Goal: Task Accomplishment & Management: Use online tool/utility

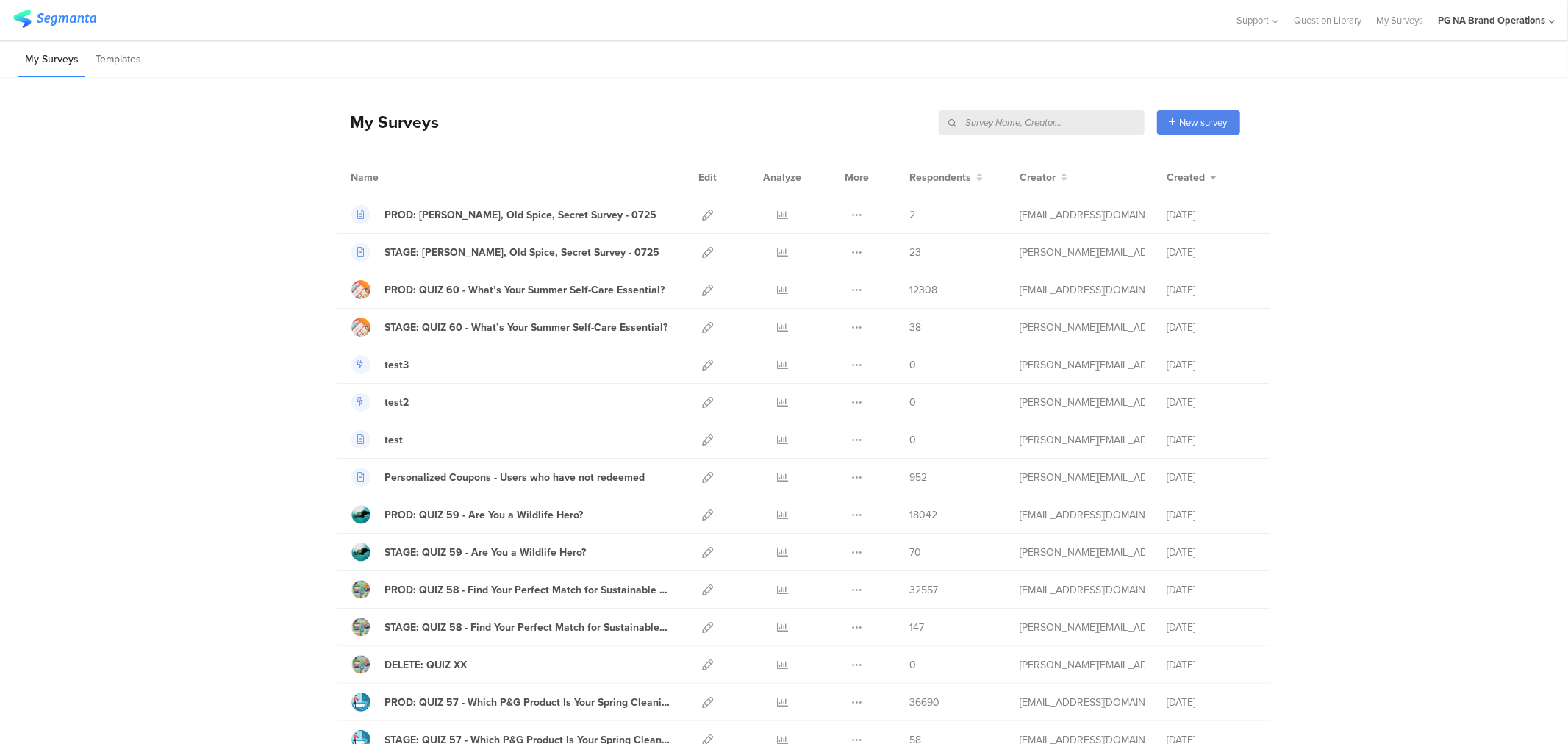
click at [1061, 121] on input "text" at bounding box center [1041, 123] width 206 height 24
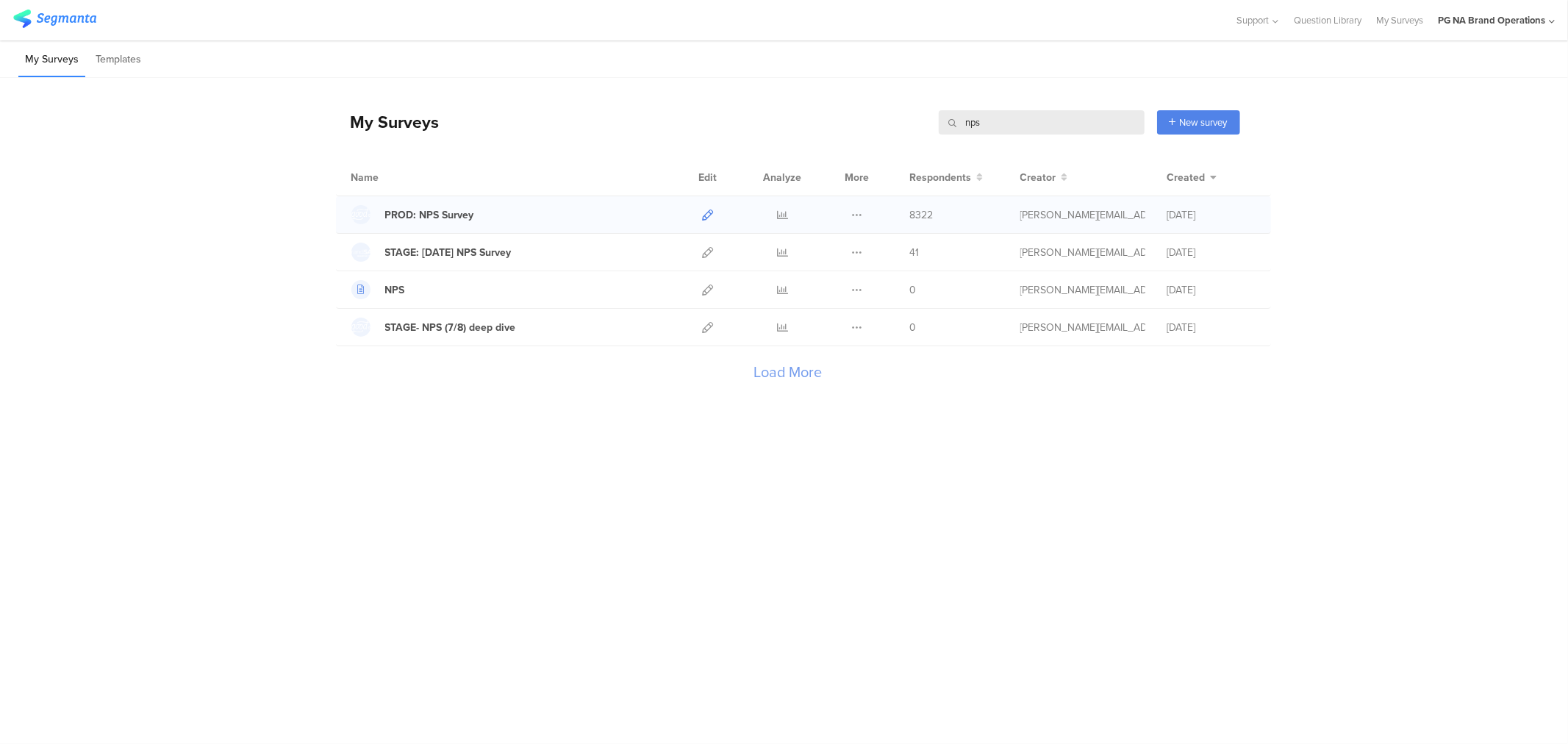
click at [706, 212] on icon at bounding box center [709, 215] width 11 height 11
click at [981, 117] on input "nps" at bounding box center [1041, 123] width 206 height 24
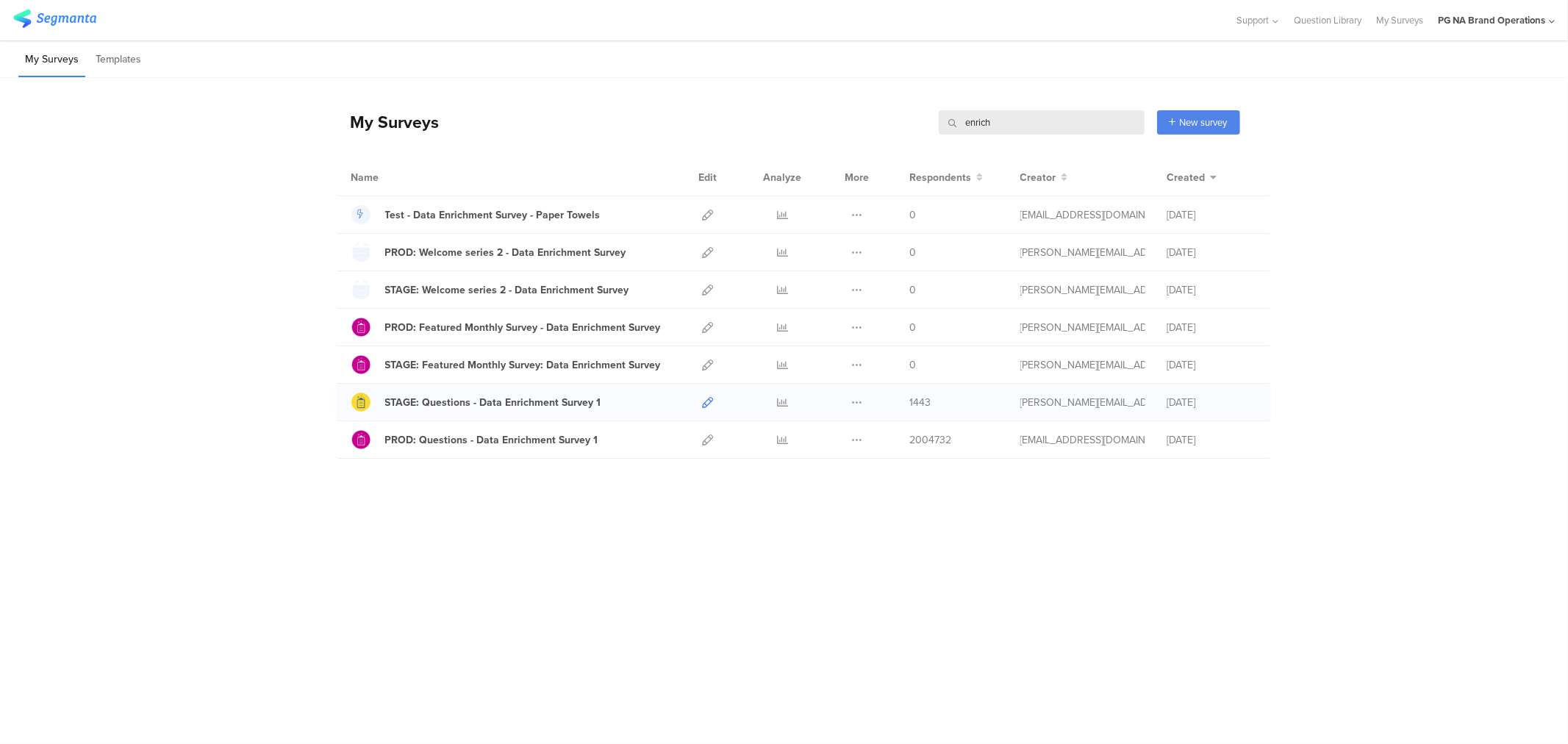
click at [704, 405] on icon at bounding box center [709, 403] width 11 height 11
click at [977, 126] on input "enrich" at bounding box center [1041, 123] width 206 height 24
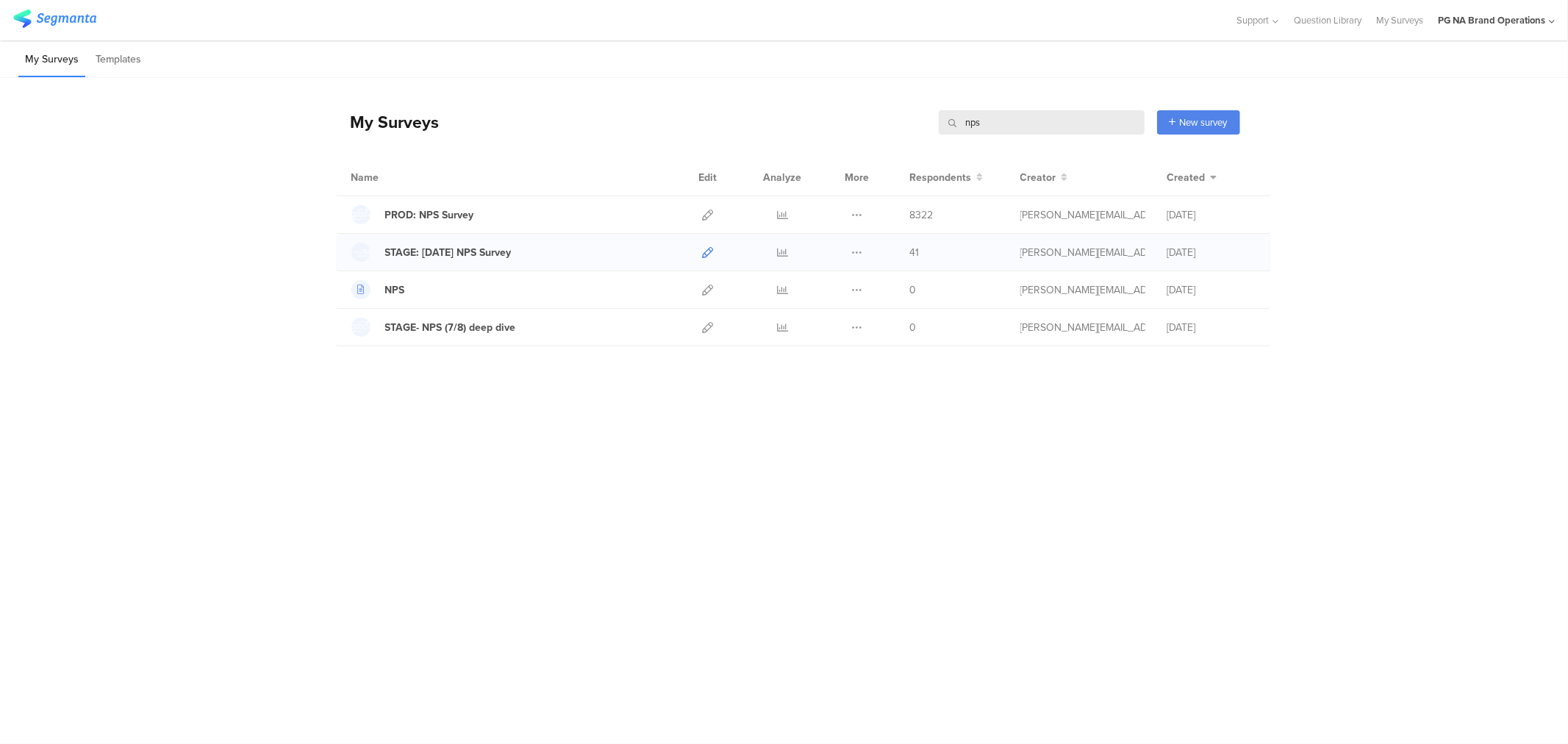
click at [703, 252] on icon at bounding box center [709, 253] width 11 height 11
click at [1019, 114] on input "nps" at bounding box center [1041, 123] width 206 height 24
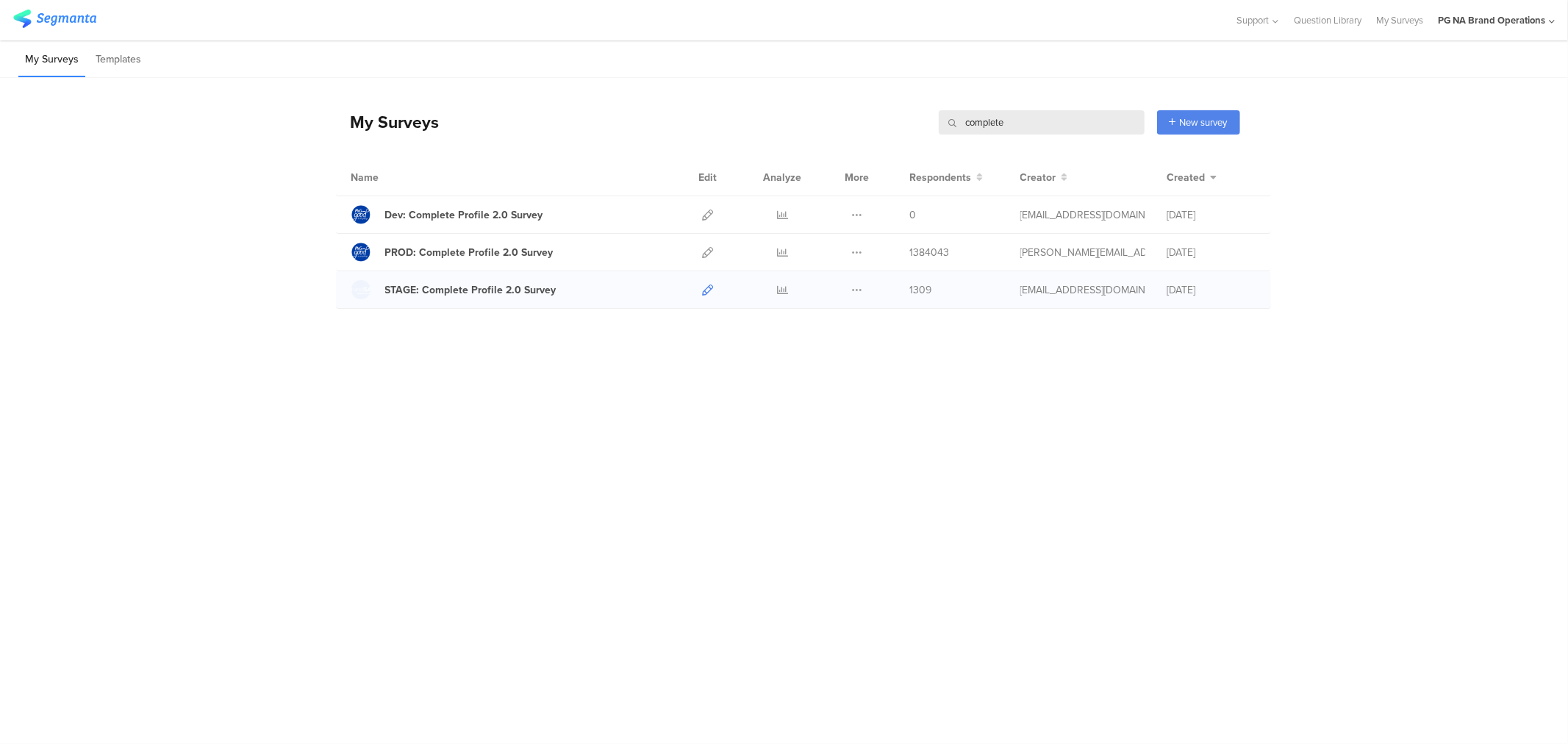
click at [709, 292] on icon at bounding box center [709, 290] width 11 height 11
click at [991, 124] on input "complete" at bounding box center [1041, 123] width 206 height 24
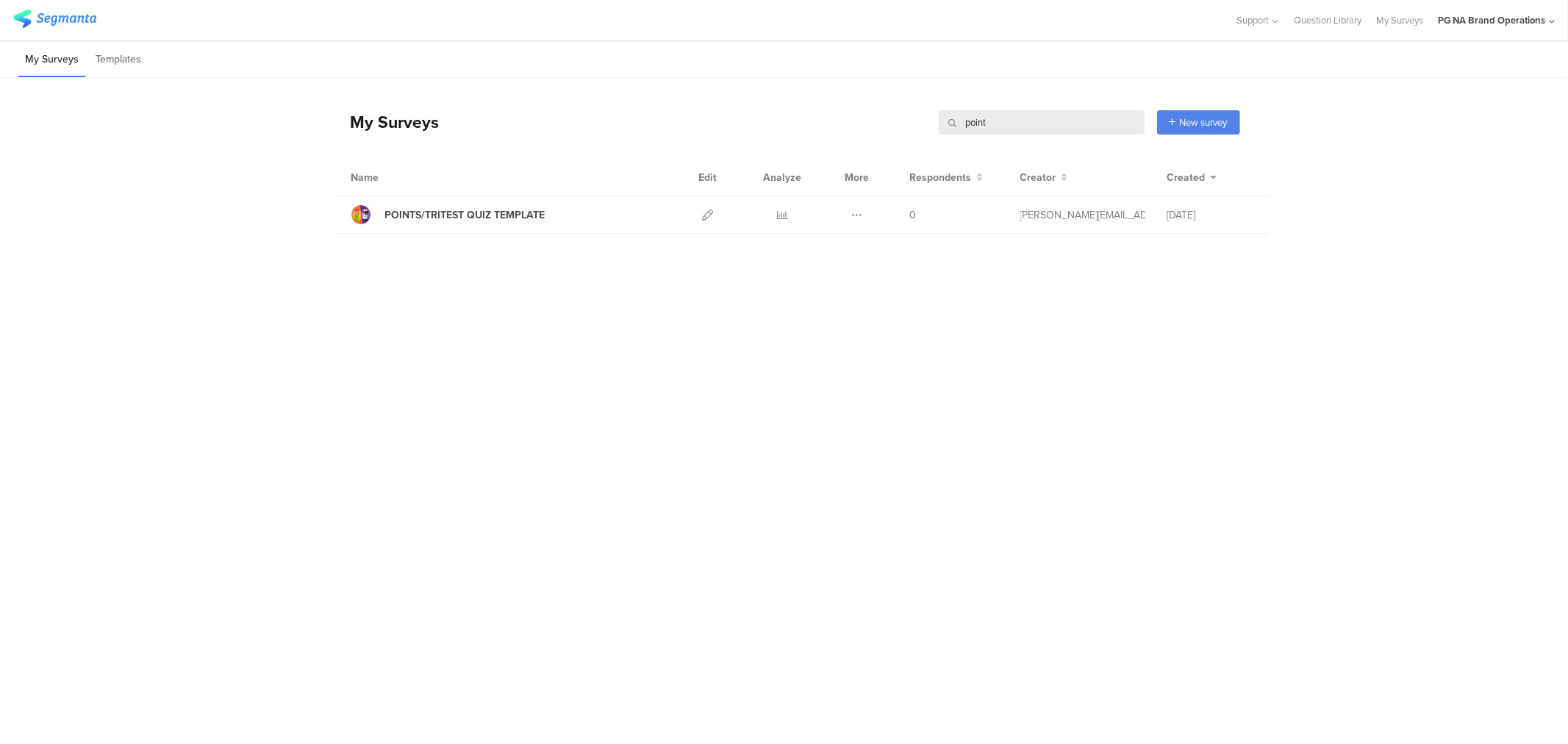
type input "c"
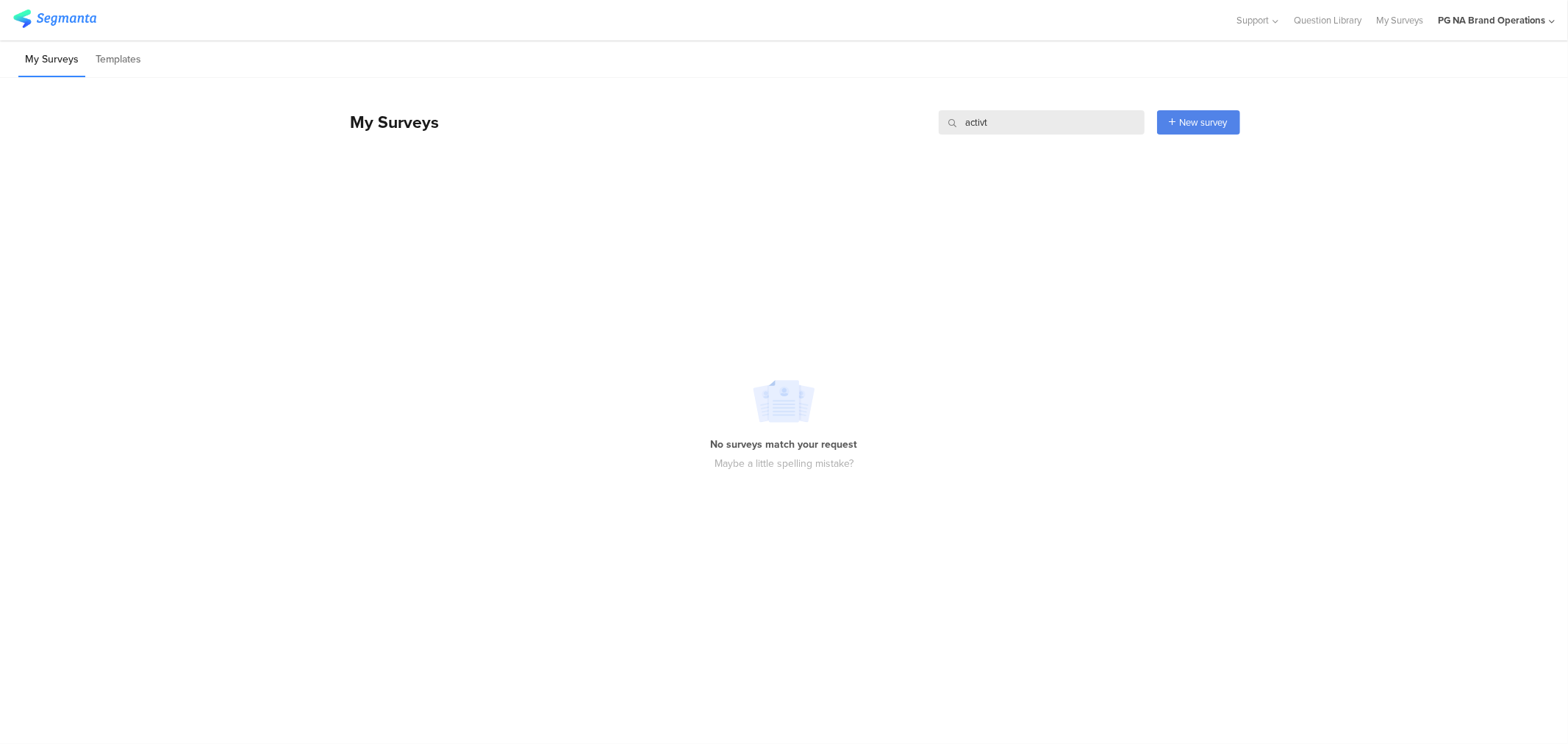
paste input "What languages do you speak in your home? Select all that apply. English Spanis…"
type input "What languages do you speak in your home? Select all that apply. English Spanis…"
click at [1023, 124] on input "What languages do you speak in your home? Select all that apply. English Spanis…" at bounding box center [1041, 123] width 206 height 24
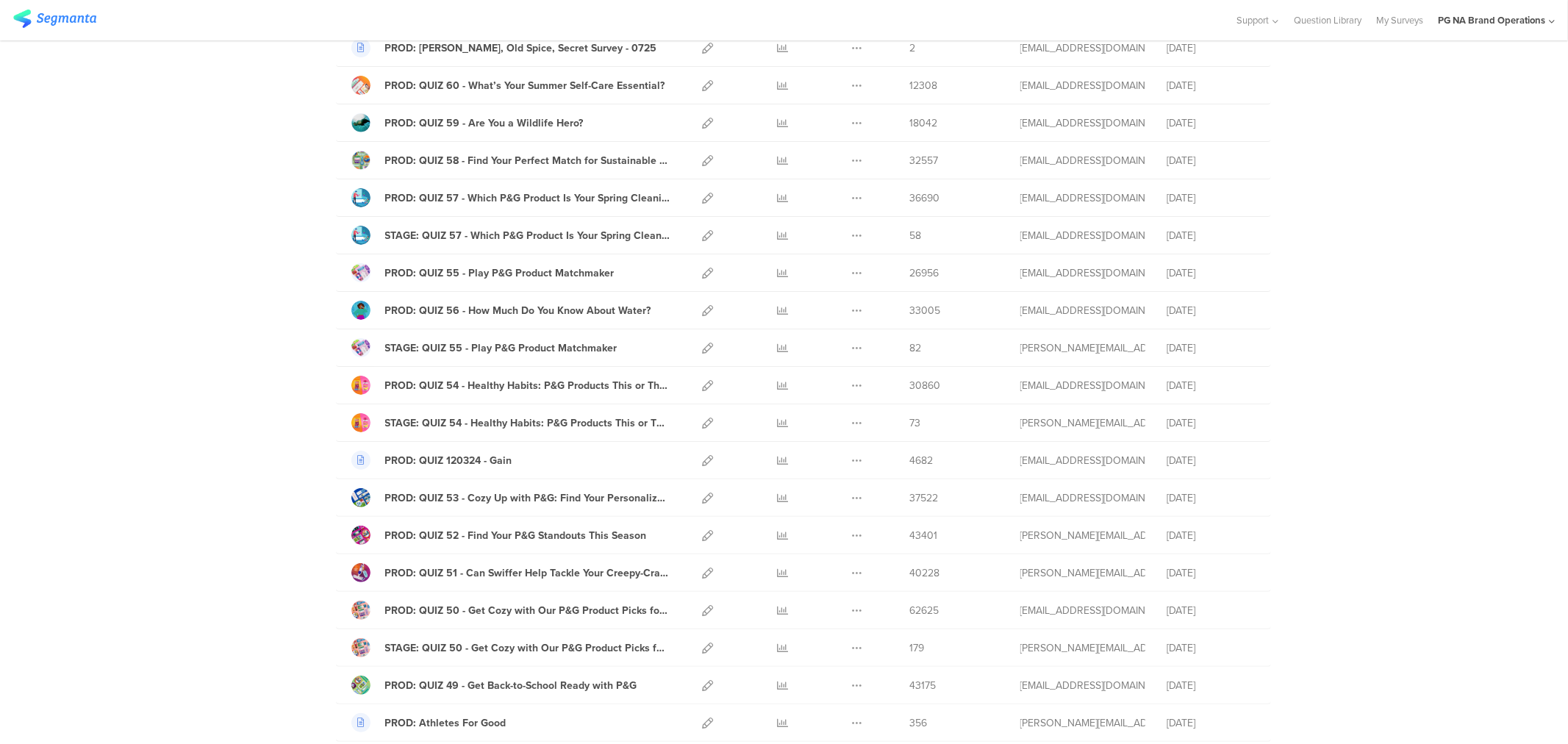
scroll to position [0, 0]
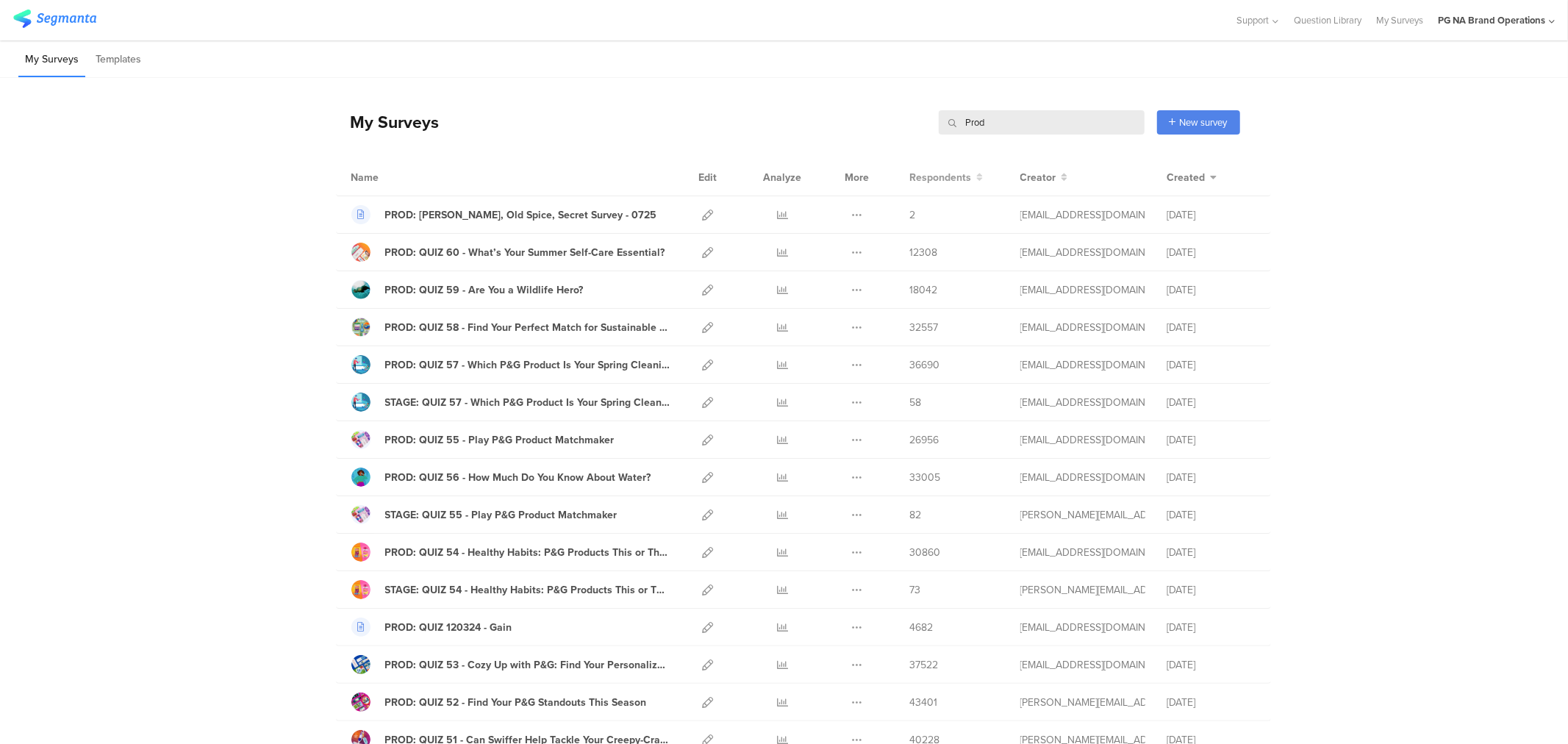
type input "Prod"
click at [910, 179] on span "Respondents" at bounding box center [941, 178] width 61 height 16
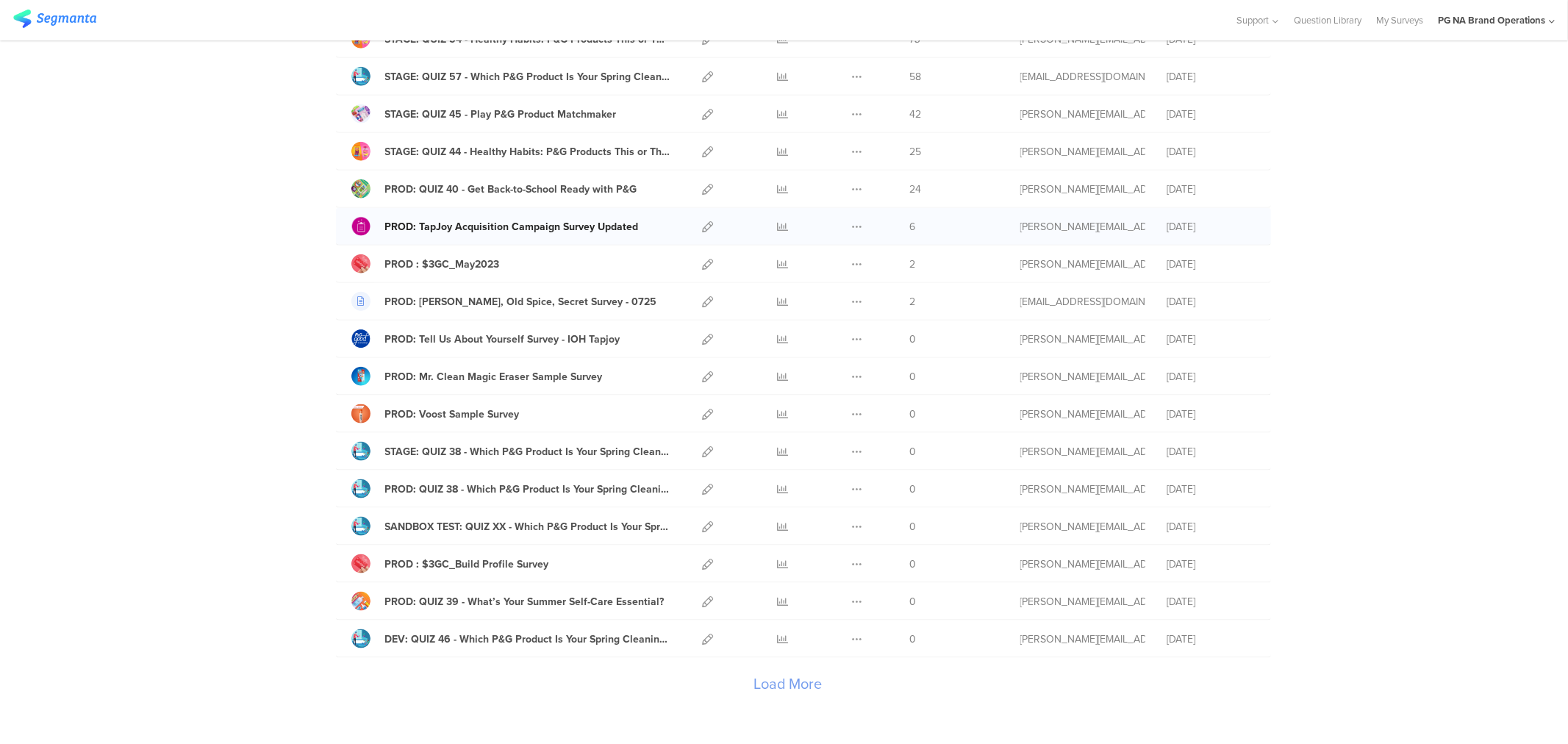
scroll to position [1485, 0]
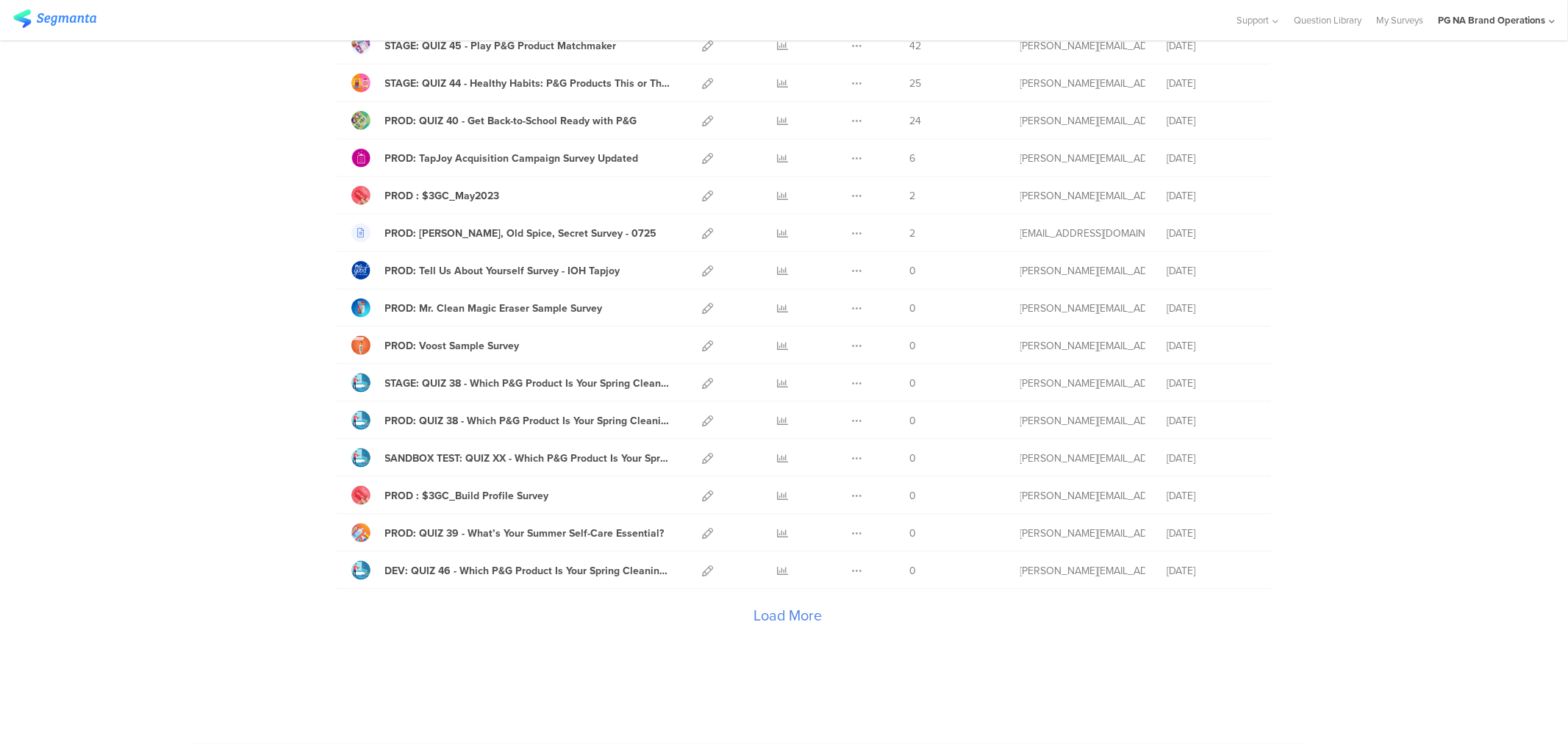
click at [777, 604] on div "Load More" at bounding box center [788, 618] width 904 height 59
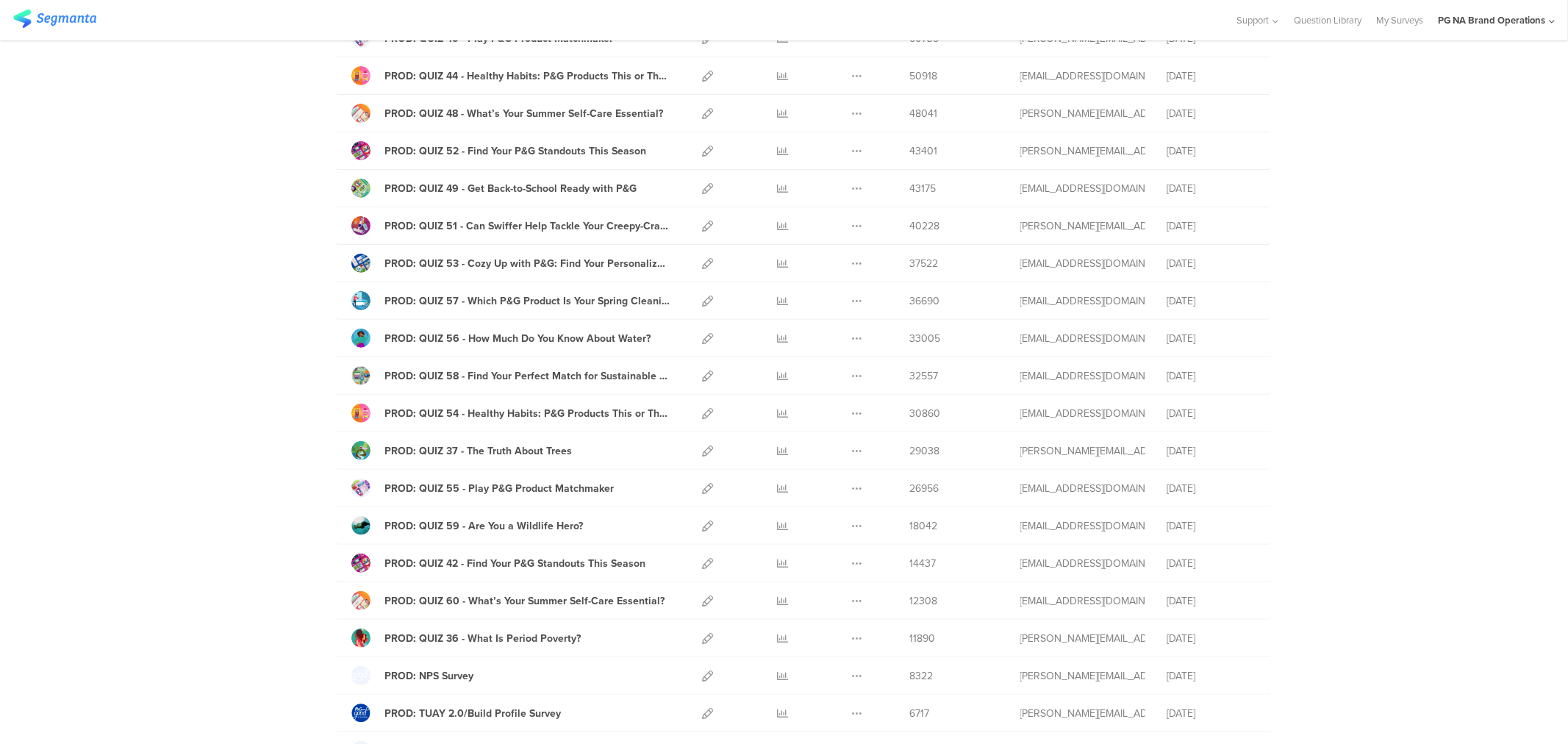
scroll to position [0, 0]
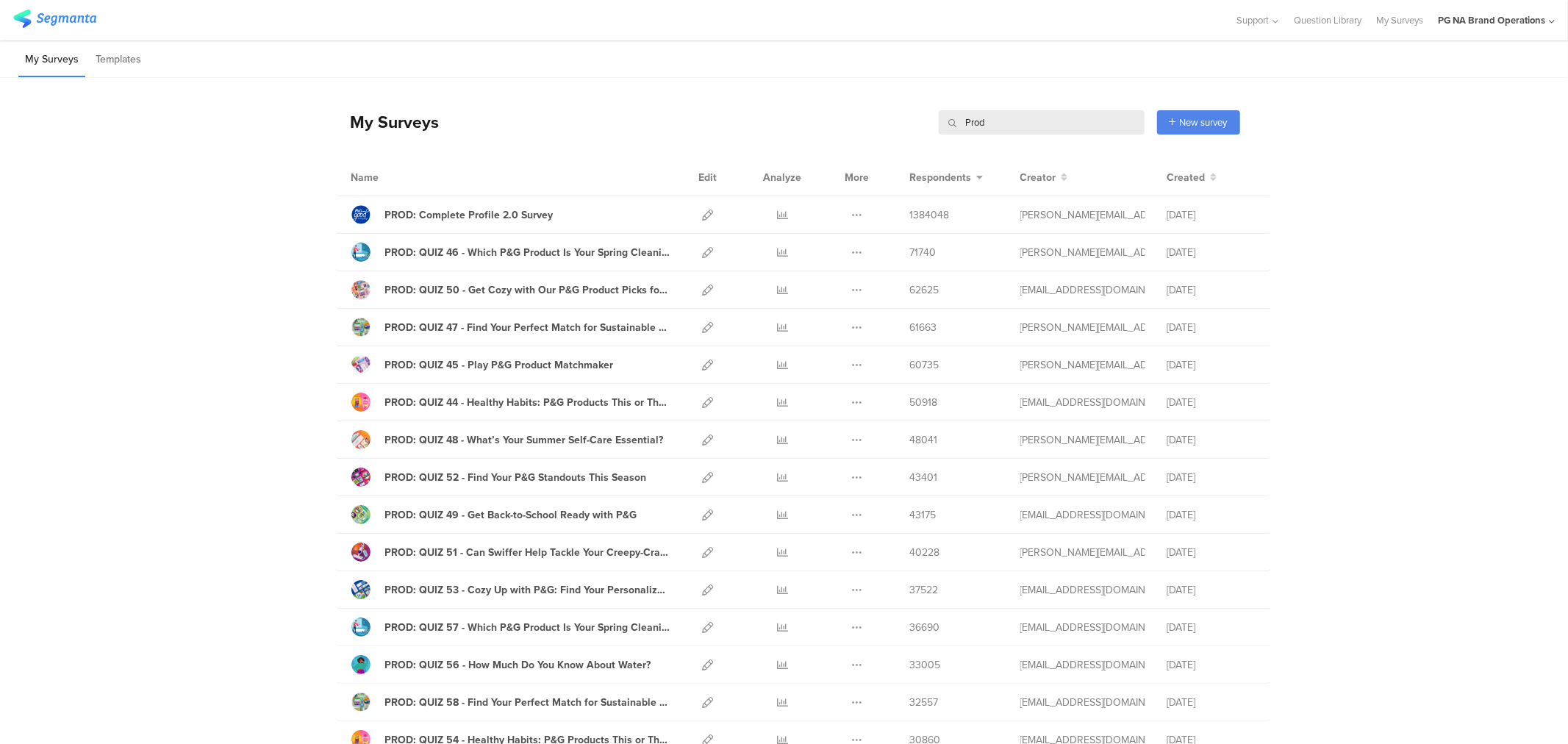
click at [972, 128] on input "Prod" at bounding box center [1041, 123] width 206 height 24
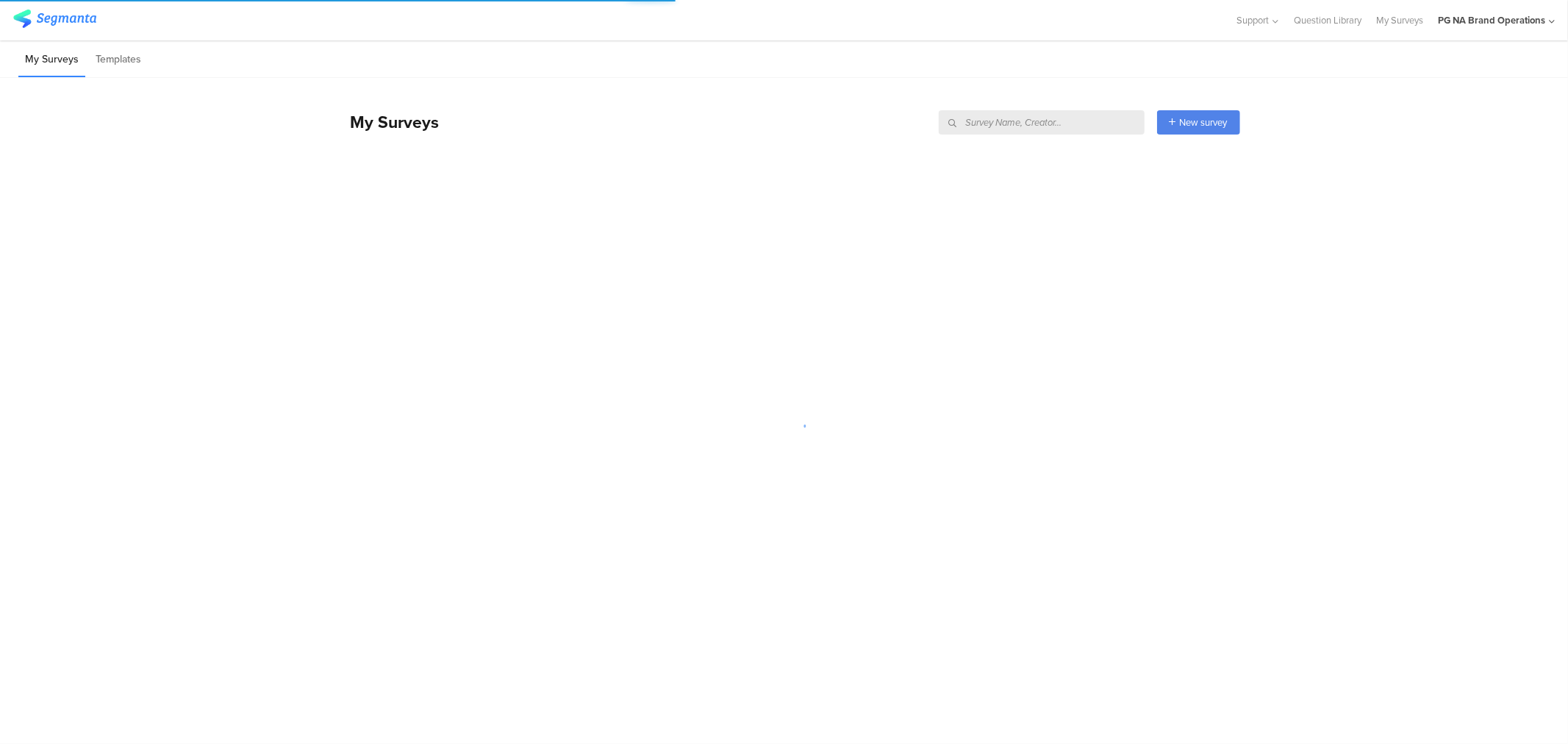
click at [180, 208] on div at bounding box center [784, 425] width 1568 height 489
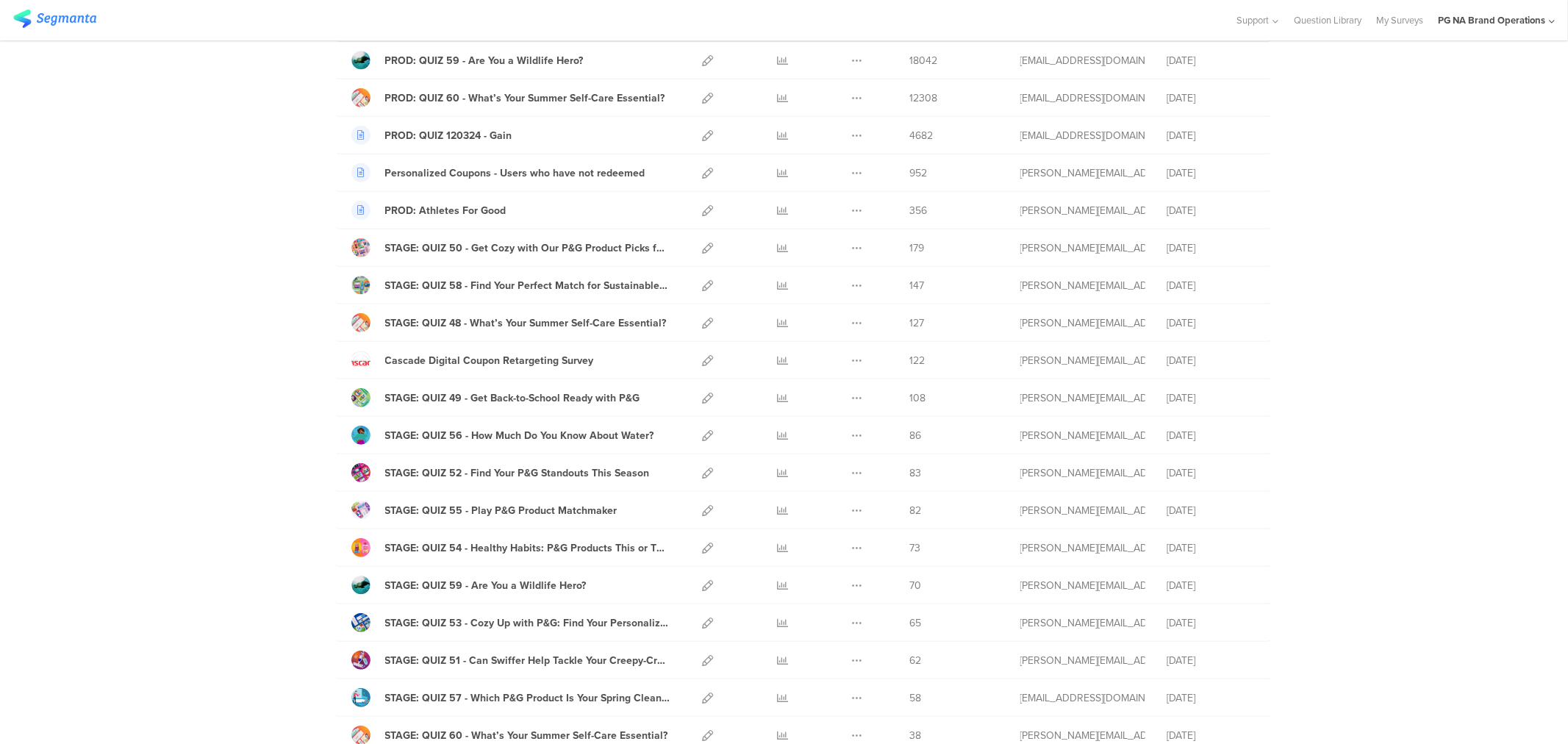
scroll to position [567, 0]
click at [703, 362] on icon at bounding box center [709, 360] width 11 height 11
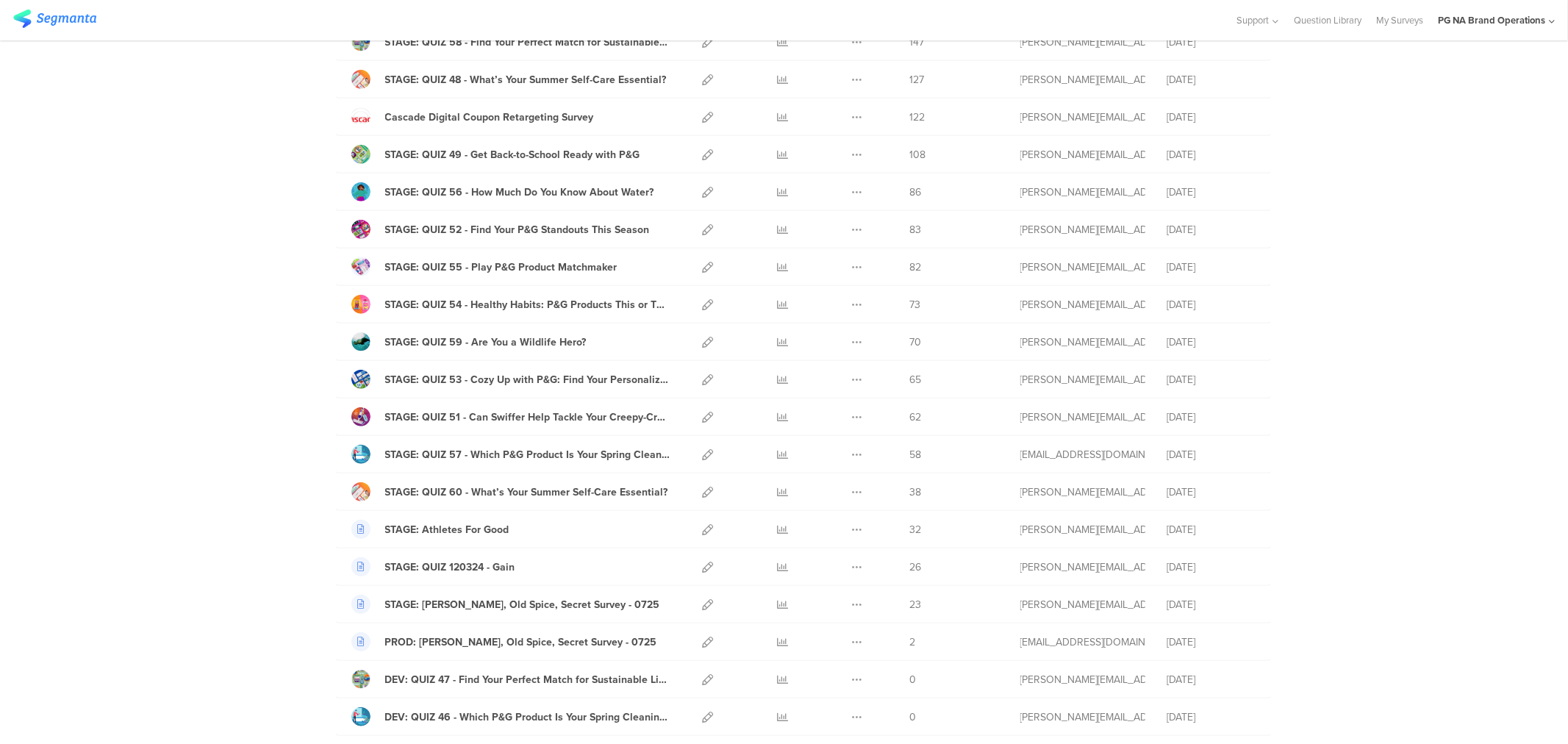
scroll to position [818, 0]
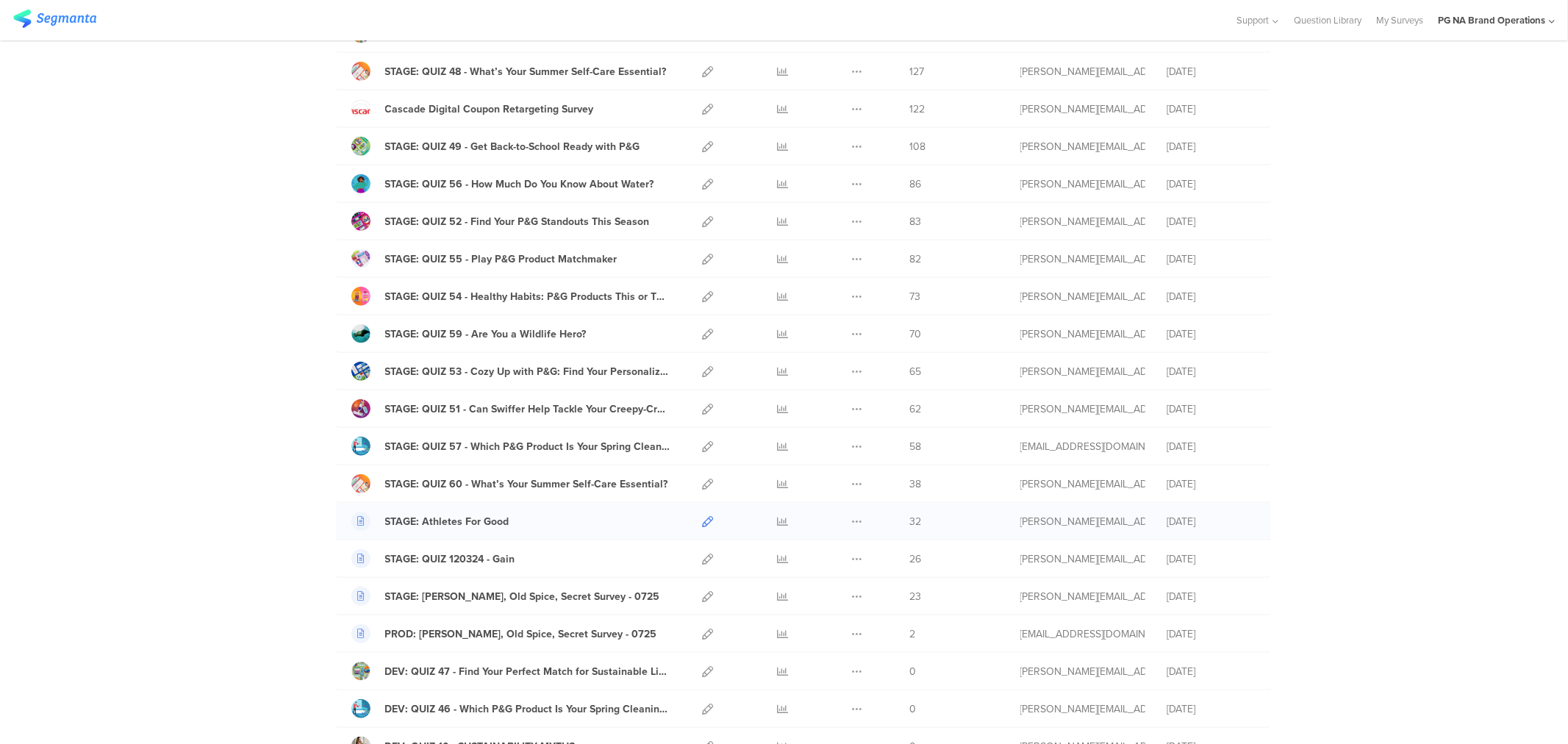
click at [703, 524] on icon at bounding box center [709, 522] width 11 height 11
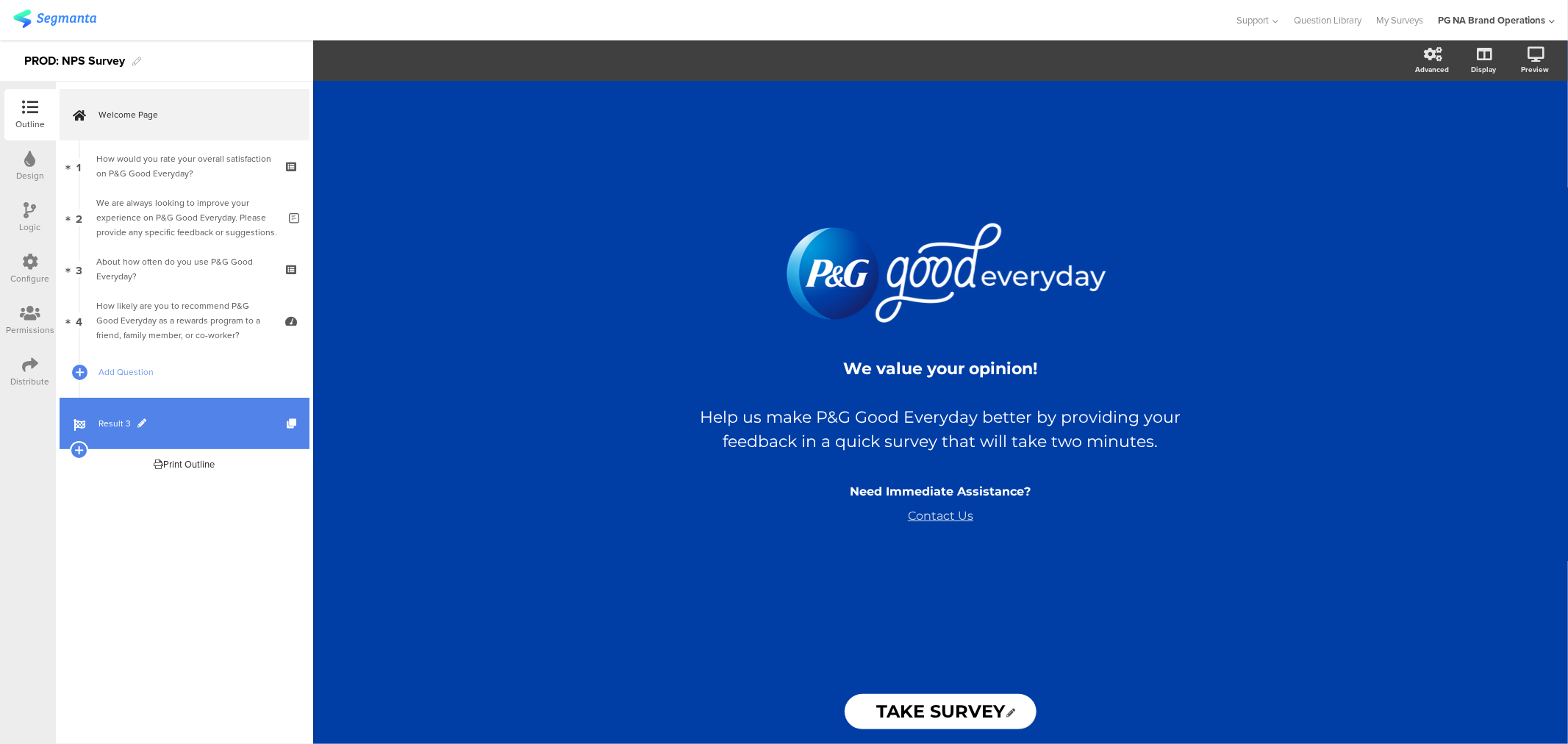
click at [115, 419] on span "Result 3" at bounding box center [193, 423] width 188 height 15
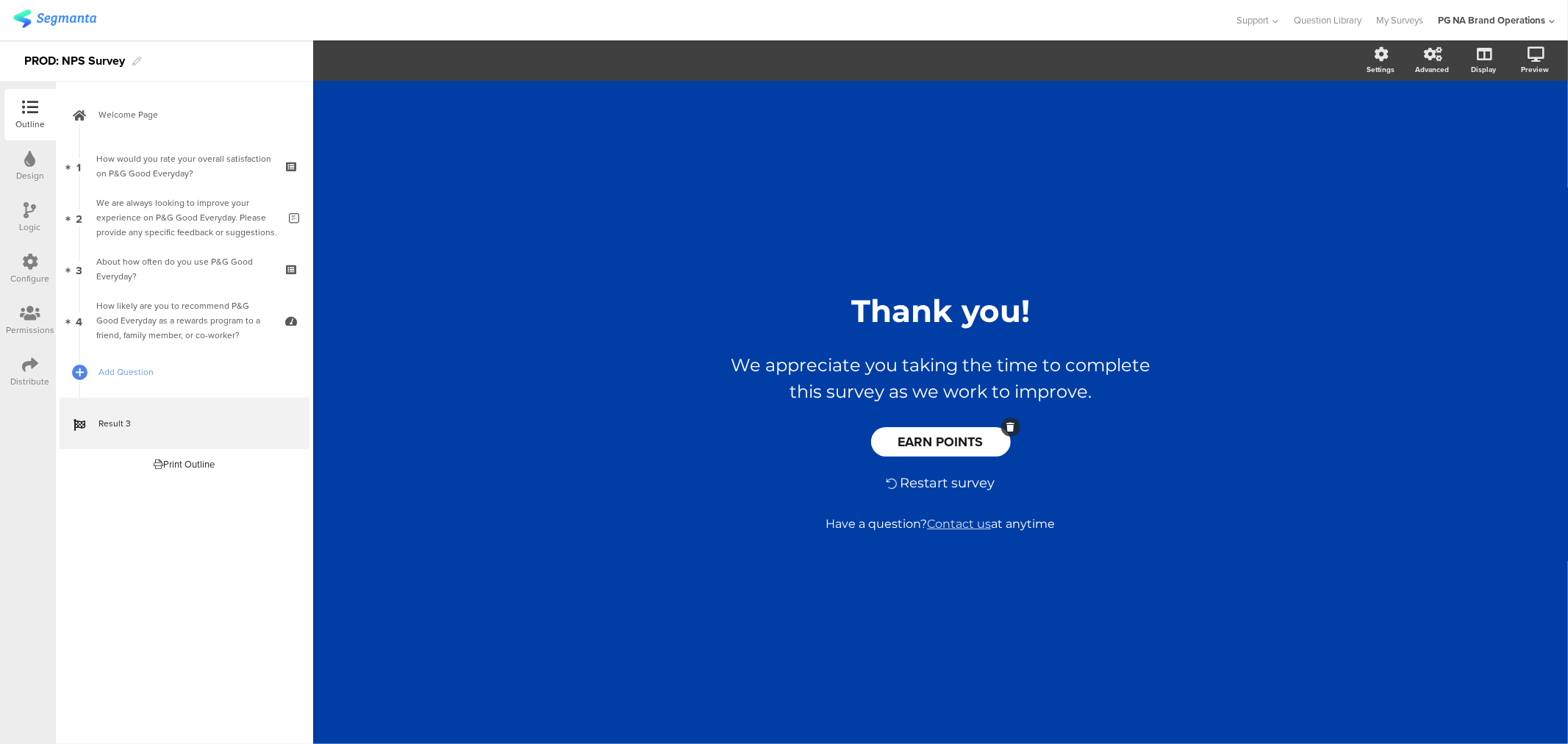
click at [932, 438] on span "EARN POINTS" at bounding box center [941, 442] width 86 height 20
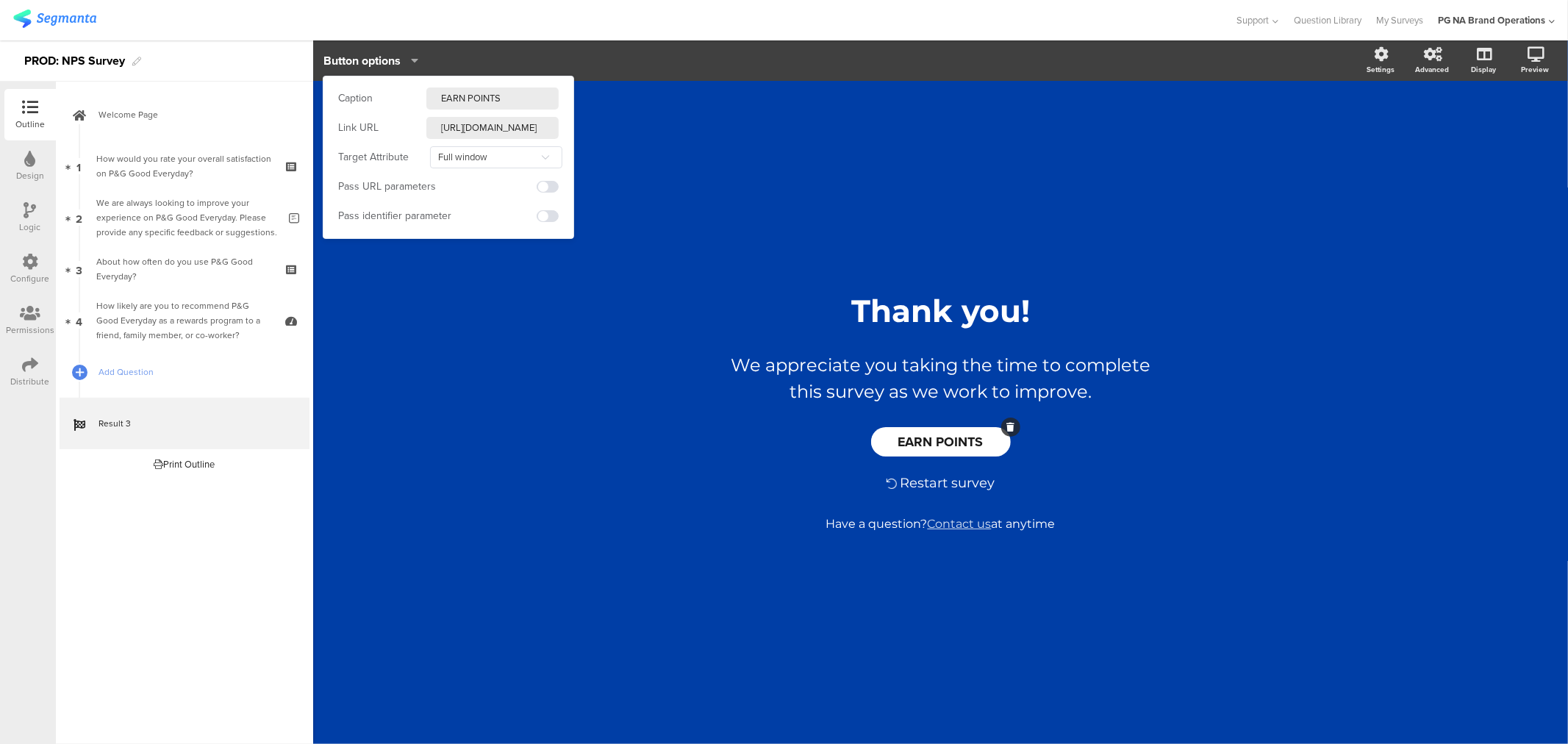
click at [494, 130] on input "https://pggoodeveryday.com/earn-points/" at bounding box center [492, 128] width 132 height 22
click at [465, 126] on input "https://pggoodeveryday.com/earn-points/" at bounding box center [492, 128] width 132 height 22
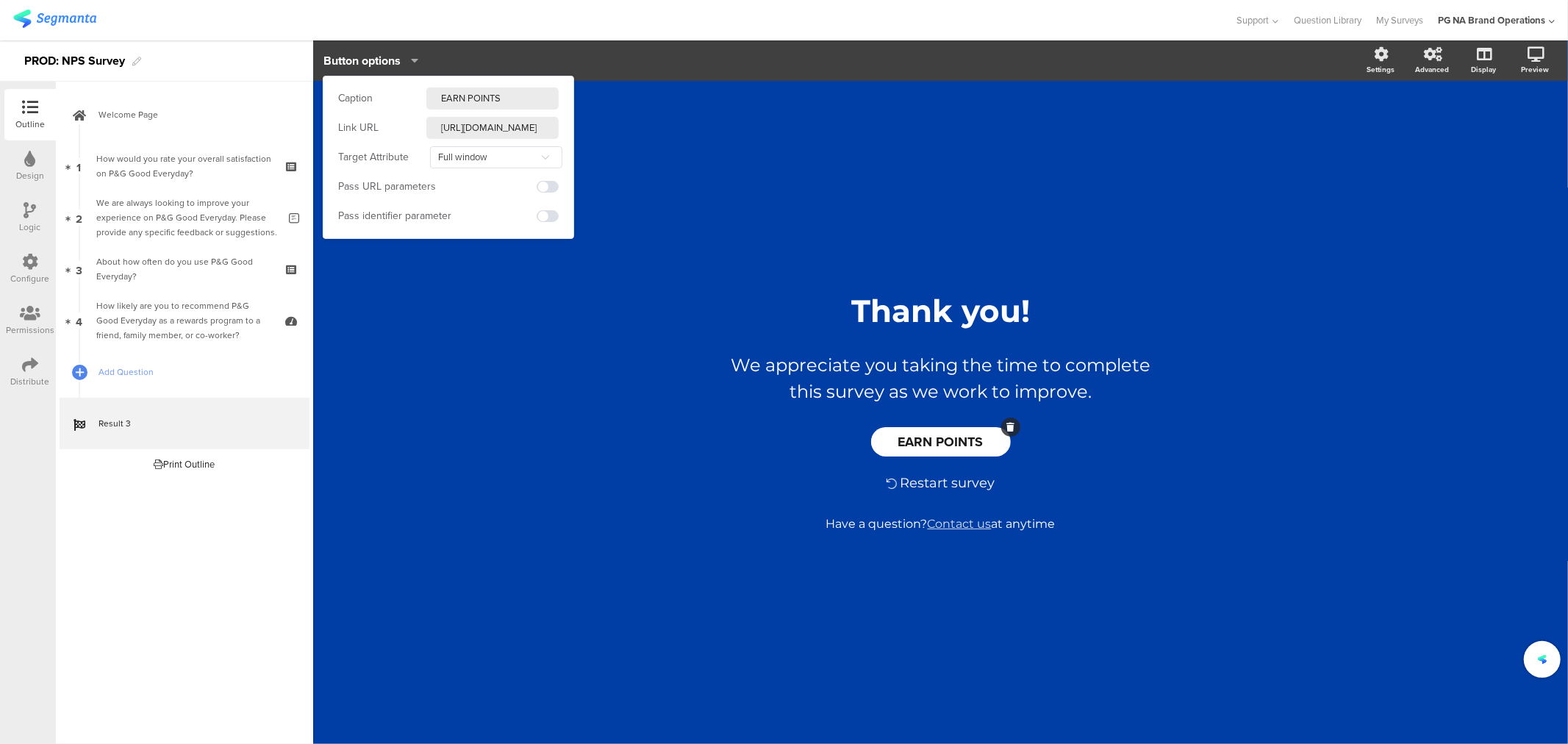
scroll to position [0, 46]
click at [478, 132] on input "https://pgbrandsaver.com/earn-points" at bounding box center [492, 128] width 132 height 22
type input "https://pgbrandsaver.com/earn-points"
click at [502, 135] on input "https://pgbrandsaver.com/earn-points" at bounding box center [492, 128] width 132 height 22
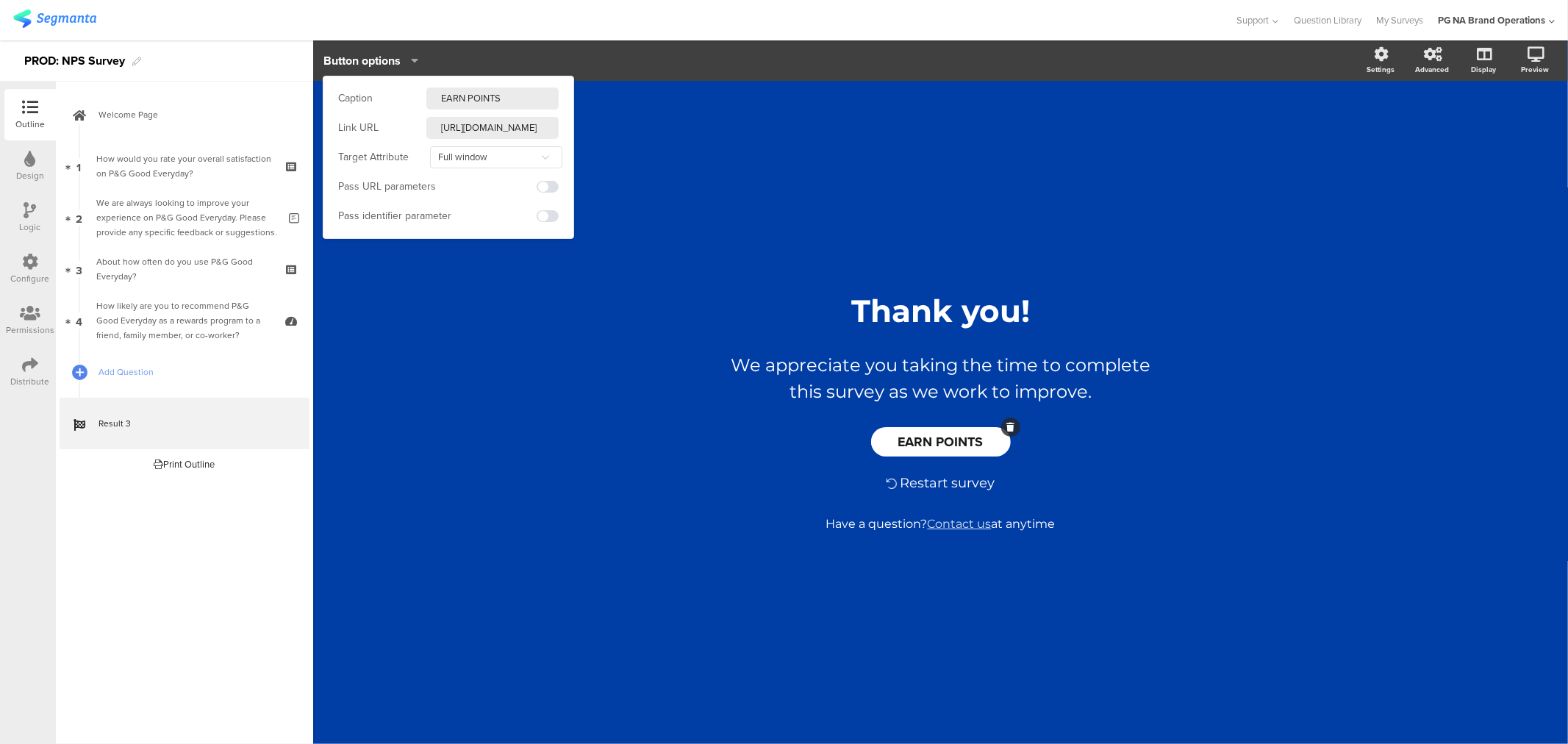
scroll to position [0, 46]
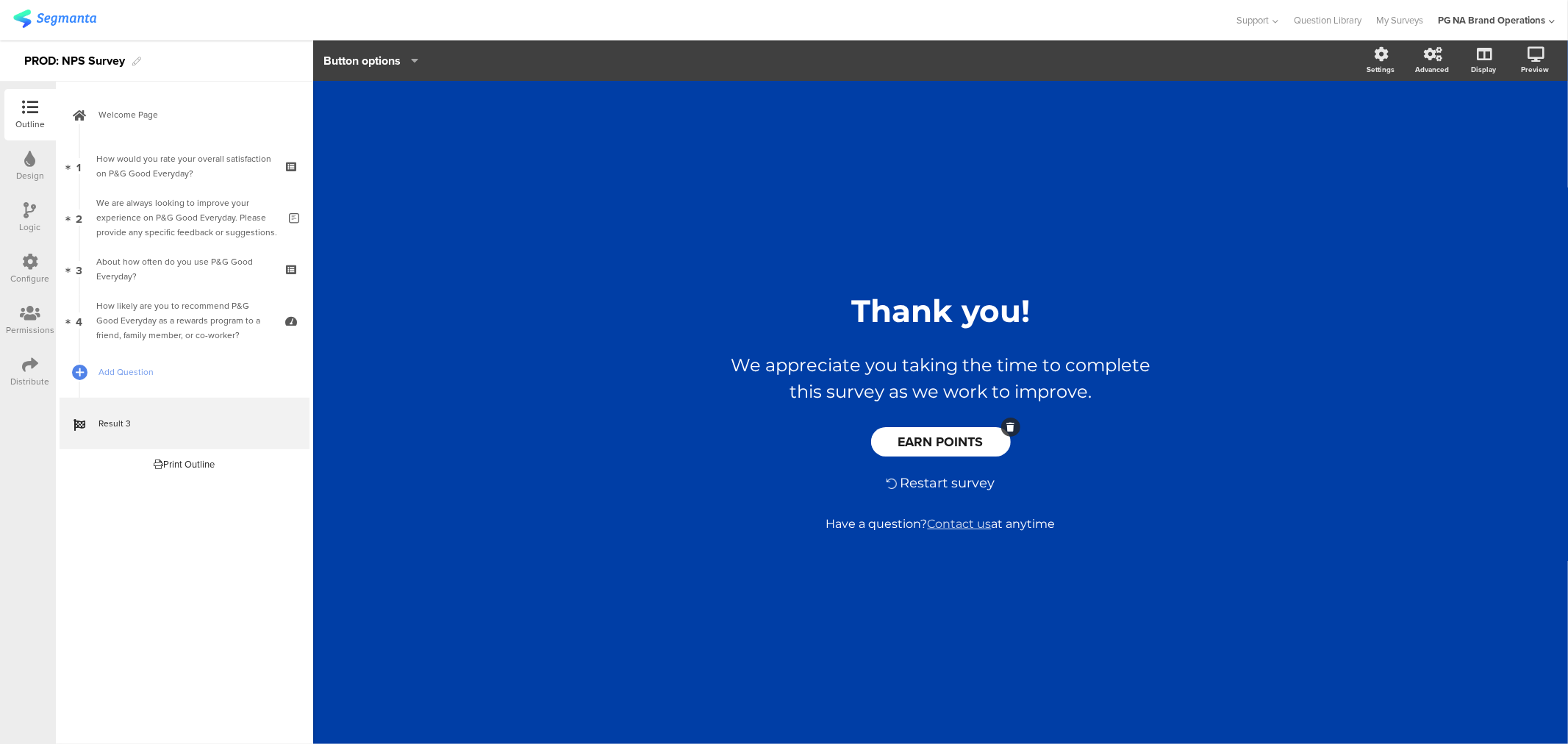
click at [661, 339] on div "/ Thank you! Thank you! We appreciate you taking the time to complete this surv…" at bounding box center [941, 412] width 588 height 286
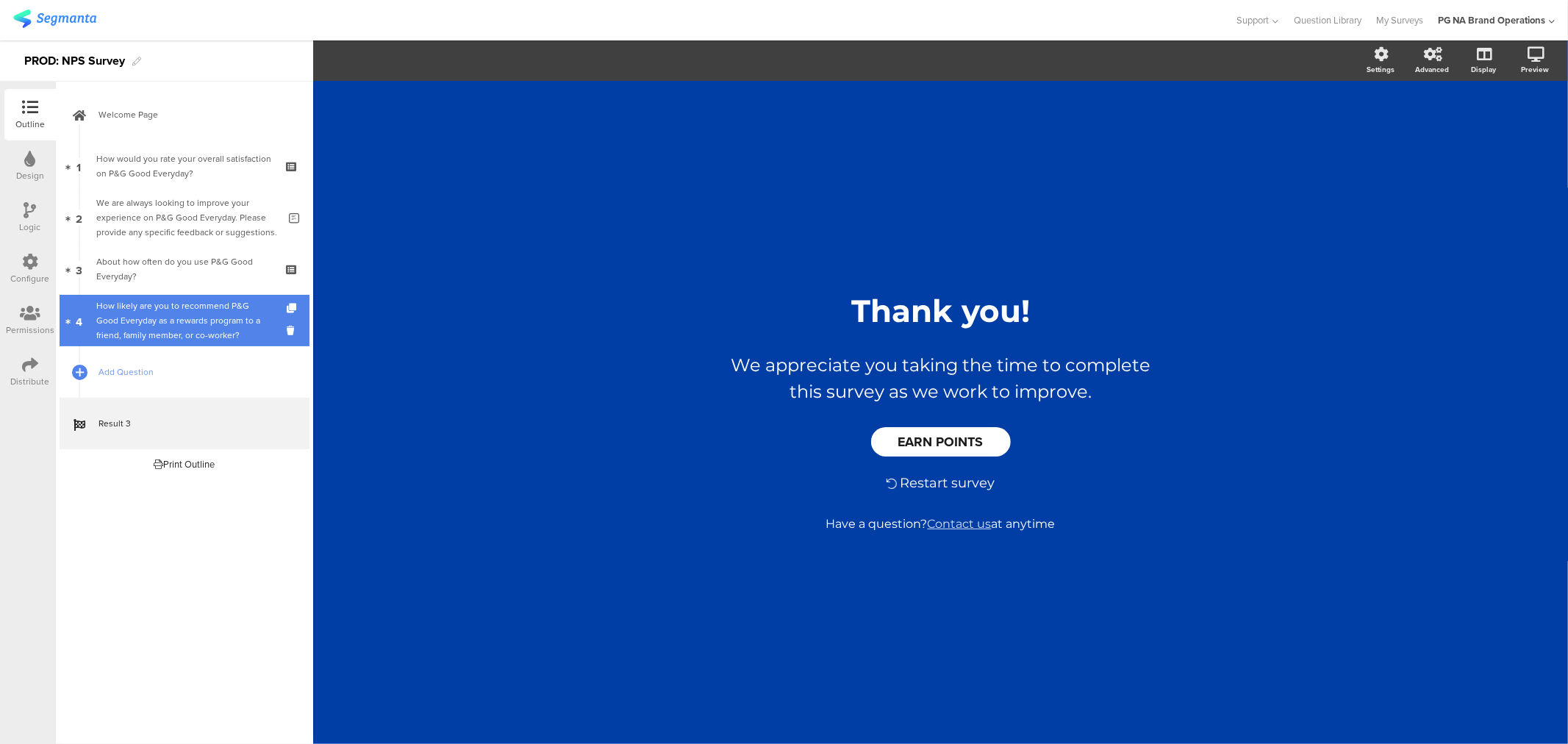
click at [174, 325] on div "How likely are you to recommend P&G Good Everyday as a rewards program to a fri…" at bounding box center [184, 320] width 176 height 44
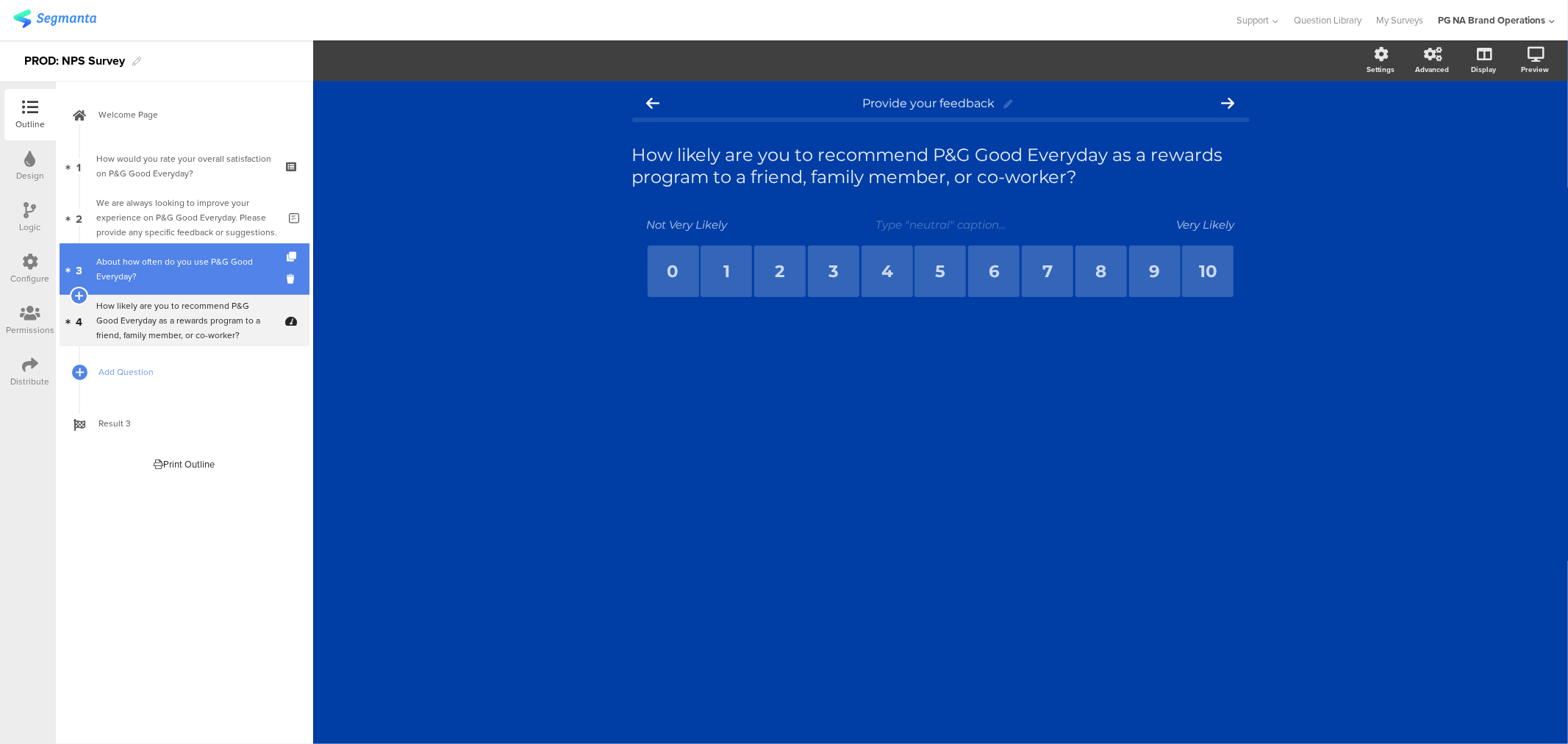
click at [174, 261] on div "About how often do you use P&G Good Everyday?" at bounding box center [184, 270] width 176 height 30
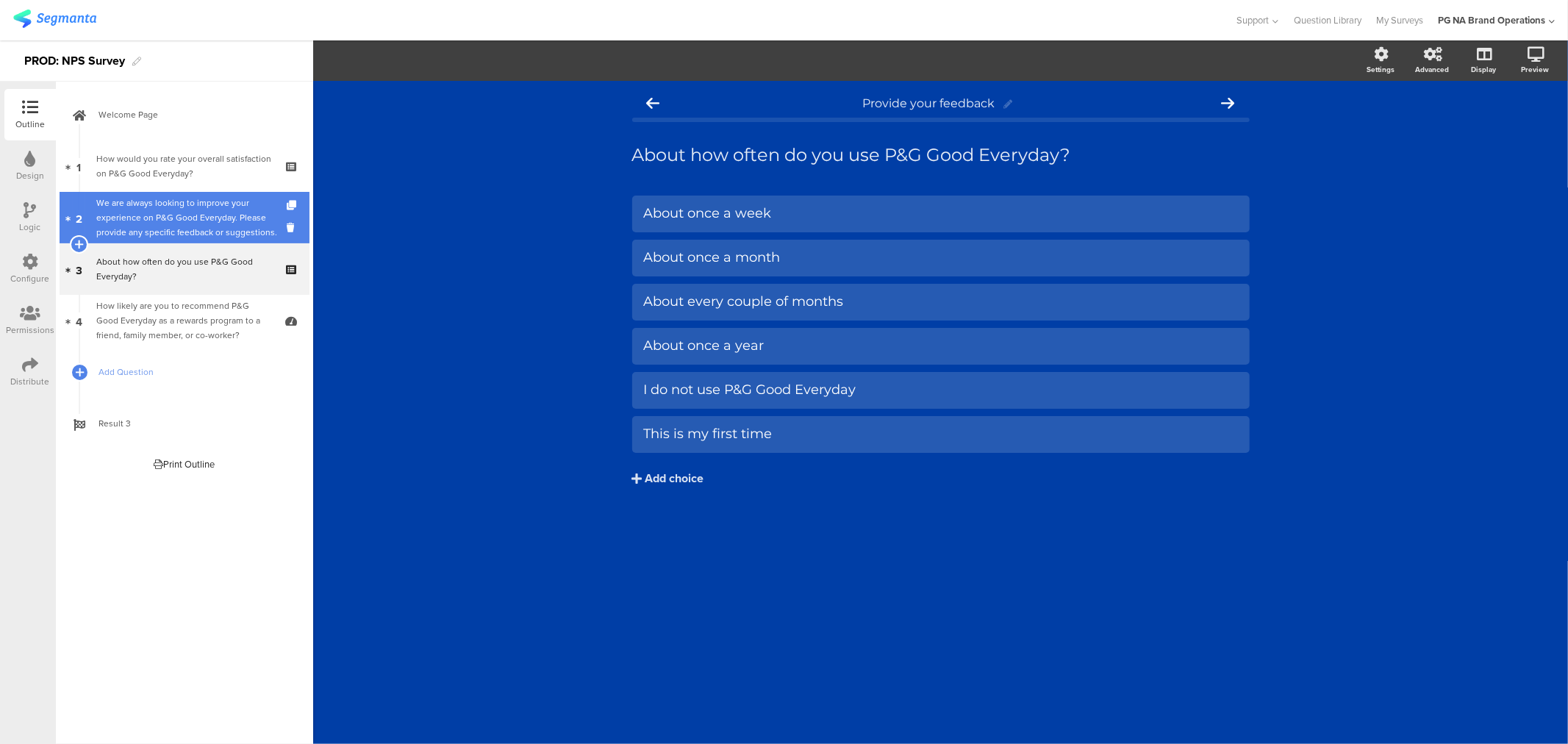
click at [184, 231] on div "We are always looking to improve your experience on P&G Good Everyday. Please p…" at bounding box center [187, 217] width 181 height 44
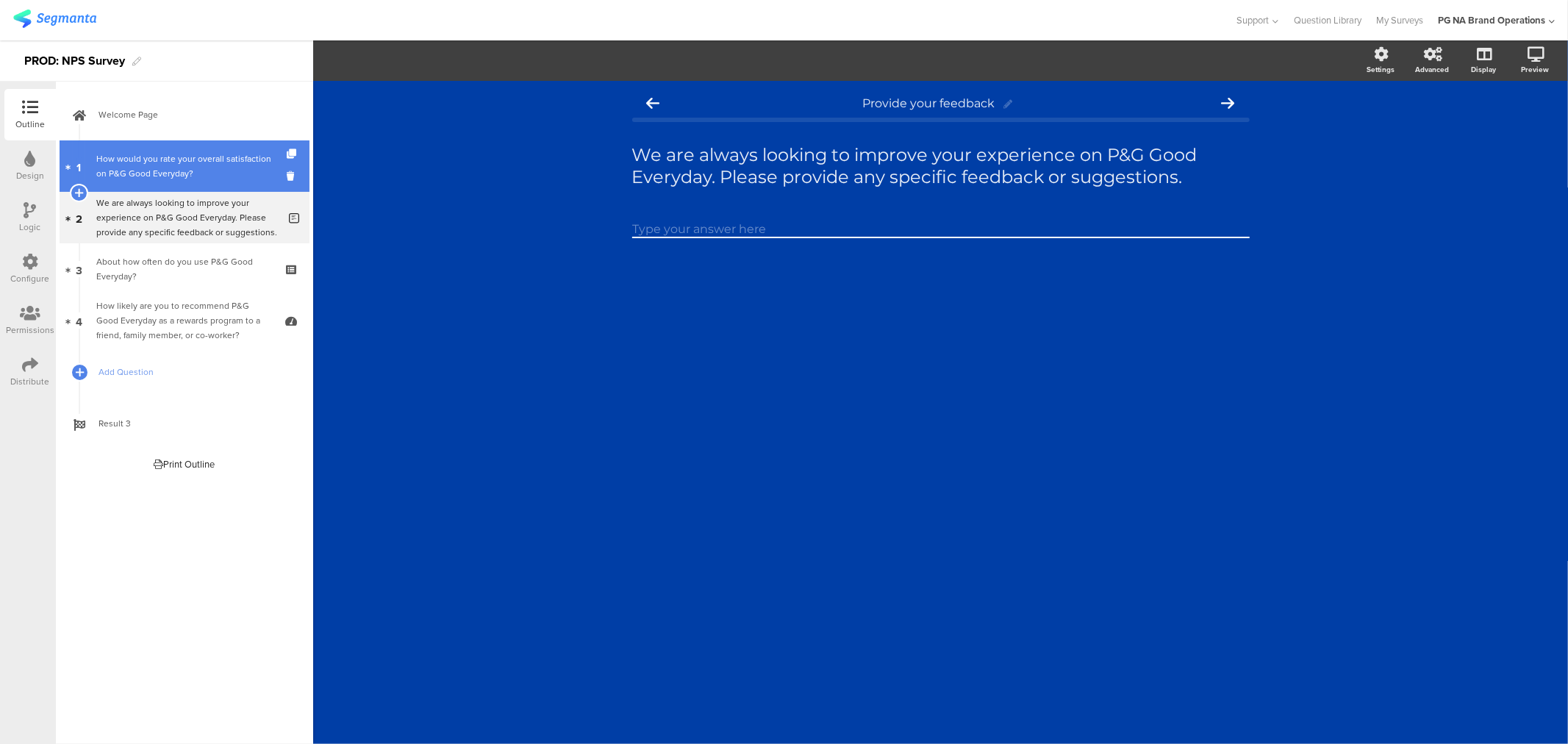
click at [189, 173] on div "How would you rate your overall satisfaction on P&G Good Everyday?" at bounding box center [184, 166] width 176 height 30
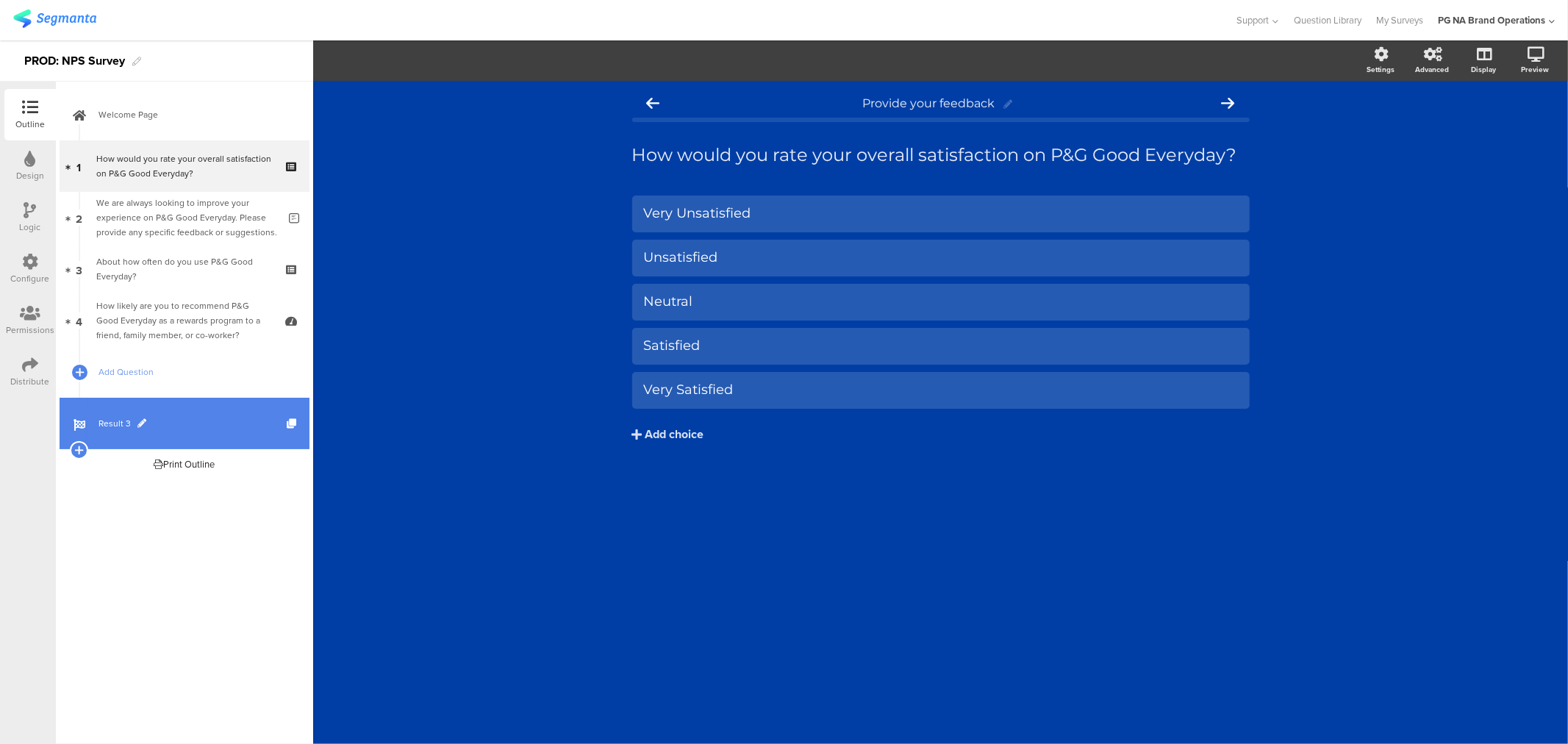
click at [121, 423] on span "Result 3" at bounding box center [193, 423] width 188 height 15
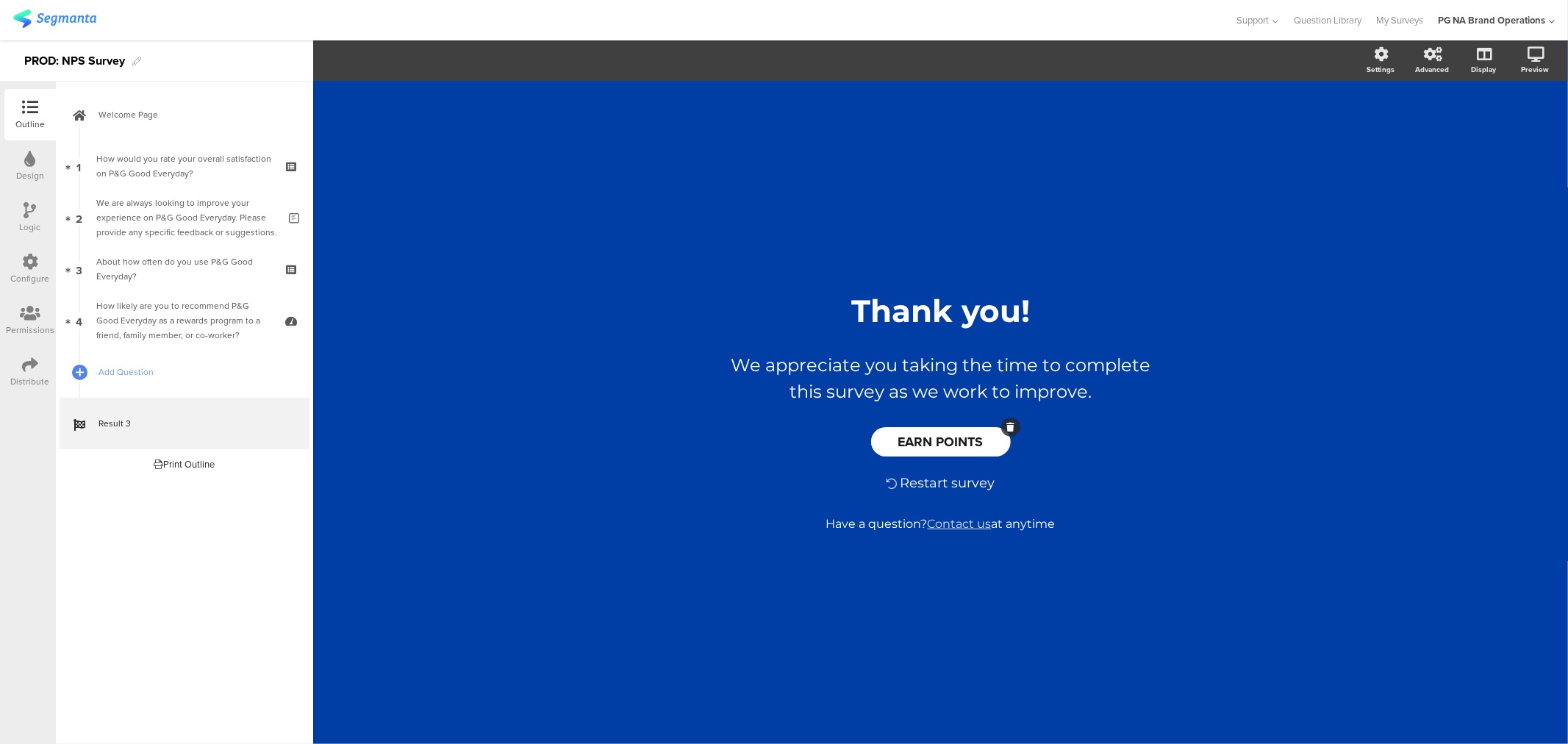
click at [981, 449] on span "EARN POINTS" at bounding box center [941, 442] width 86 height 20
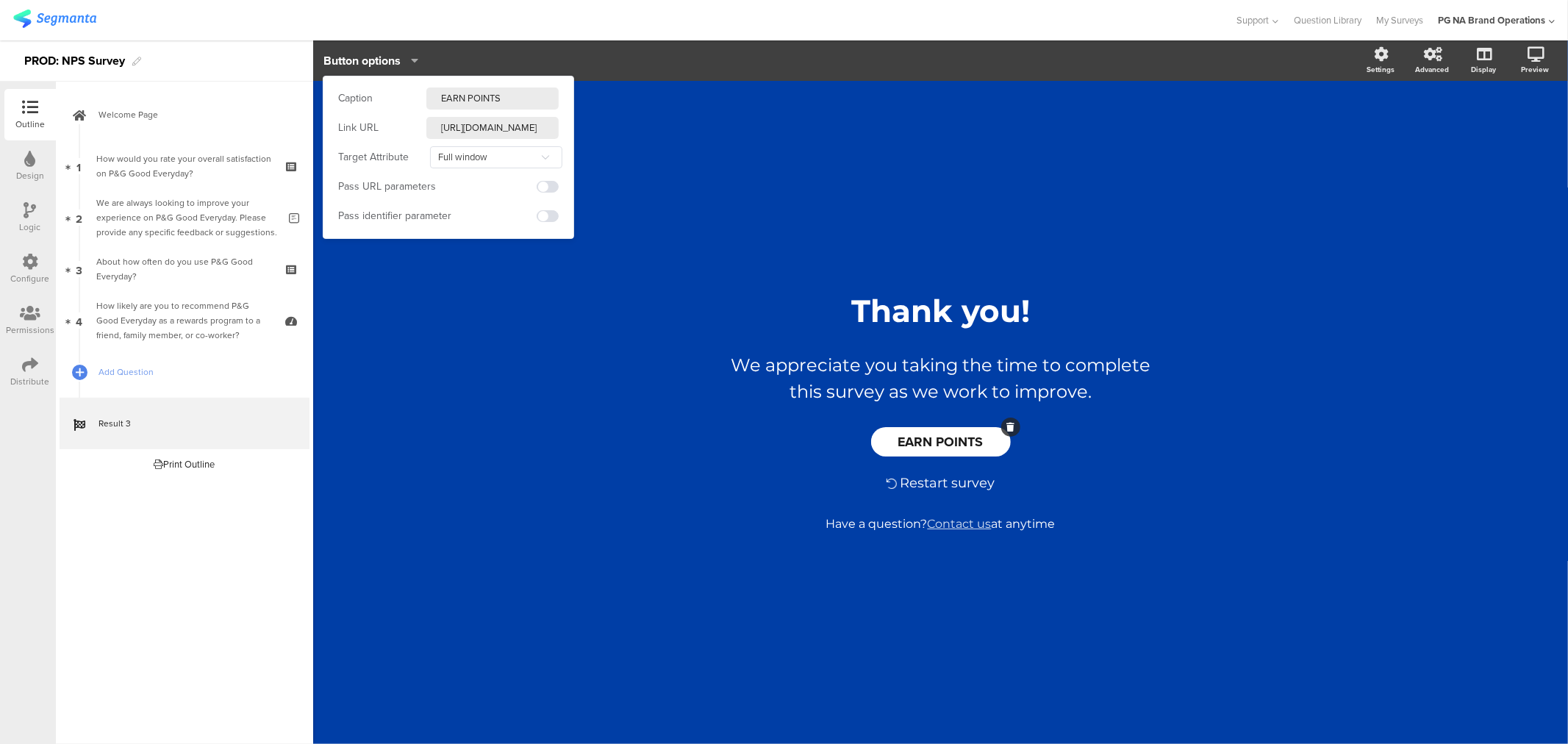
click at [520, 130] on input "https://pgbrandsaver.com/earn-points" at bounding box center [492, 128] width 132 height 22
click at [445, 129] on input "https://pgbrandsaver.com/earn-points" at bounding box center [492, 128] width 132 height 22
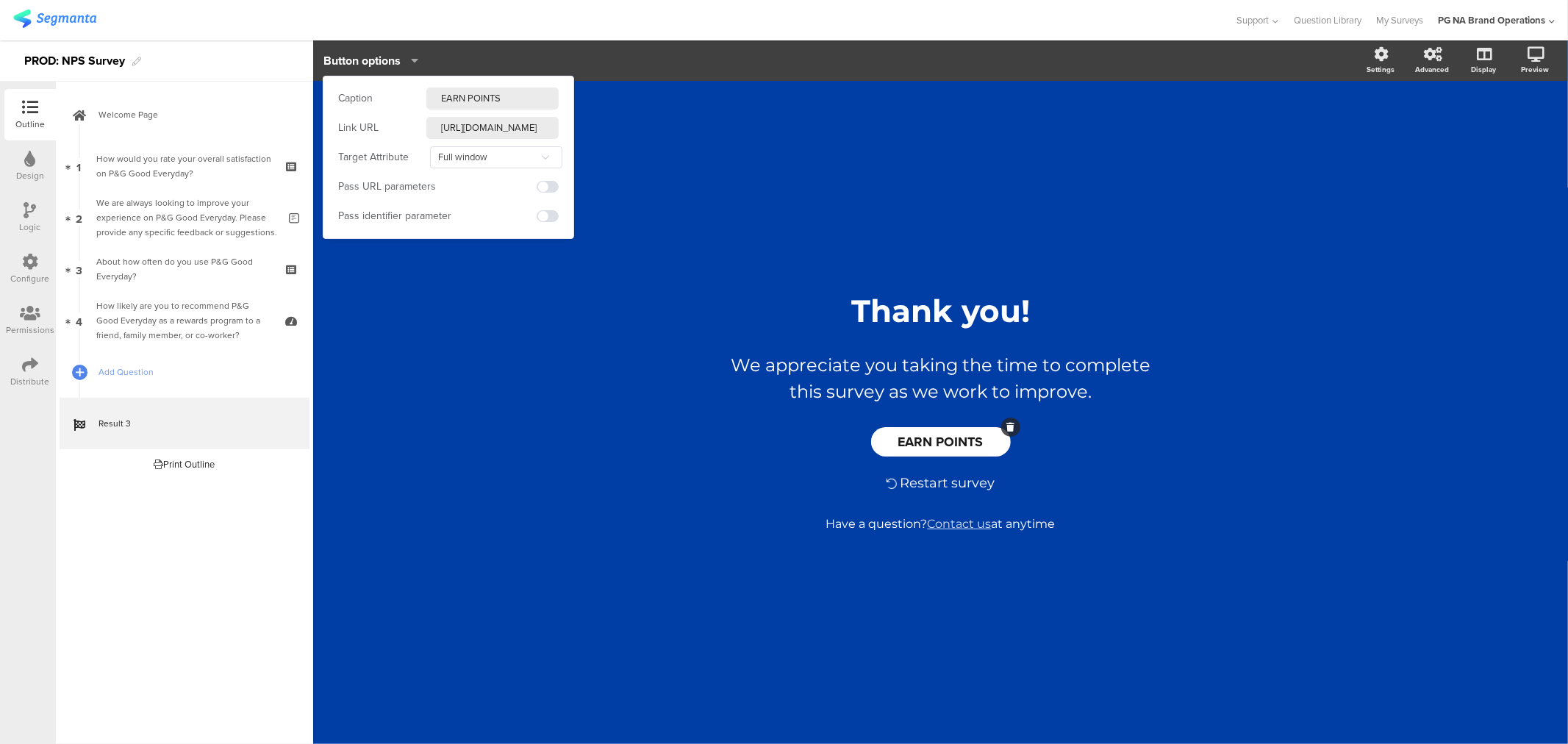
click at [485, 128] on input "https://pgbrandsaver.com/earn-points" at bounding box center [492, 128] width 132 height 22
click at [478, 128] on input "https://pg.com/earn-point" at bounding box center [492, 128] width 132 height 22
click at [472, 128] on input "https://pggoodeveryday.com/earn-point" at bounding box center [492, 128] width 132 height 22
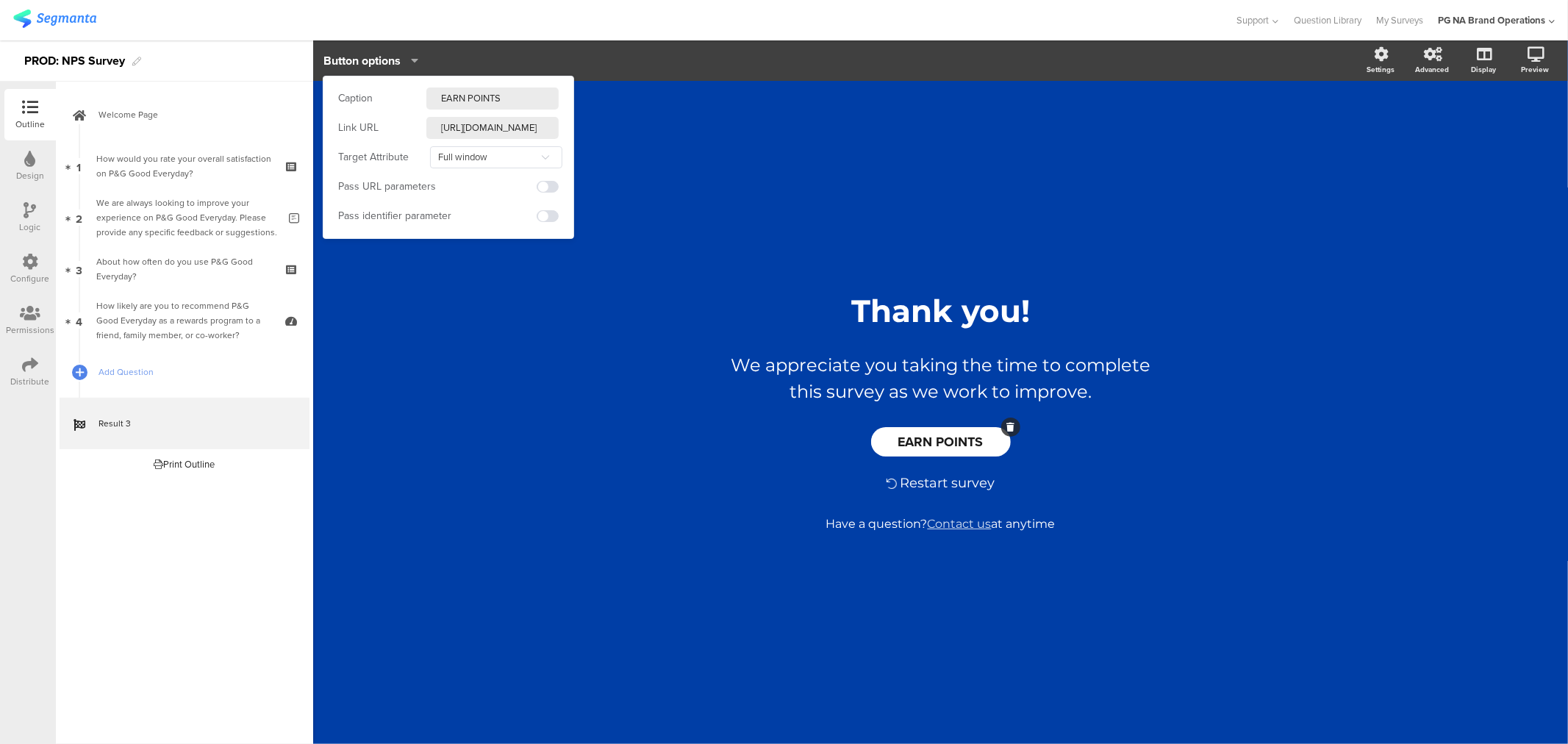
type input "https://pggoodeveryday.com/earn-point"
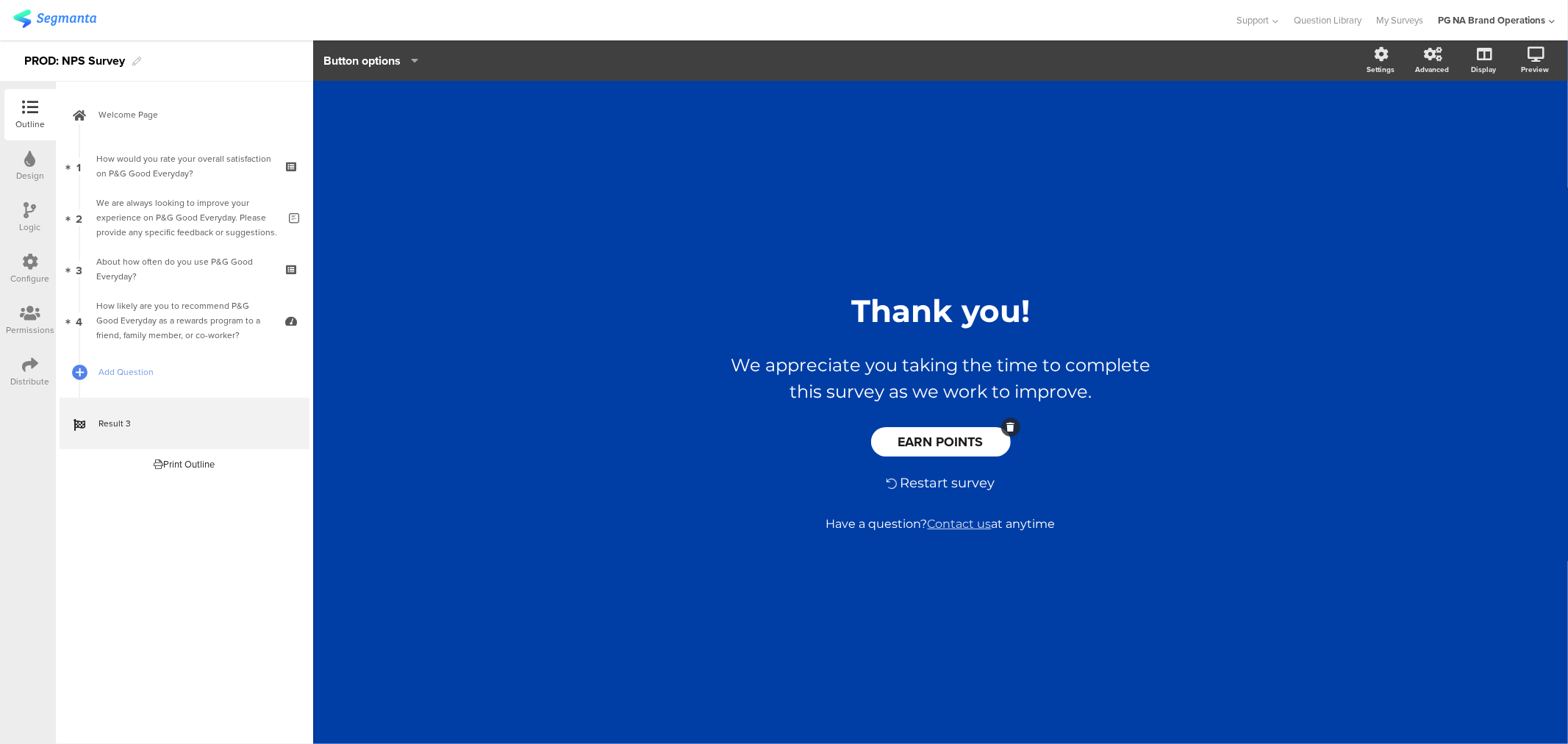
click at [642, 141] on div "/ Thank you! Thank you! We appreciate you taking the time to complete this surv…" at bounding box center [941, 405] width 618 height 648
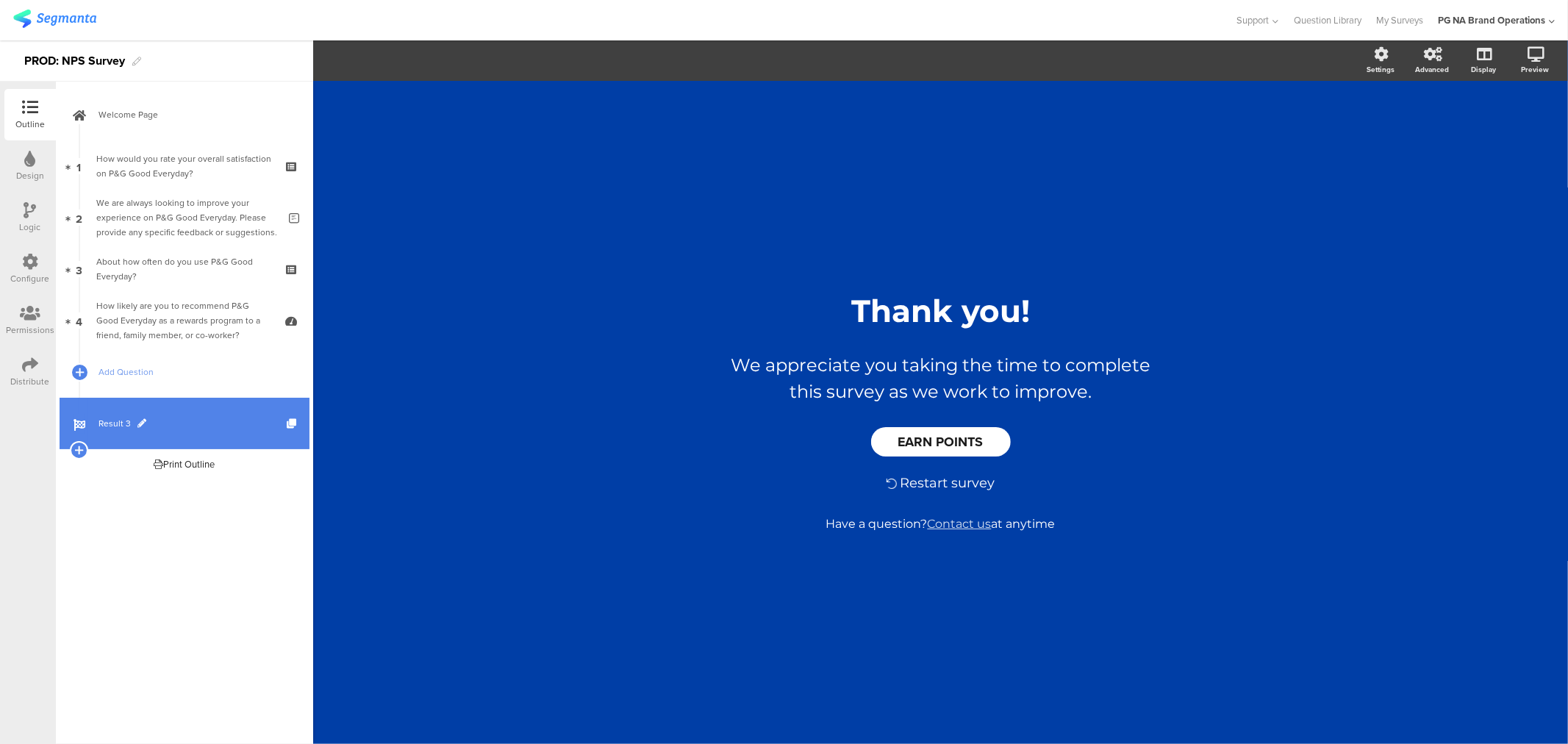
click at [108, 424] on span "Result 3" at bounding box center [193, 423] width 188 height 15
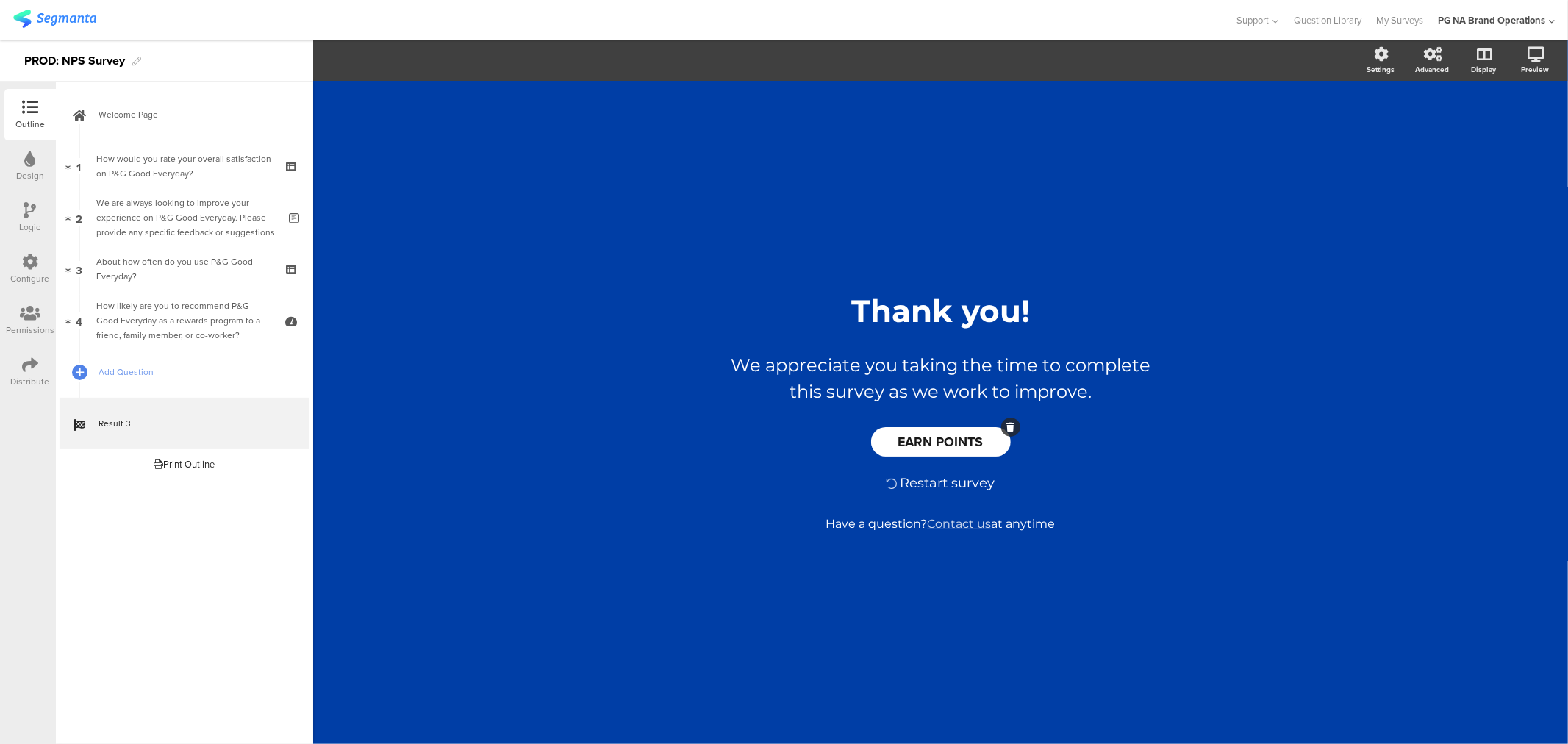
click at [920, 447] on span "EARN POINTS" at bounding box center [941, 442] width 86 height 20
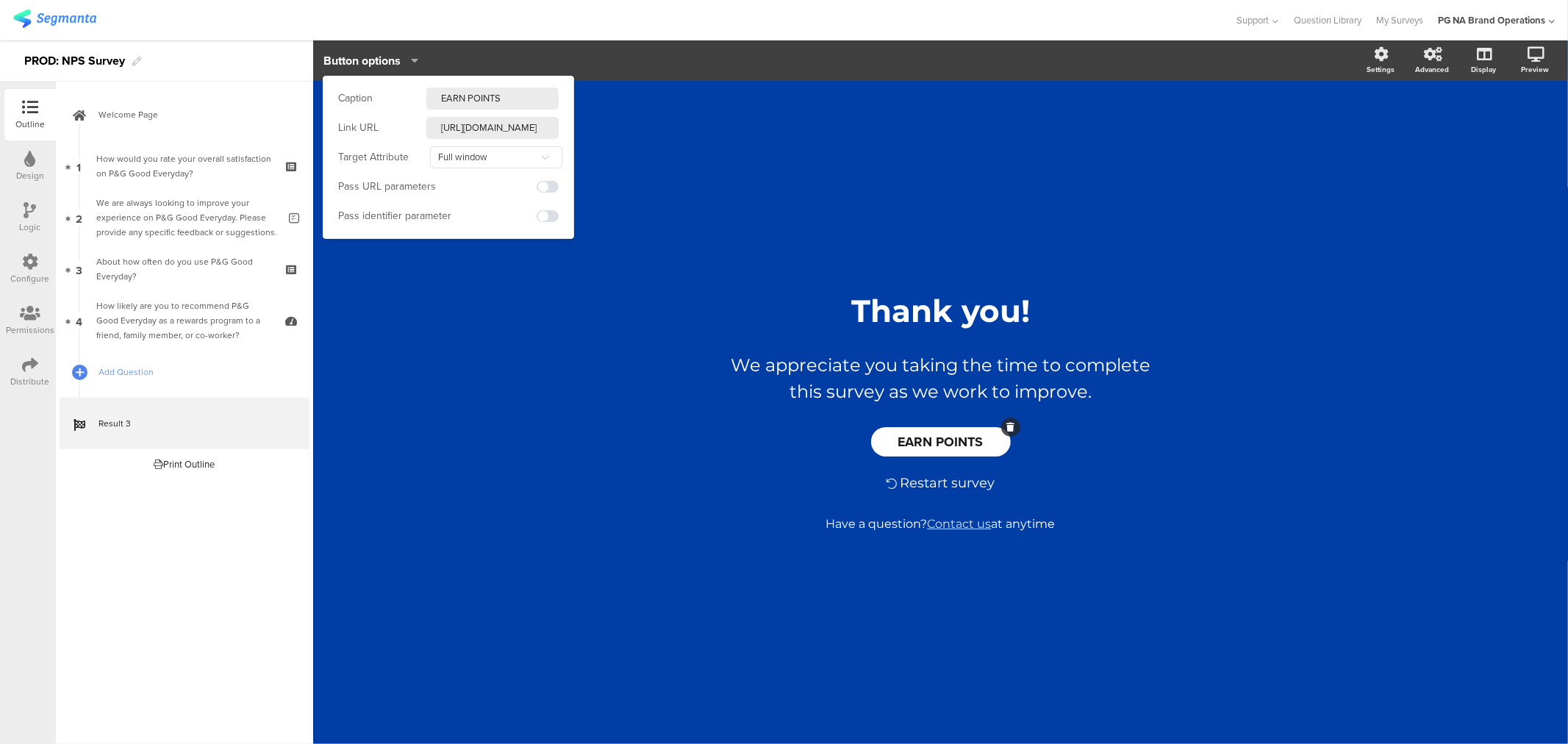
click at [488, 125] on input "https://pggoodeveryday.com/earn-point" at bounding box center [492, 128] width 132 height 22
click at [538, 130] on input "https://pggoodeveryday.com/earn-point" at bounding box center [492, 128] width 132 height 22
type input "https://pggoodeveryday.com/earn-points"
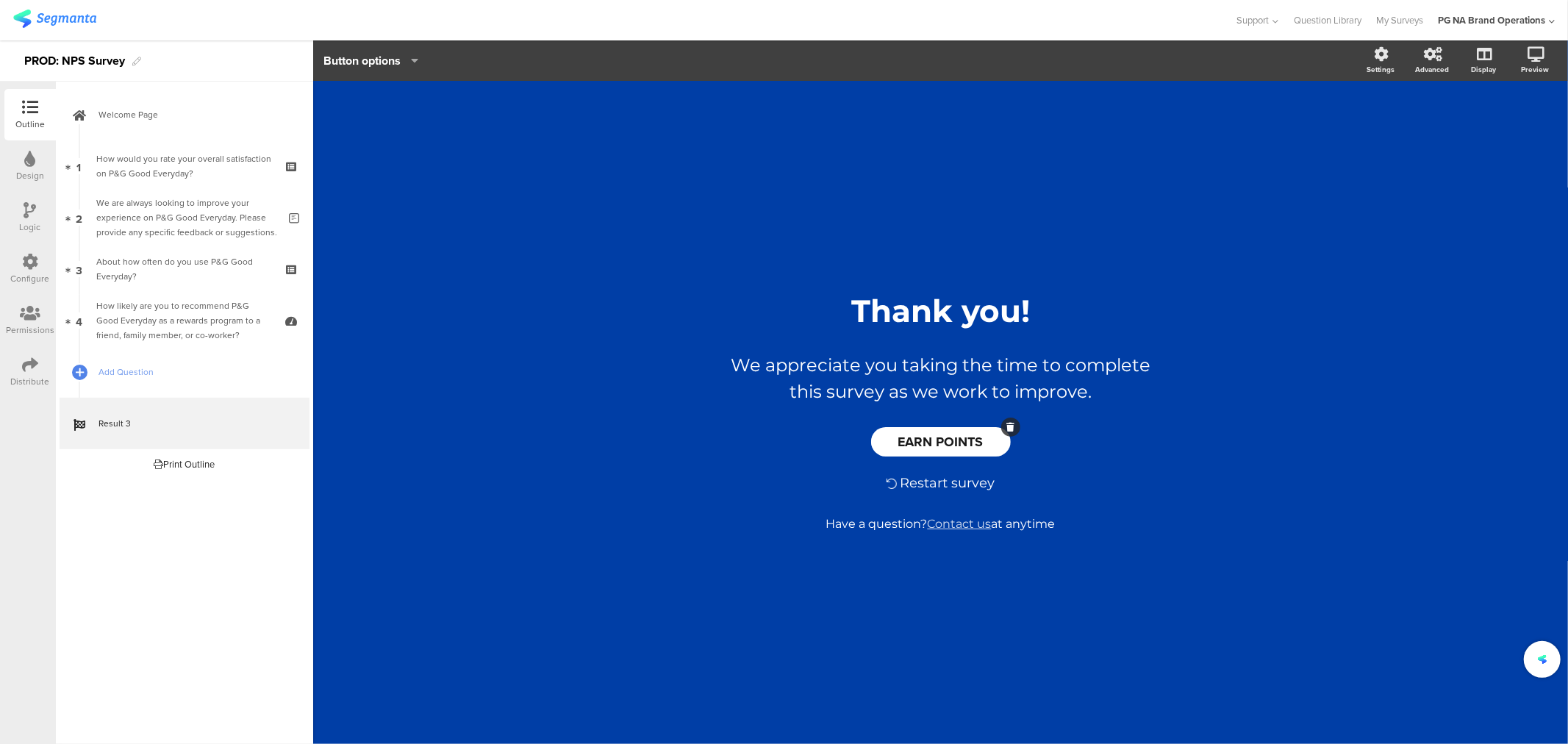
click at [658, 164] on div "/ Thank you! Thank you! We appreciate you taking the time to complete this surv…" at bounding box center [941, 405] width 618 height 648
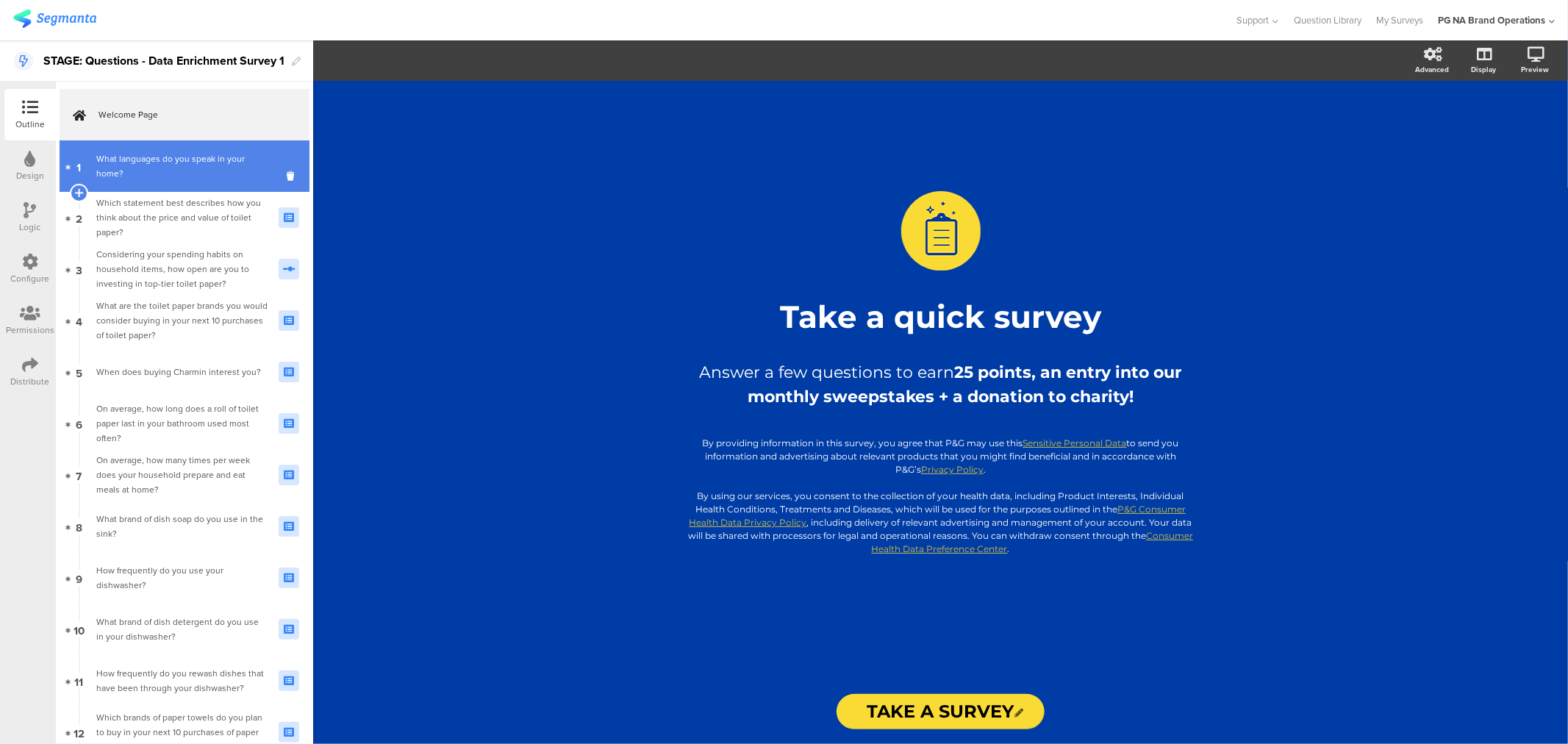
click at [131, 177] on div "What languages do you speak in your home?" at bounding box center [182, 166] width 171 height 30
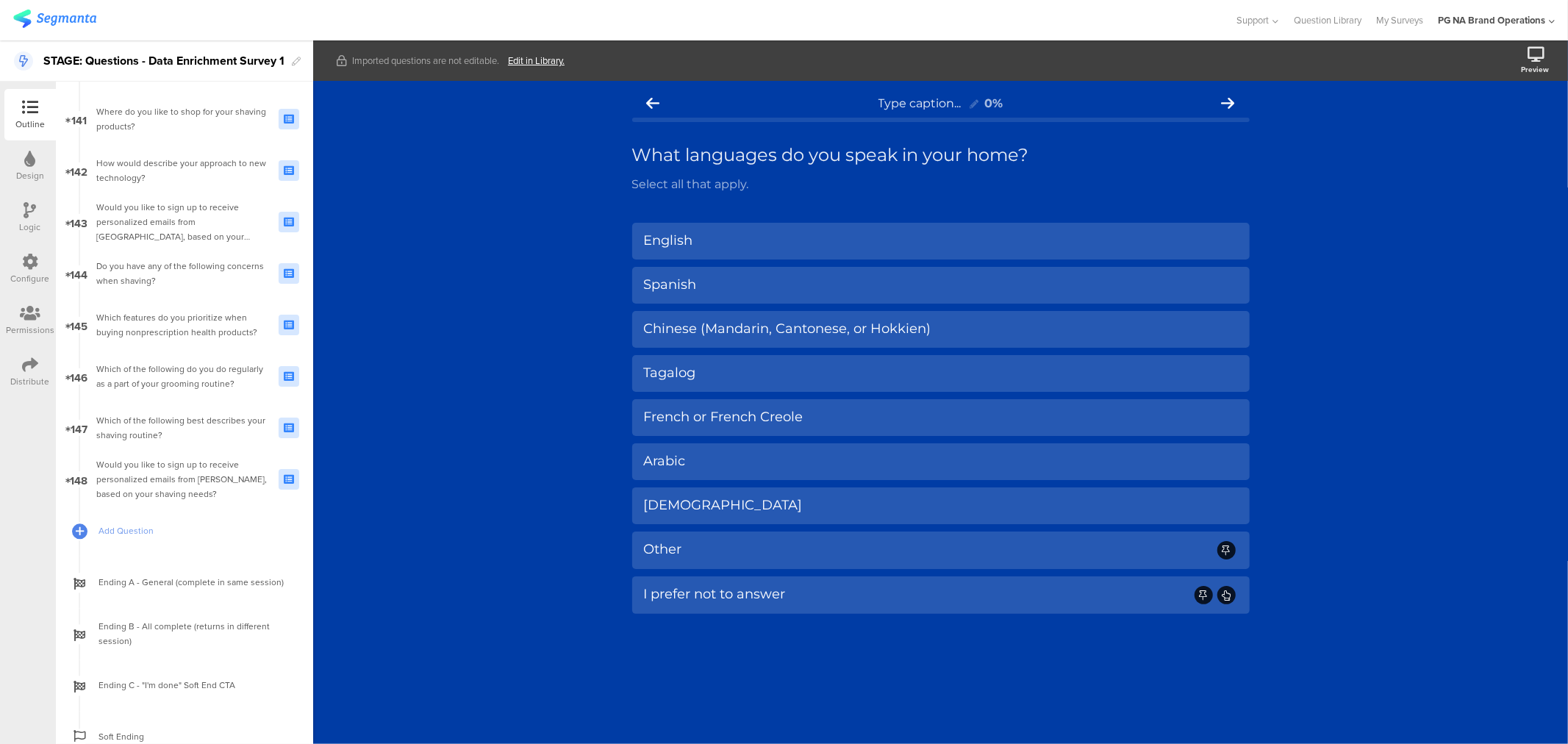
scroll to position [7302, 0]
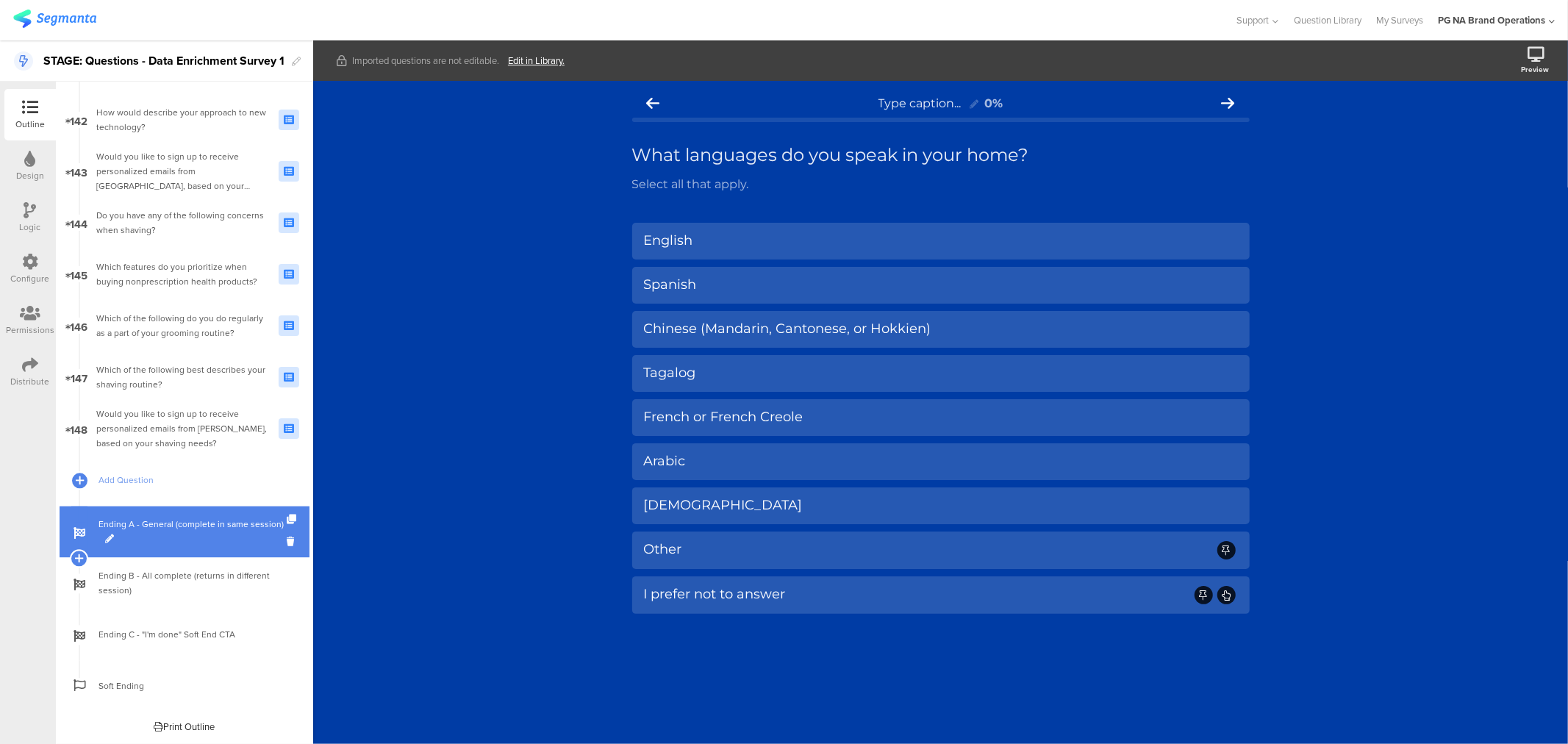
click at [137, 525] on span "Ending A - General (complete in same session)" at bounding box center [193, 532] width 188 height 30
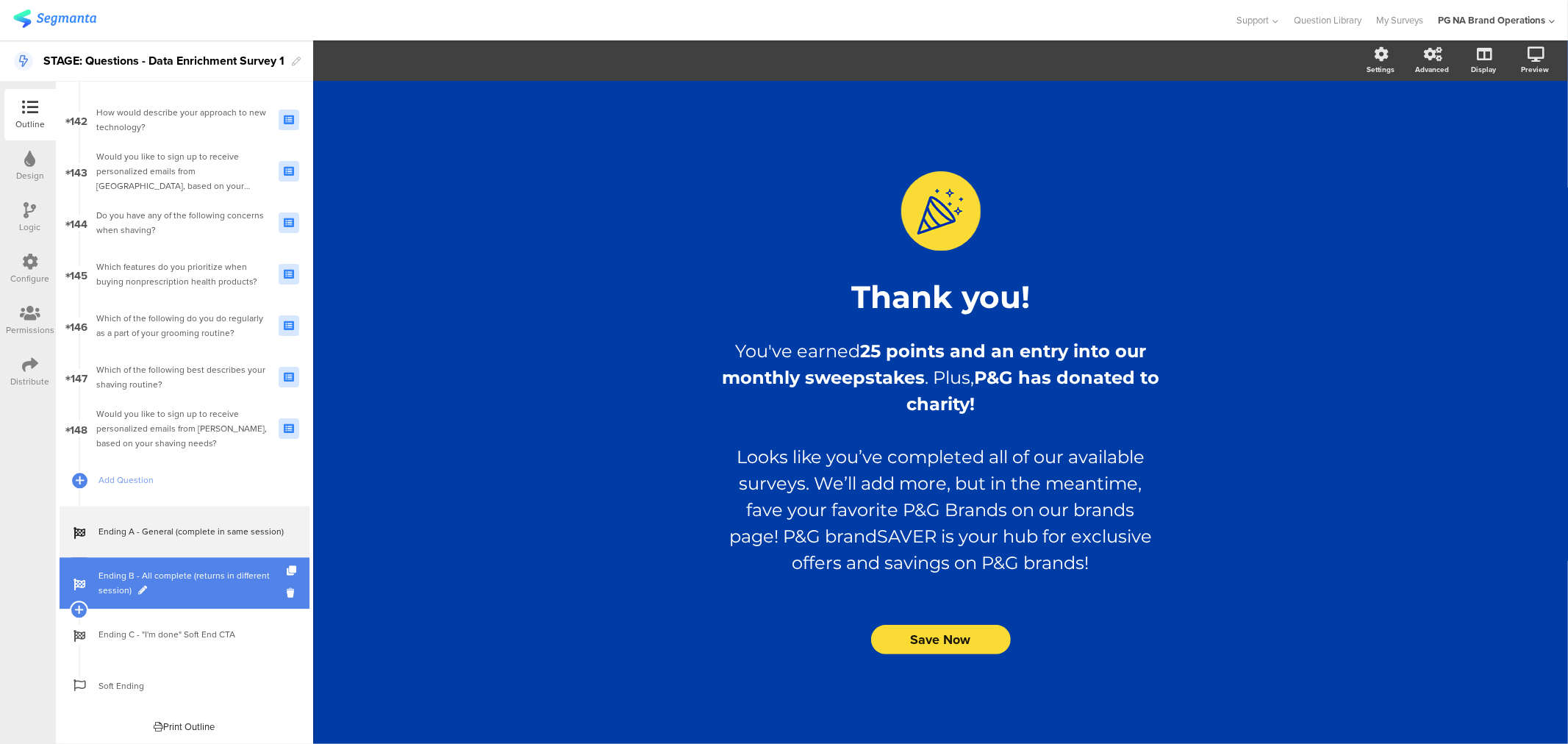
click at [135, 568] on span "Ending B - All complete (returns in different session)" at bounding box center [193, 583] width 188 height 30
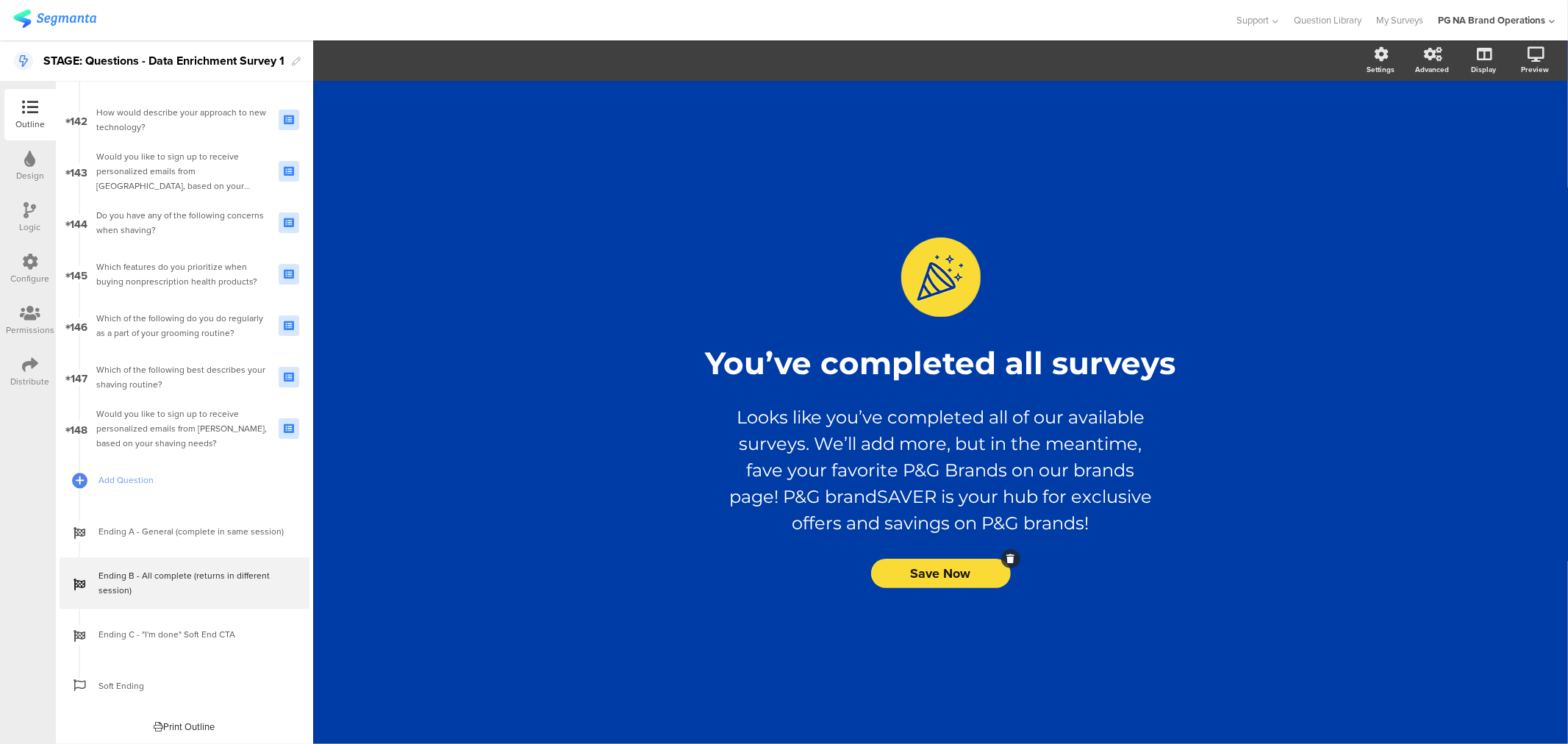
click at [912, 562] on button "Save Now" at bounding box center [941, 574] width 140 height 30
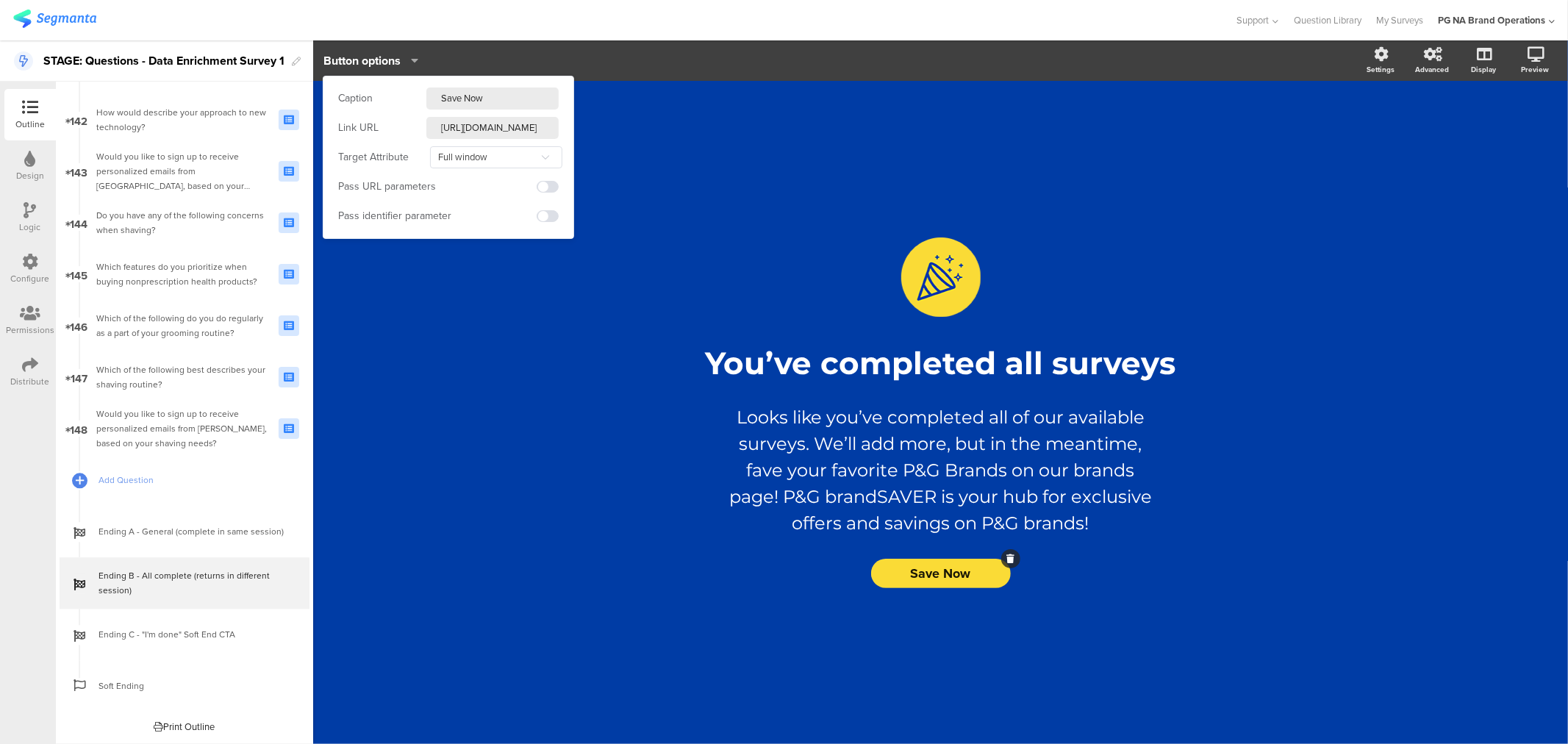
click at [498, 126] on input "https://stage.pggoodeveryday.com/coupons/brand-saver/" at bounding box center [492, 128] width 132 height 22
click at [509, 130] on input "https://stage.pggoodeveryday.com/coupons/brand-saver/" at bounding box center [492, 128] width 132 height 22
type input "https://stage.pgbrandsaver.com/coupons/brand-saver/"
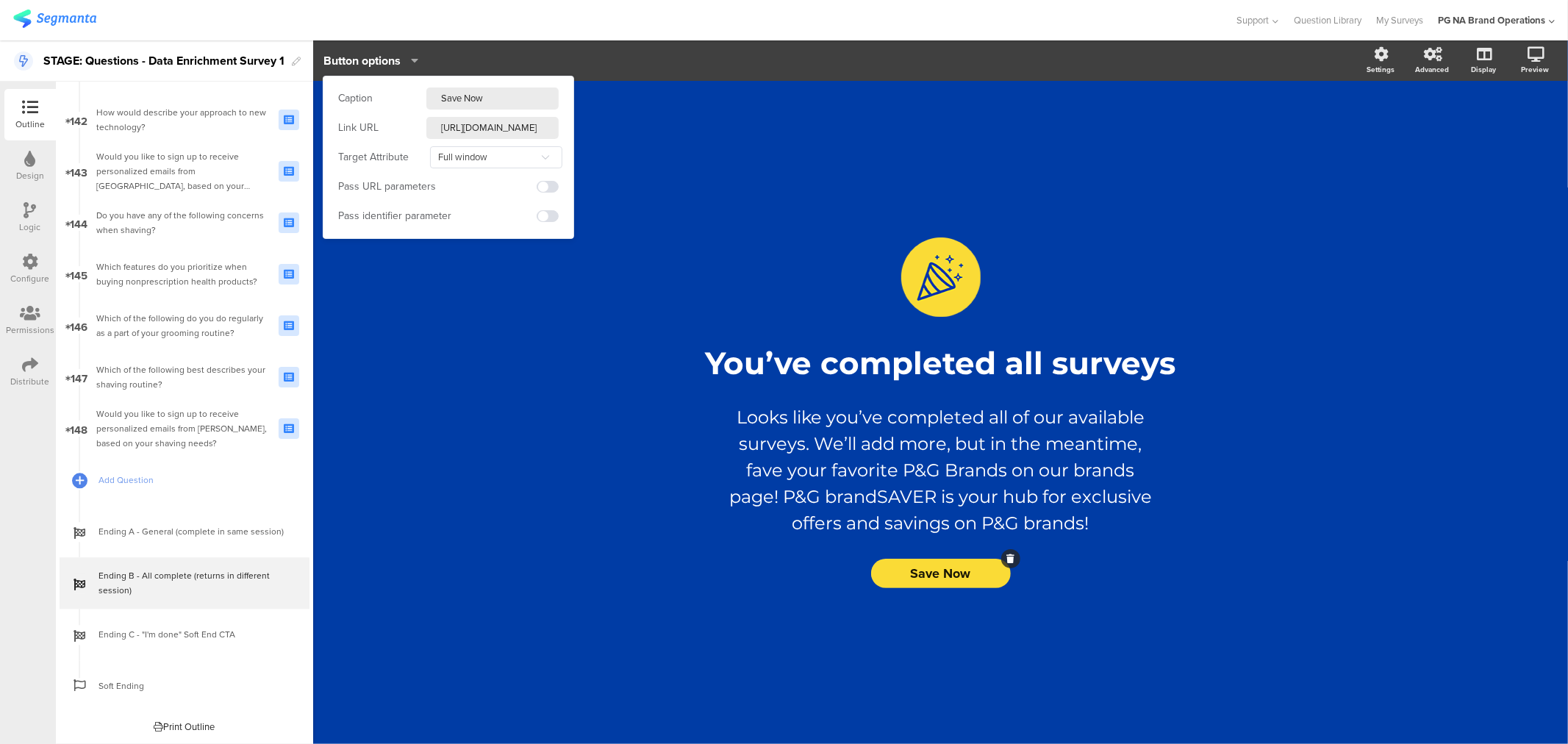
scroll to position [0, 62]
click at [465, 128] on input "https://stage.pgbrandsaver.com/coupons/brand-saver/" at bounding box center [492, 128] width 132 height 22
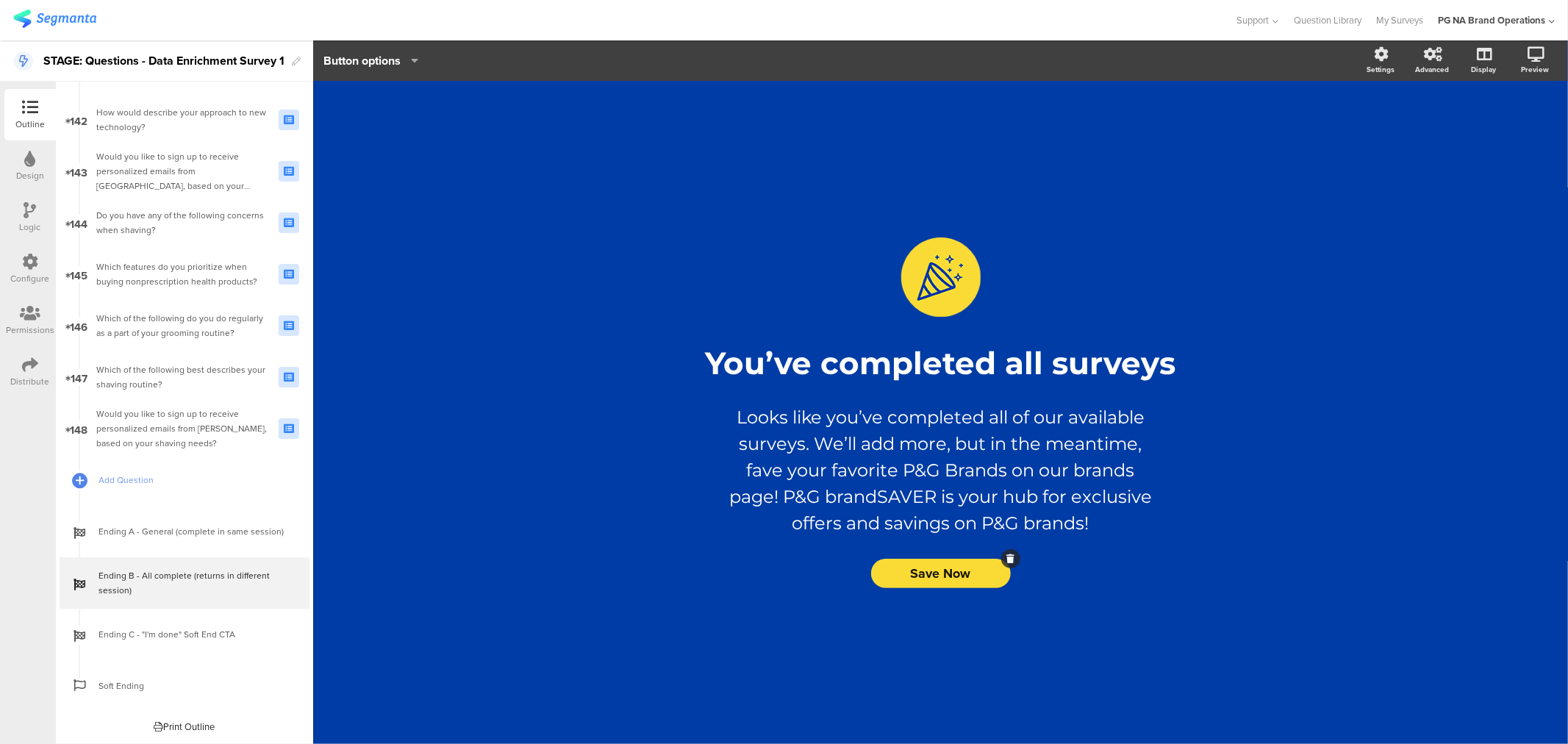
click at [619, 206] on div "/ You’ve completed all surveys You’ve completed all surveys Looks like you’ve c…" at bounding box center [940, 412] width 1255 height 663
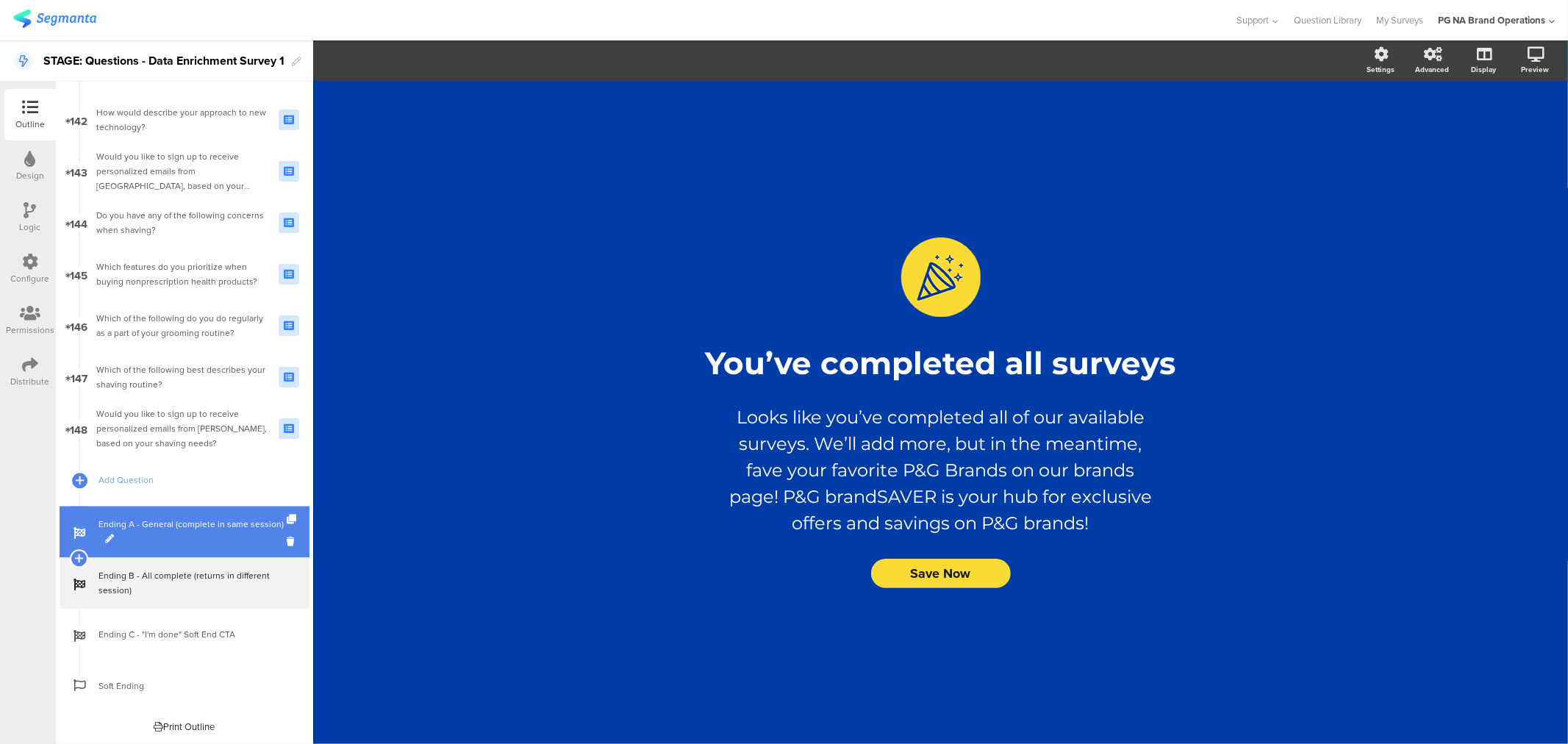
click at [151, 526] on span "Ending A - General (complete in same session)" at bounding box center [193, 532] width 188 height 30
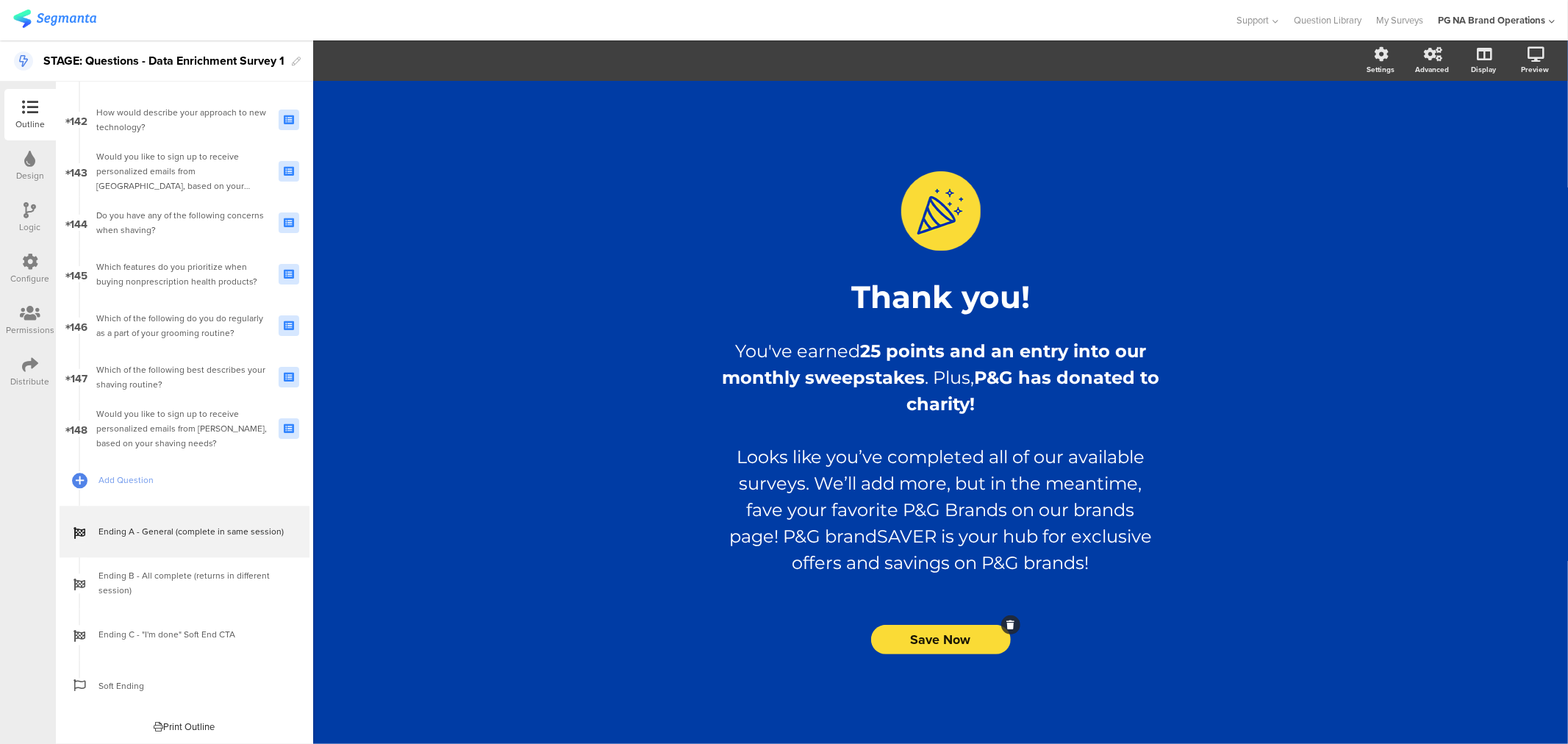
click at [914, 640] on span "Save Now" at bounding box center [940, 639] width 60 height 20
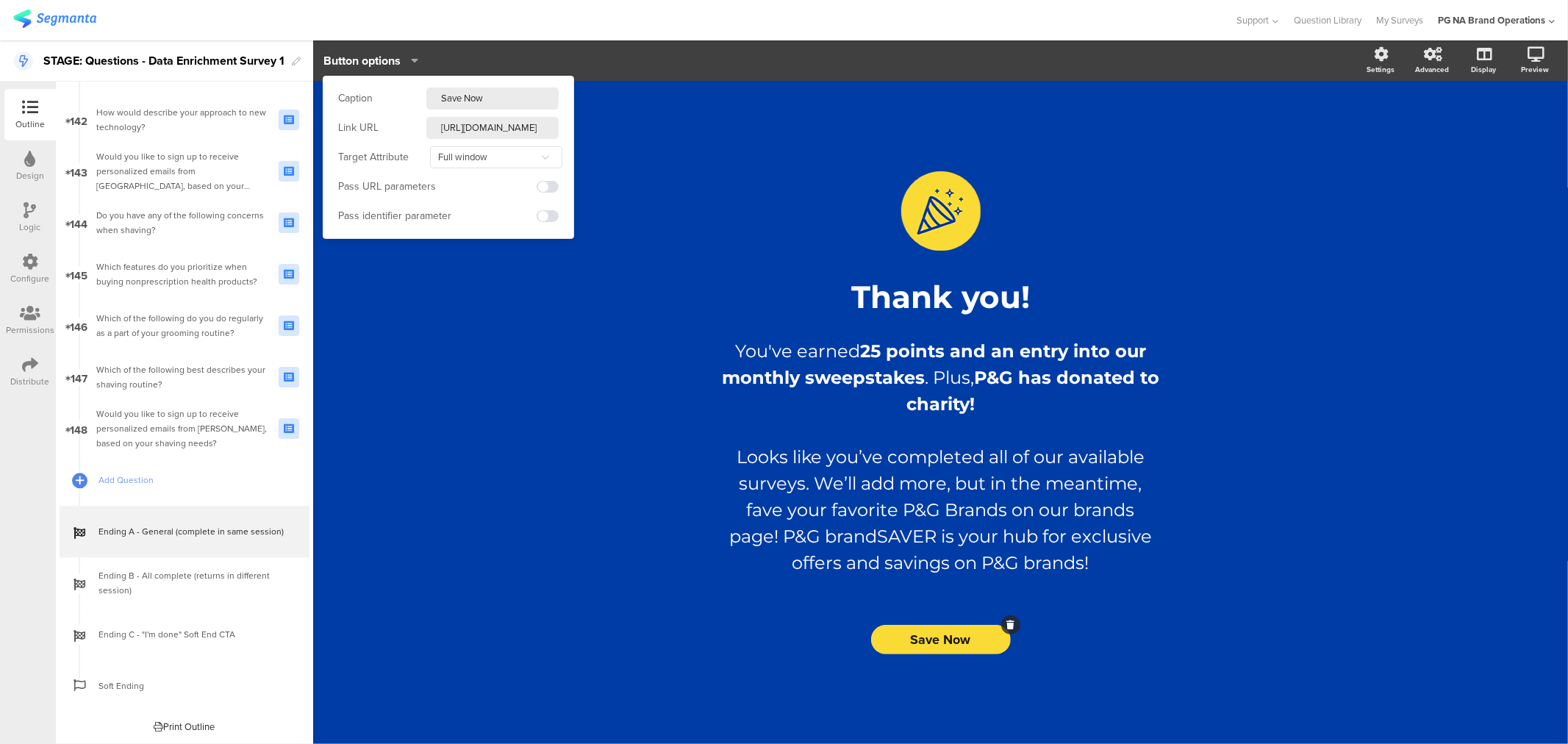
click at [507, 123] on input "https://stage.pggoodeveryday.com/coupons/brand-saver/" at bounding box center [492, 128] width 132 height 22
paste input "brandsaver"
type input "[URL][DOMAIN_NAME]"
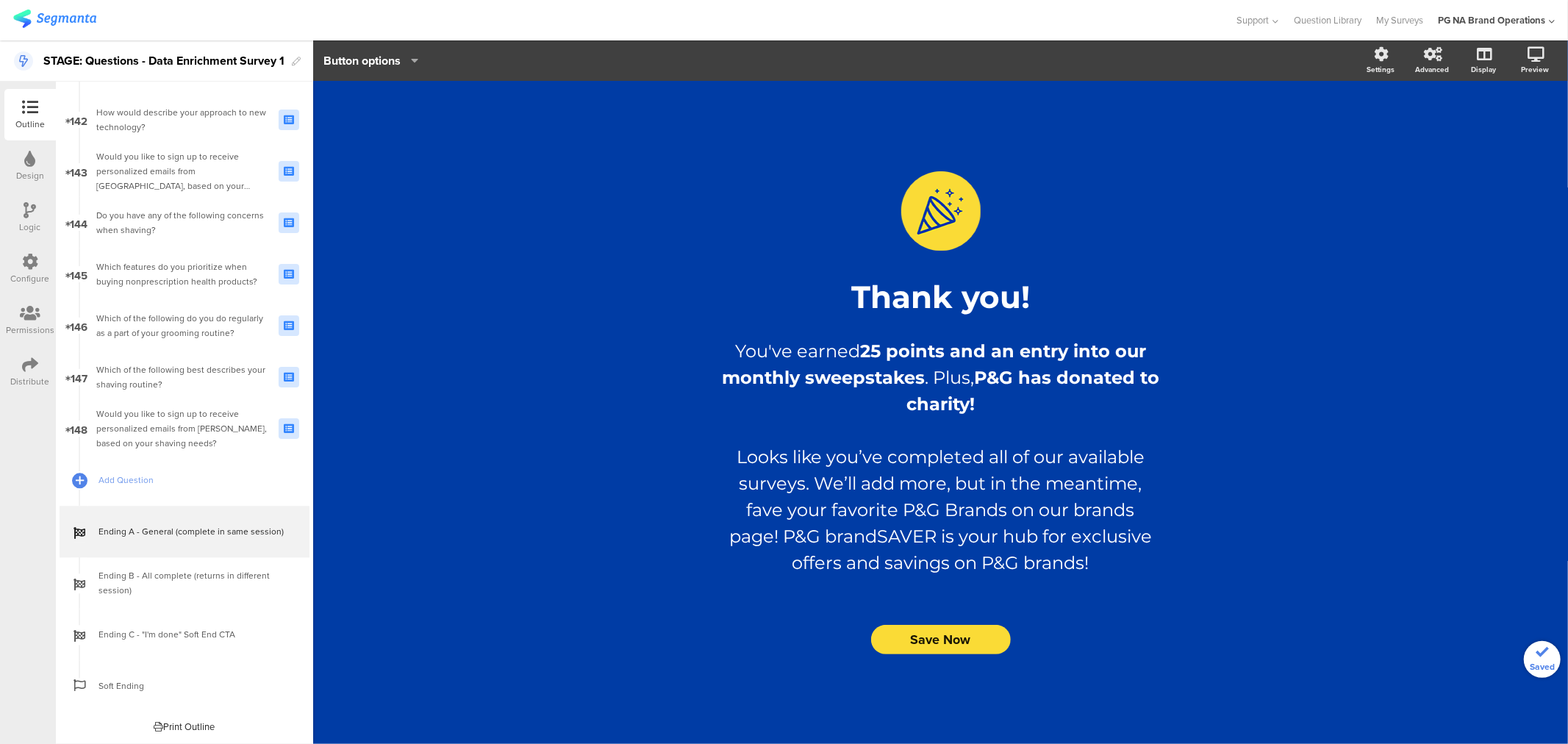
click at [513, 314] on div "/ Thank you! Thank you! You've earned 25 points and an entry into our monthly s…" at bounding box center [940, 412] width 1255 height 663
click at [941, 651] on button "Save Now" at bounding box center [941, 640] width 140 height 30
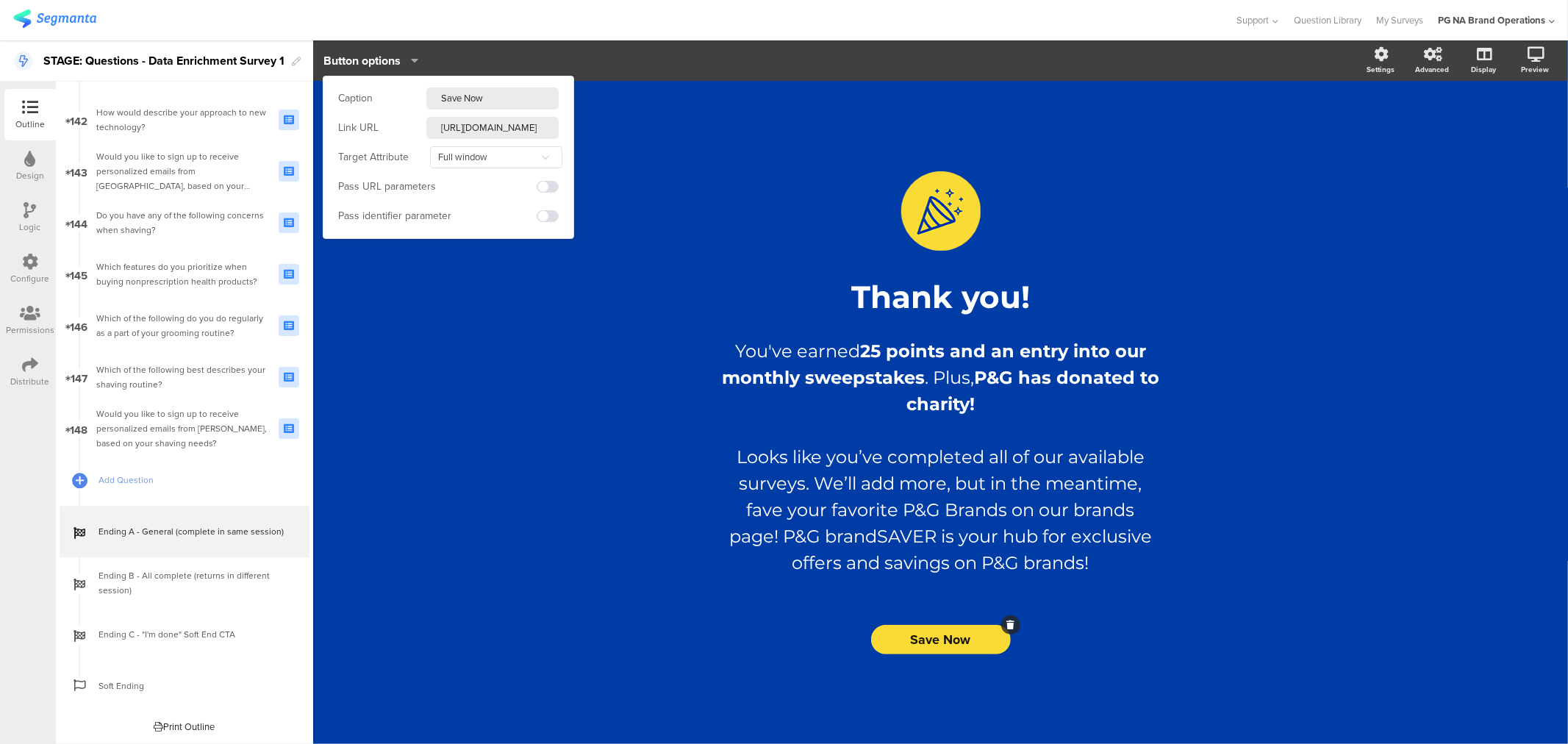
click at [516, 128] on input "https://stage.pgbrandsaver.com/coupons/brand-saver/" at bounding box center [492, 128] width 132 height 22
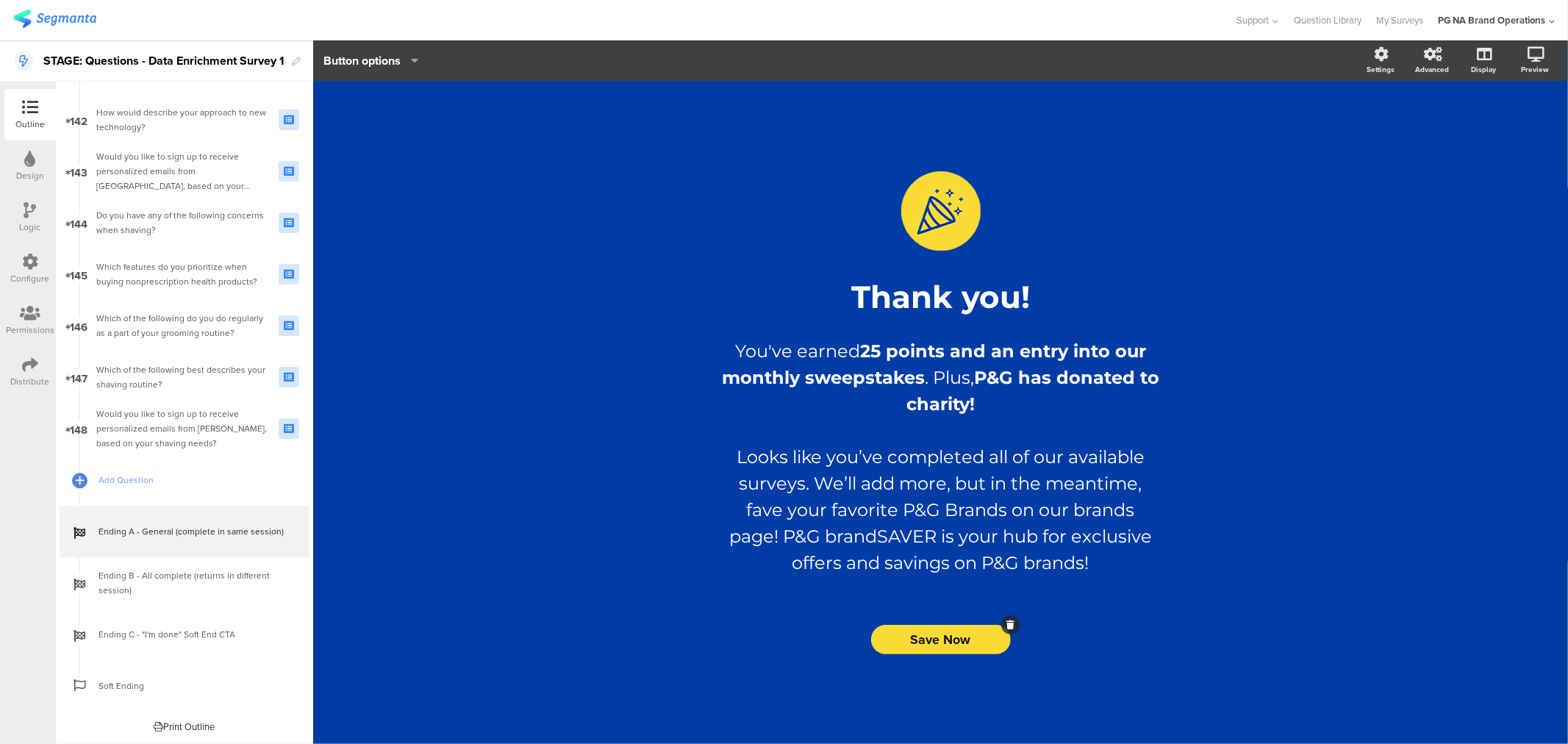
click at [388, 354] on div "/ Thank you! Thank you! You've earned 25 points and an entry into our monthly s…" at bounding box center [940, 412] width 1255 height 663
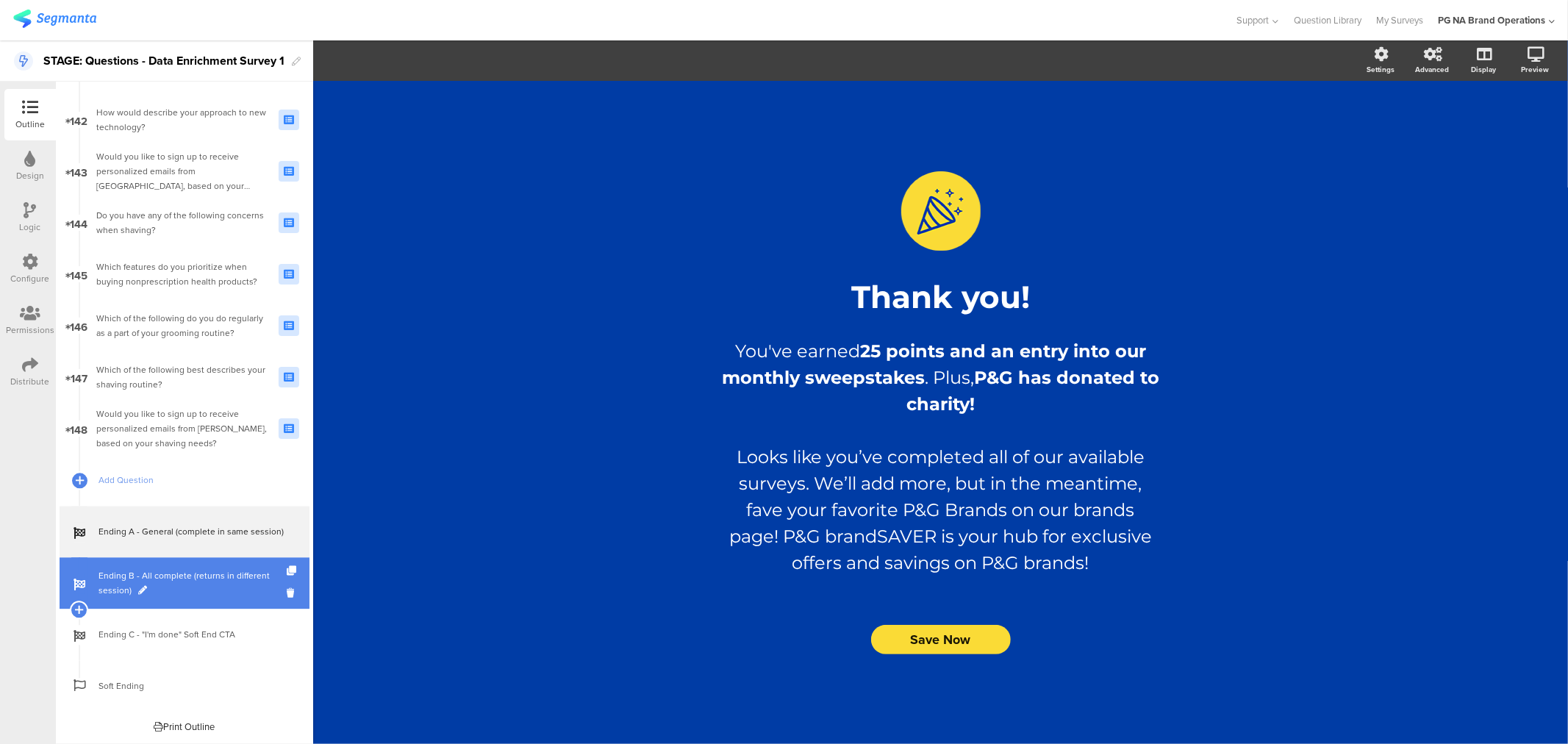
click at [137, 595] on span "Ending B - All complete (returns in different session)" at bounding box center [193, 583] width 188 height 30
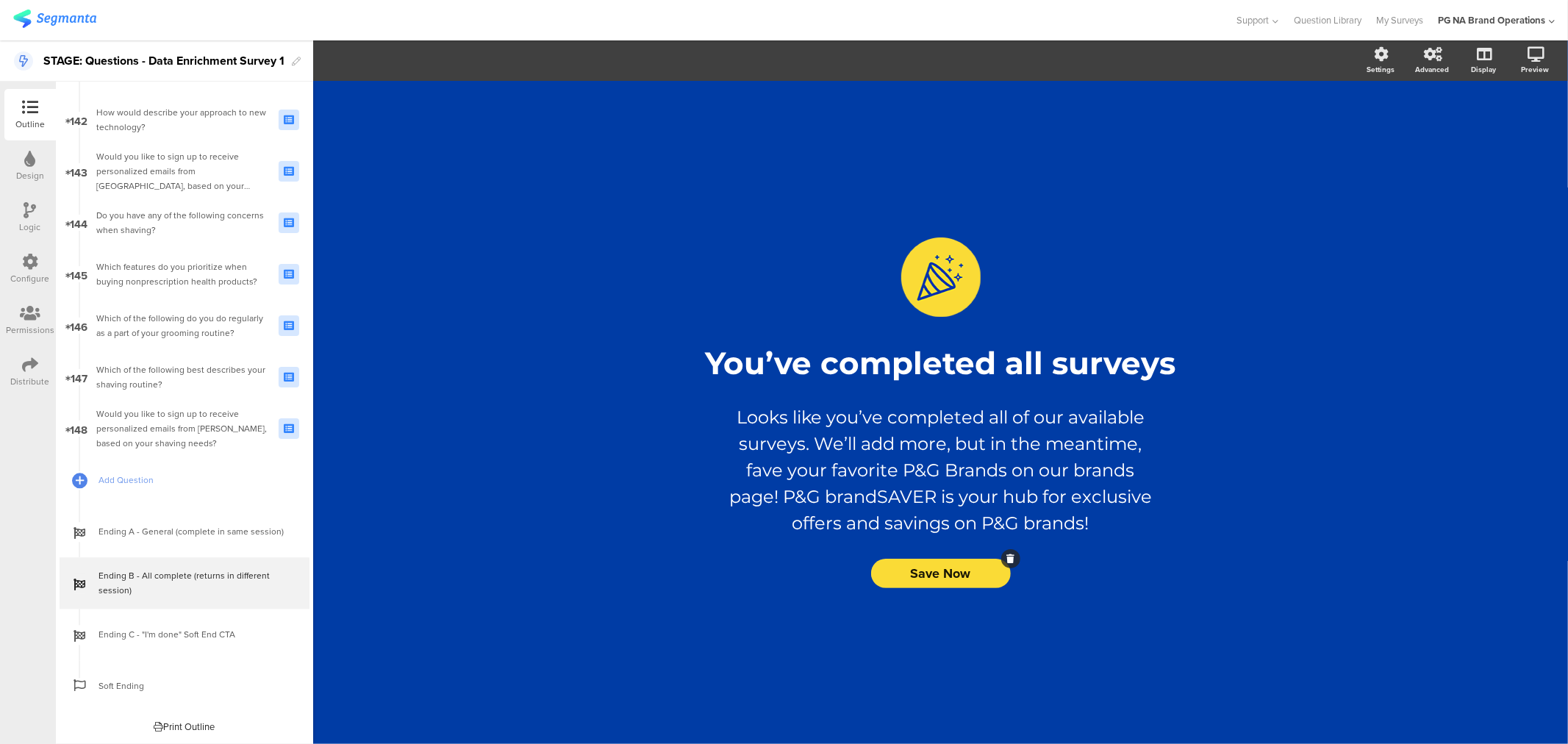
click at [934, 564] on span "Save Now" at bounding box center [940, 573] width 60 height 20
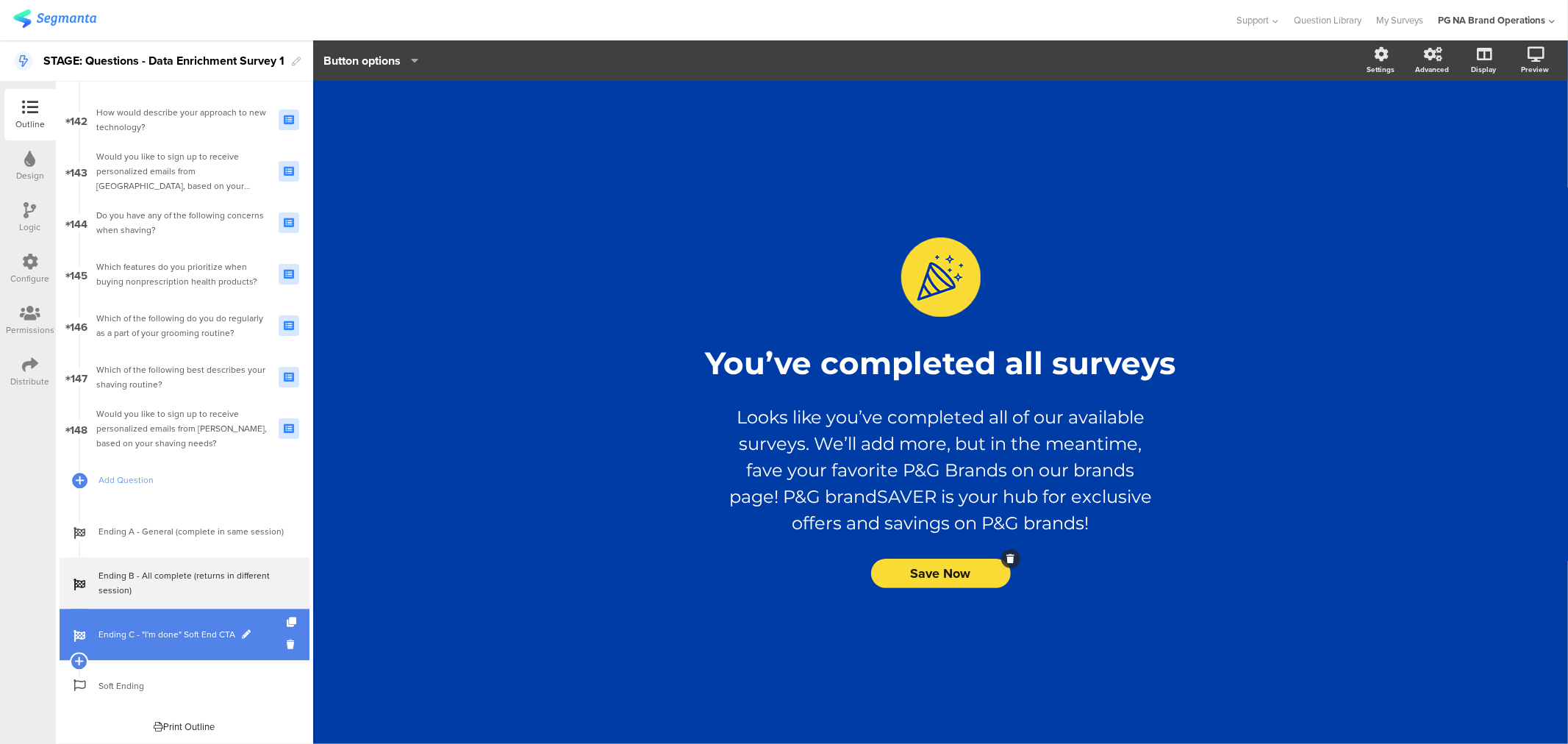
click at [148, 651] on link "Ending C - "I'm done" Soft End CTA" at bounding box center [184, 634] width 250 height 51
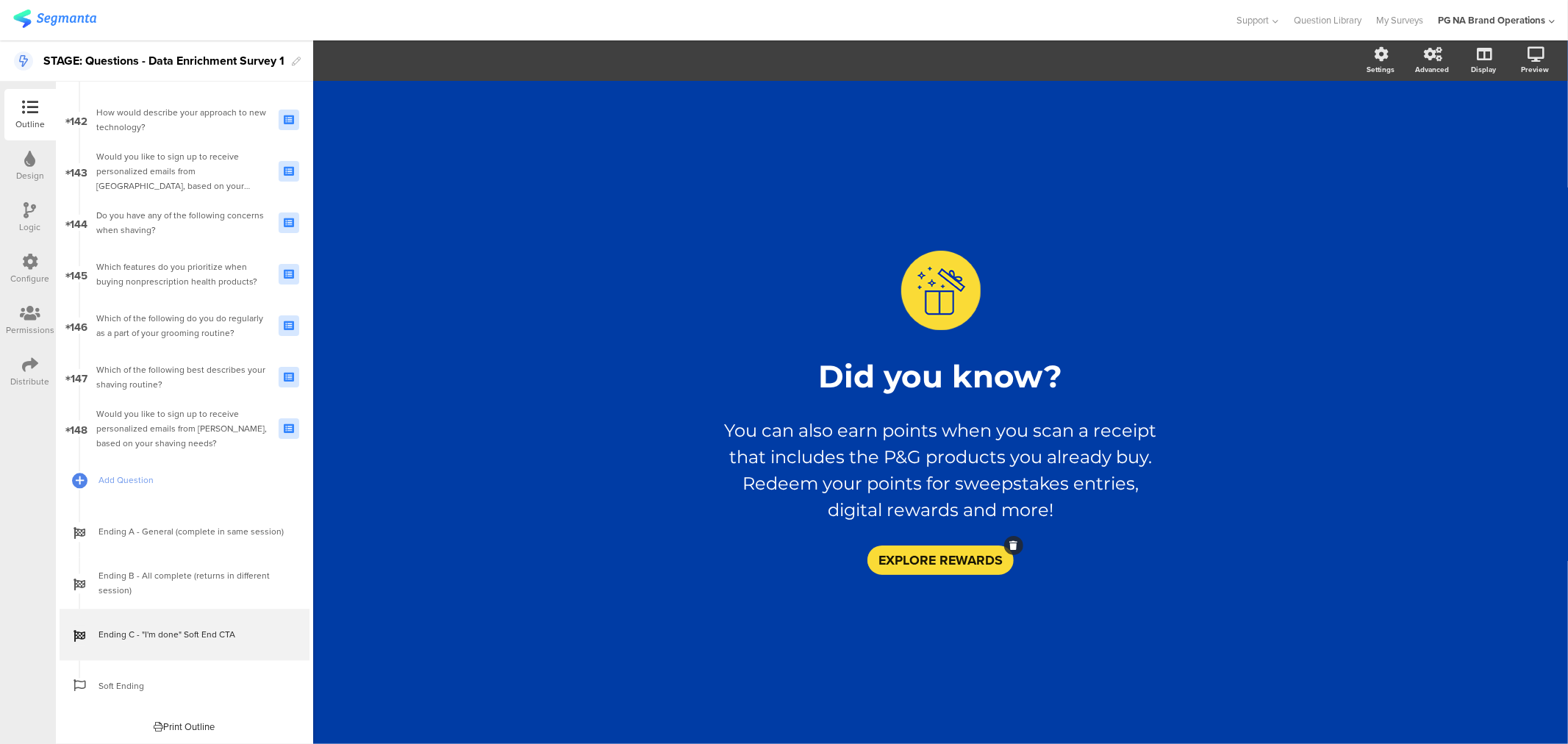
click at [932, 551] on span "EXPLORE REWARDS" at bounding box center [941, 560] width 125 height 20
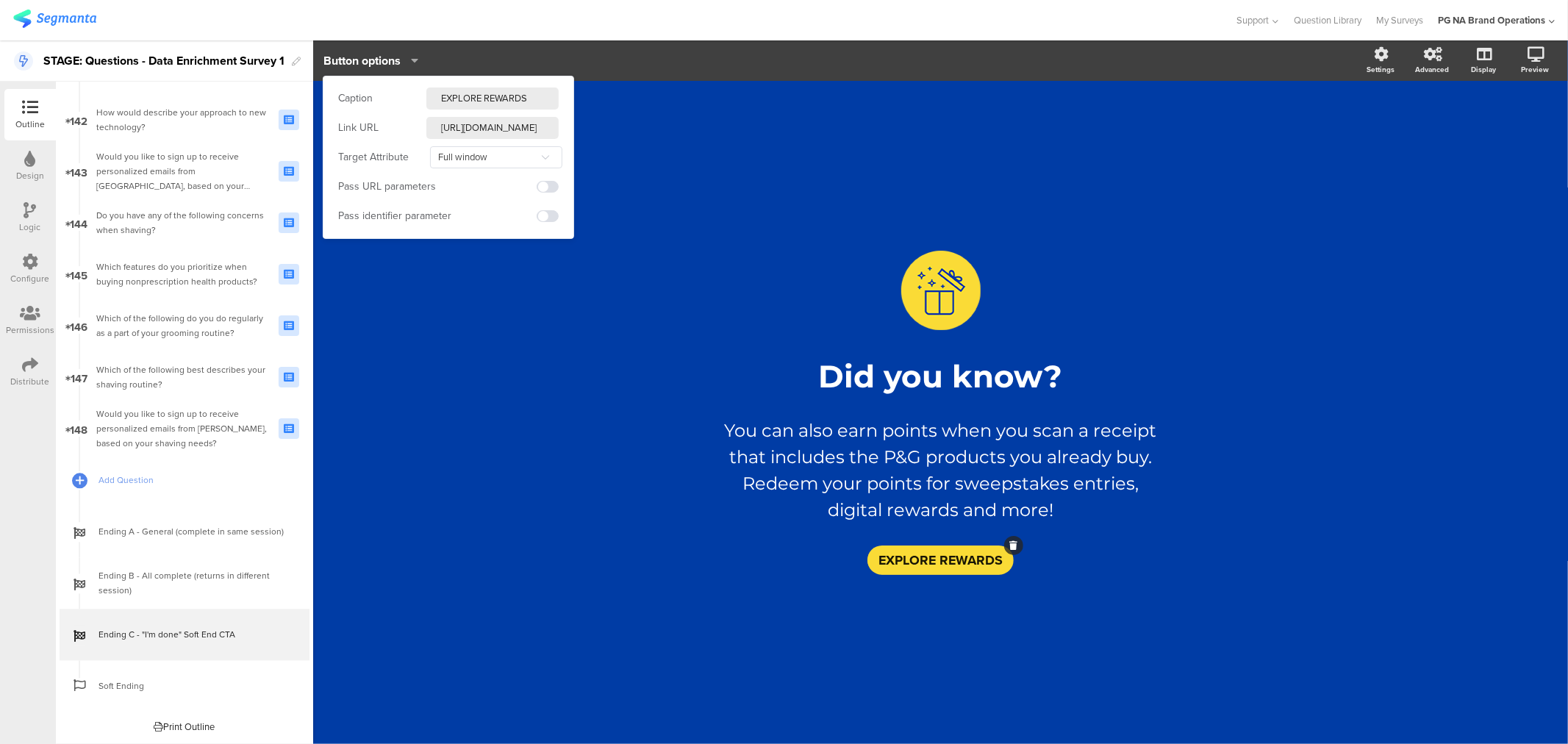
click at [516, 124] on input "https://stage.pggoodeveryday.com/rewards/" at bounding box center [492, 128] width 132 height 22
click at [449, 126] on input "https://stage.pggoodeveryday.com/rewards/" at bounding box center [492, 128] width 132 height 22
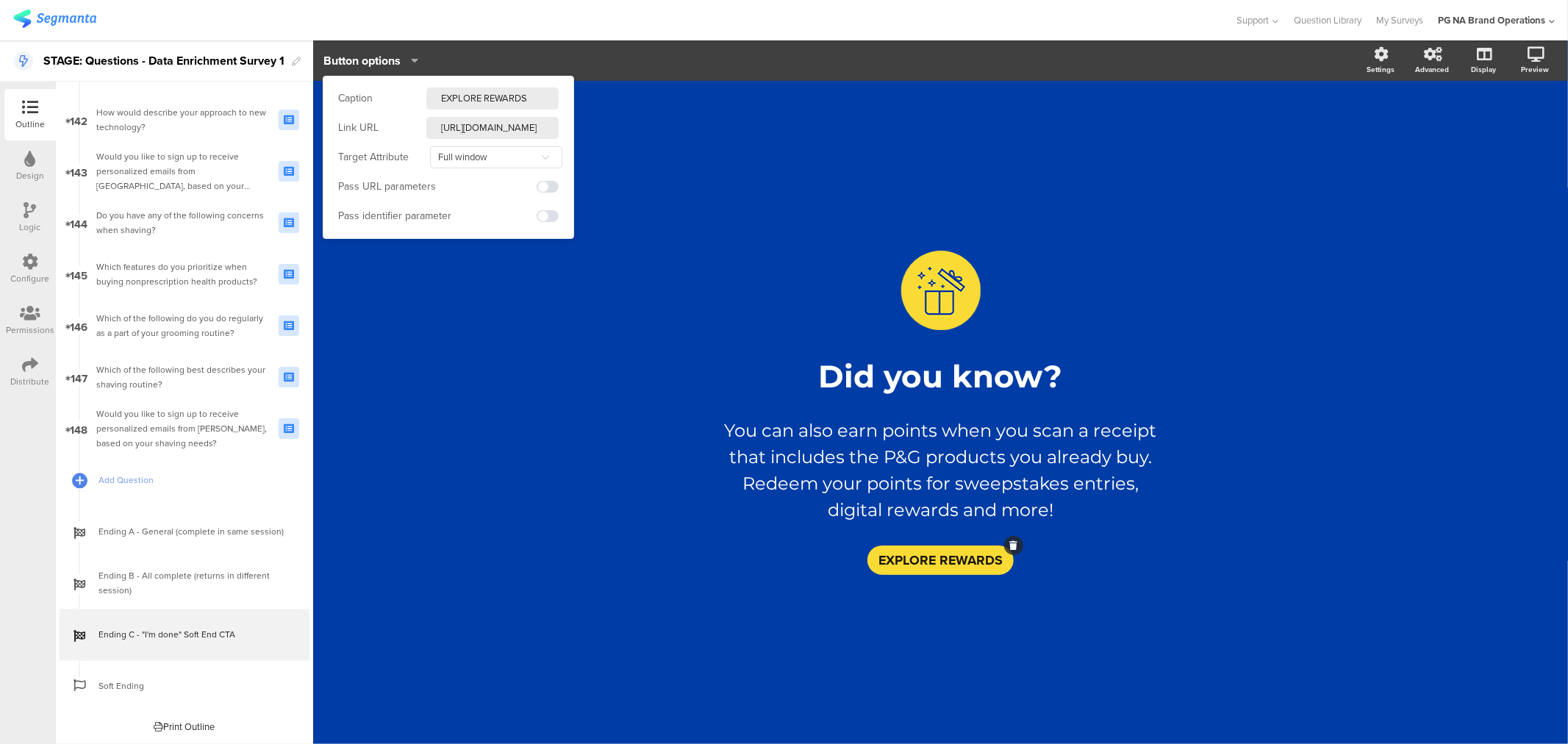
scroll to position [0, 63]
paste input "brandsaver"
type input "https://stage.pgbrandsaver.com/rewards/"
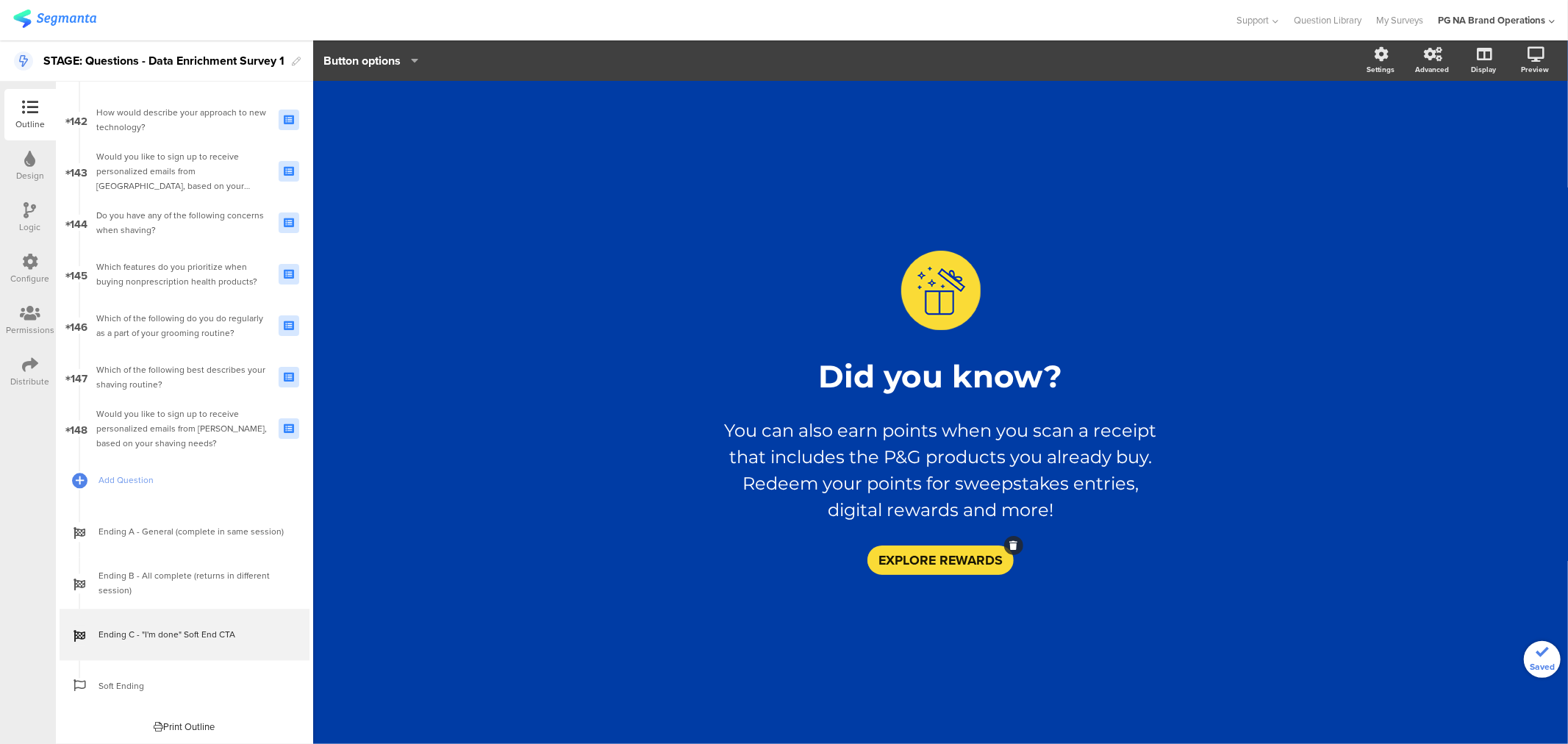
click at [452, 367] on div "/ Did you know? Did you know? You can also earn points when you scan a receipt …" at bounding box center [940, 412] width 1255 height 663
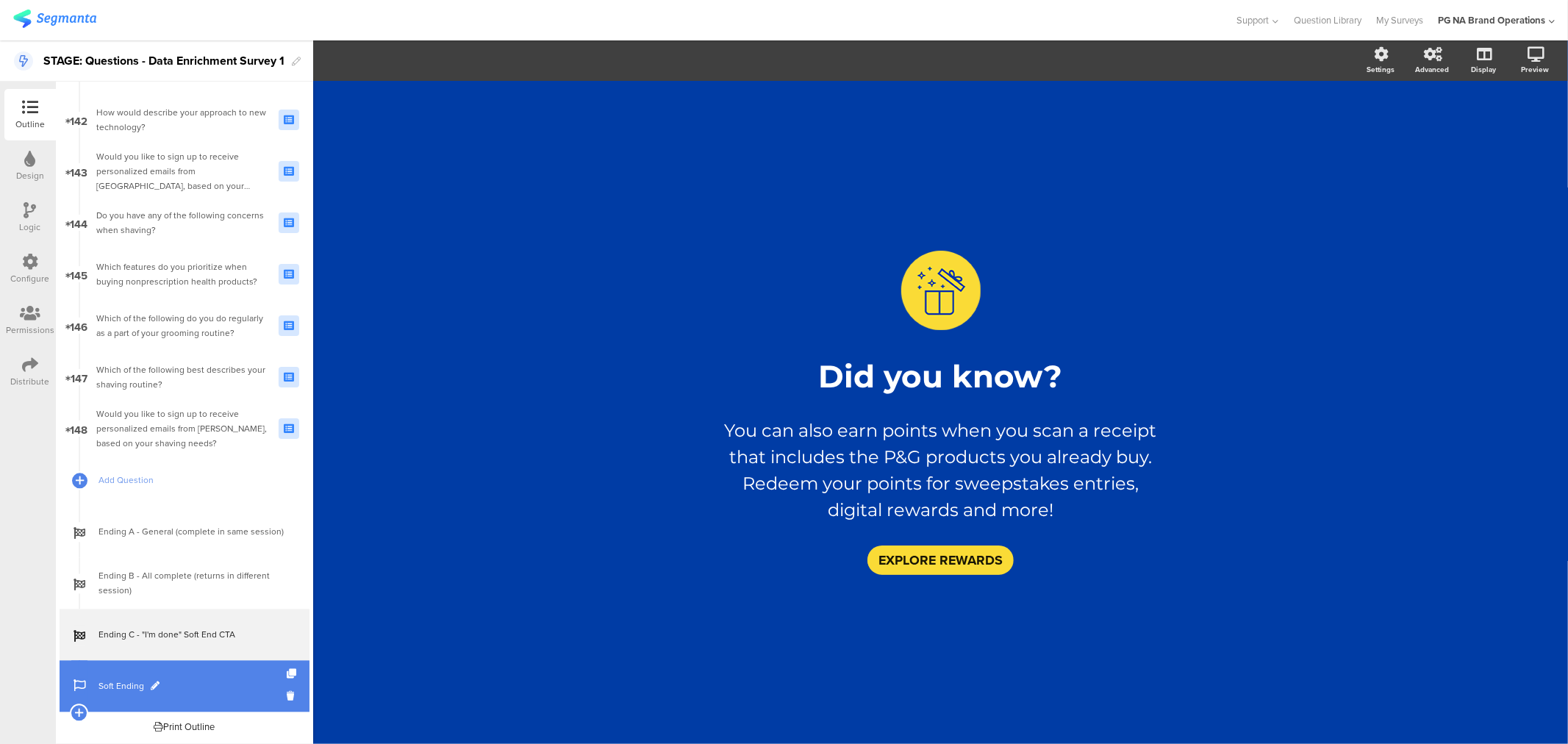
click at [133, 681] on span "Soft Ending" at bounding box center [193, 686] width 188 height 15
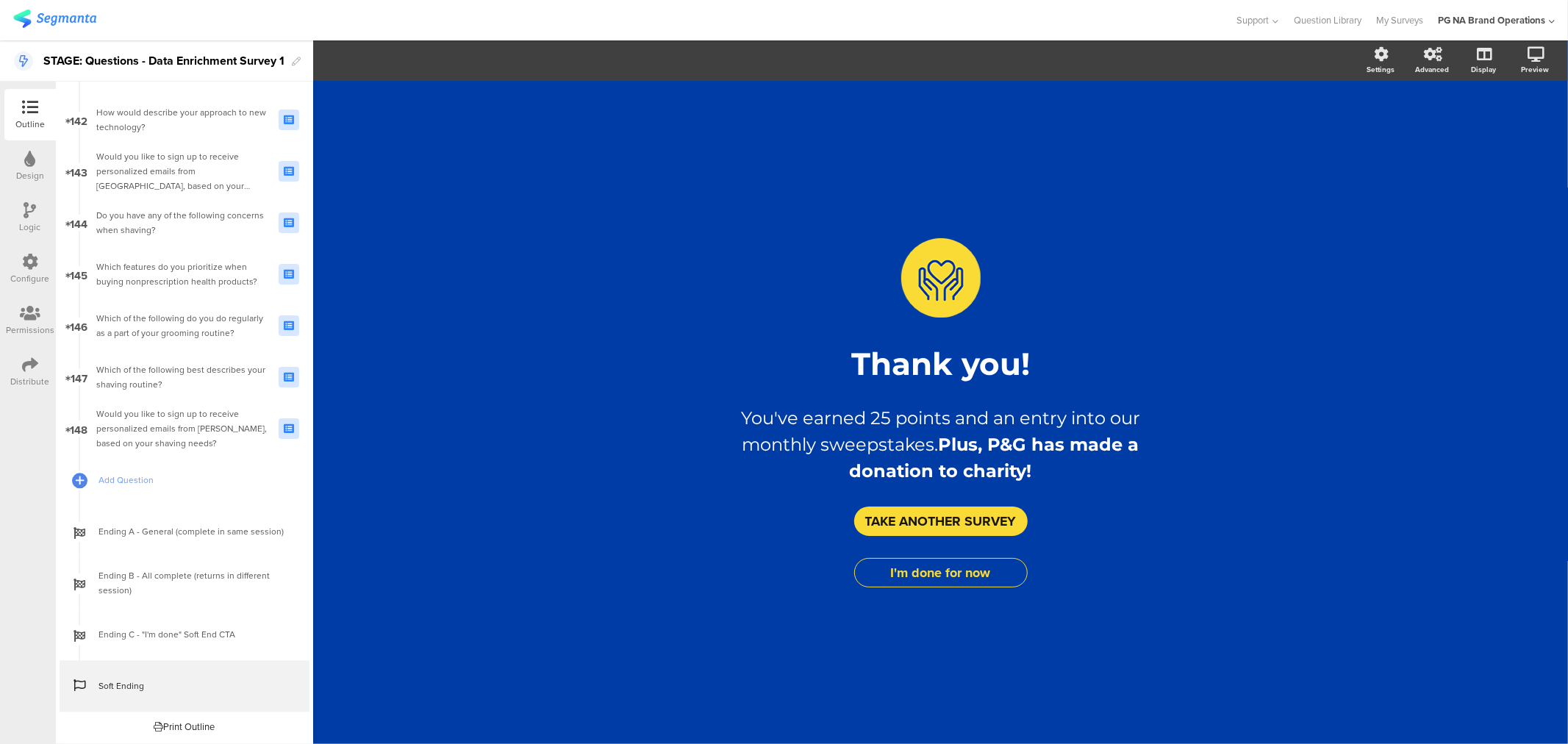
click at [929, 525] on input "TAKE ANOTHER SURVEY" at bounding box center [941, 522] width 174 height 30
click at [965, 520] on input "TAKE ANOTHER SURVEY" at bounding box center [941, 522] width 174 height 30
click at [923, 577] on input "I'm done for now" at bounding box center [941, 573] width 174 height 30
click at [951, 524] on input "TAKE ANOTHER SURVEY" at bounding box center [941, 522] width 174 height 30
click at [658, 489] on div "/ Thank you! Thank you! You've earned 25 points and an entry into our monthly s…" at bounding box center [941, 412] width 588 height 393
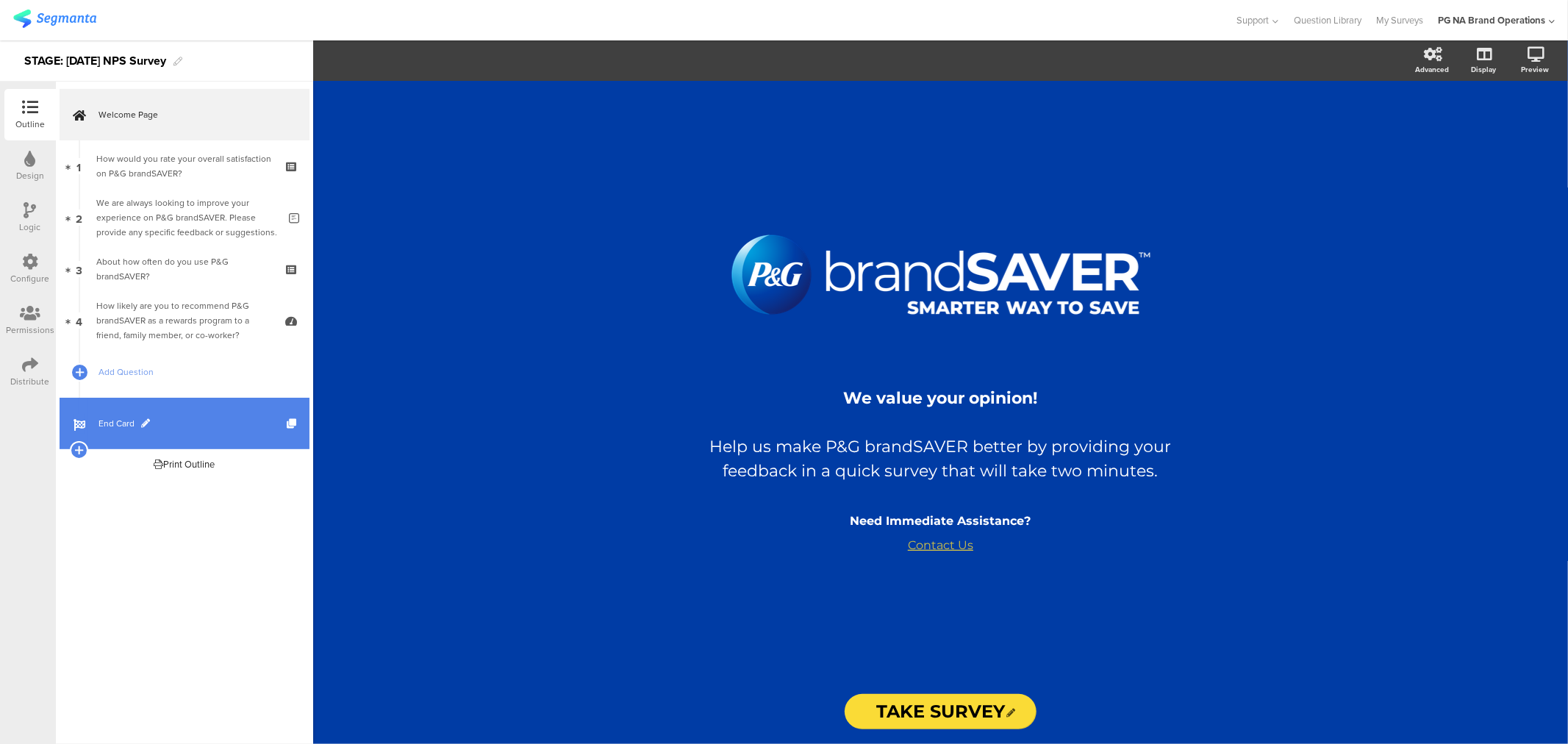
click at [154, 420] on span "End Card" at bounding box center [193, 423] width 188 height 15
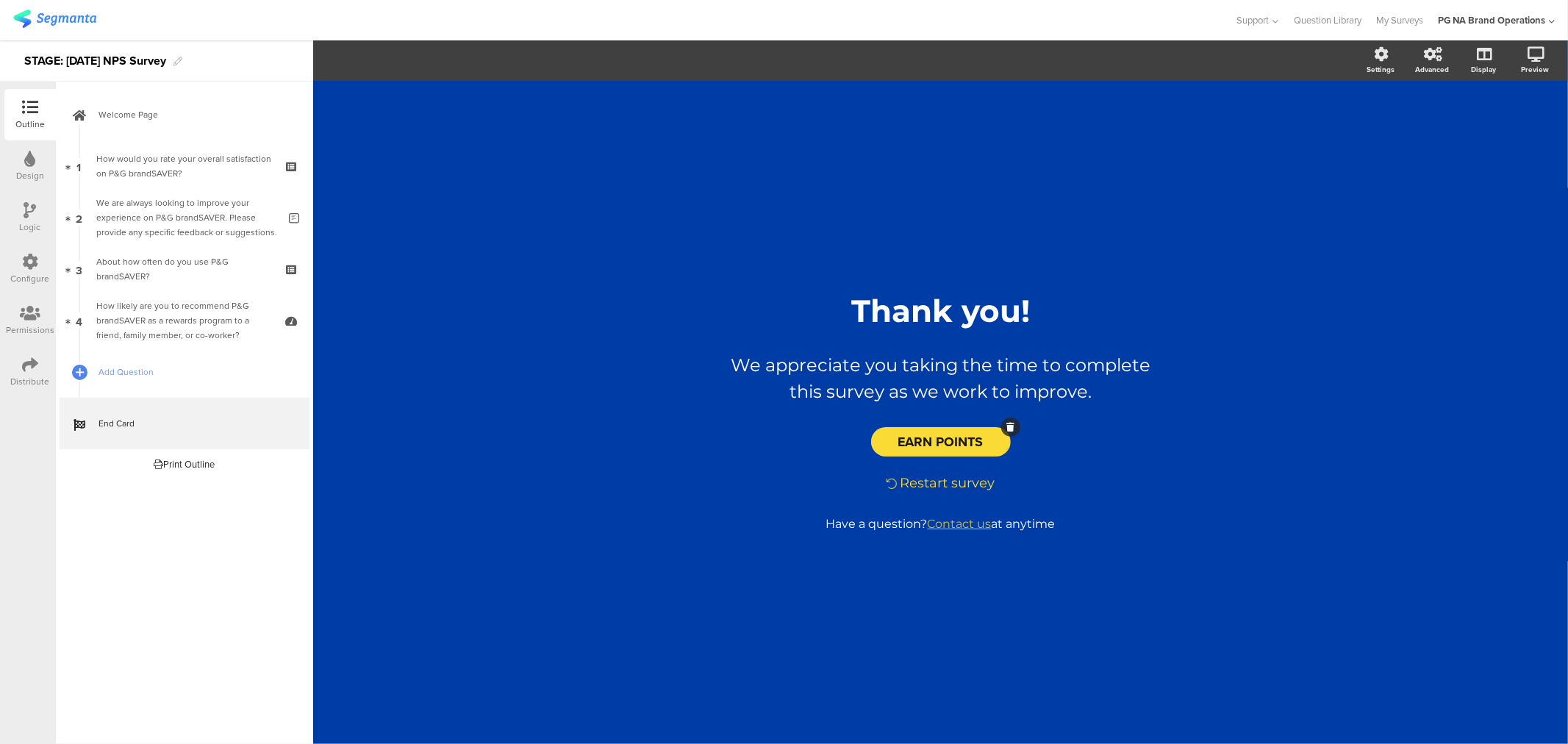
click at [919, 445] on span "EARN POINTS" at bounding box center [941, 442] width 86 height 20
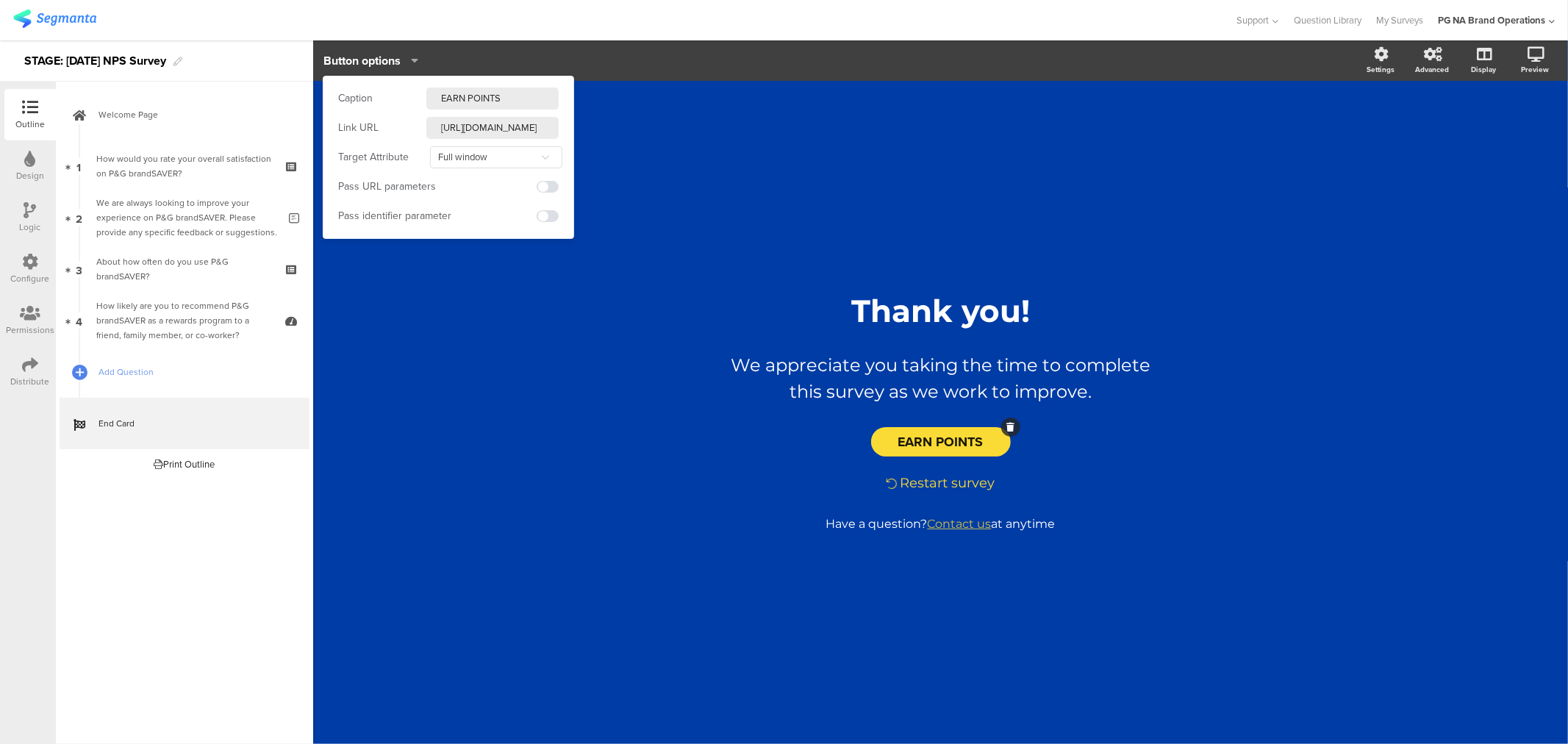
click at [501, 134] on input "[URL][DOMAIN_NAME]" at bounding box center [492, 128] width 132 height 22
paste input "brandsaver"
type input "[URL][DOMAIN_NAME]"
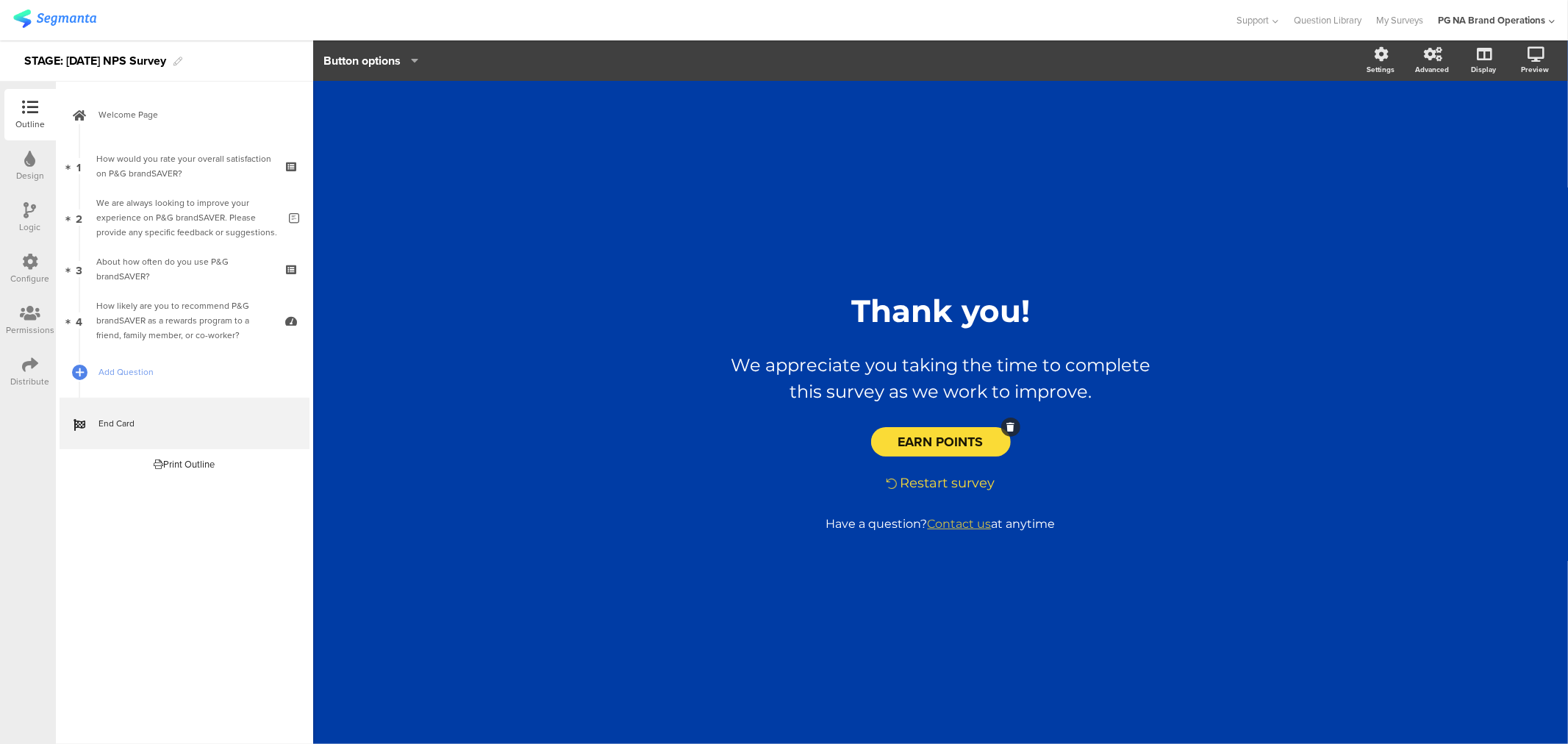
click at [627, 156] on div "/ Thank you! Thank you! We appreciate you taking the time to complete this surv…" at bounding box center [940, 412] width 1255 height 663
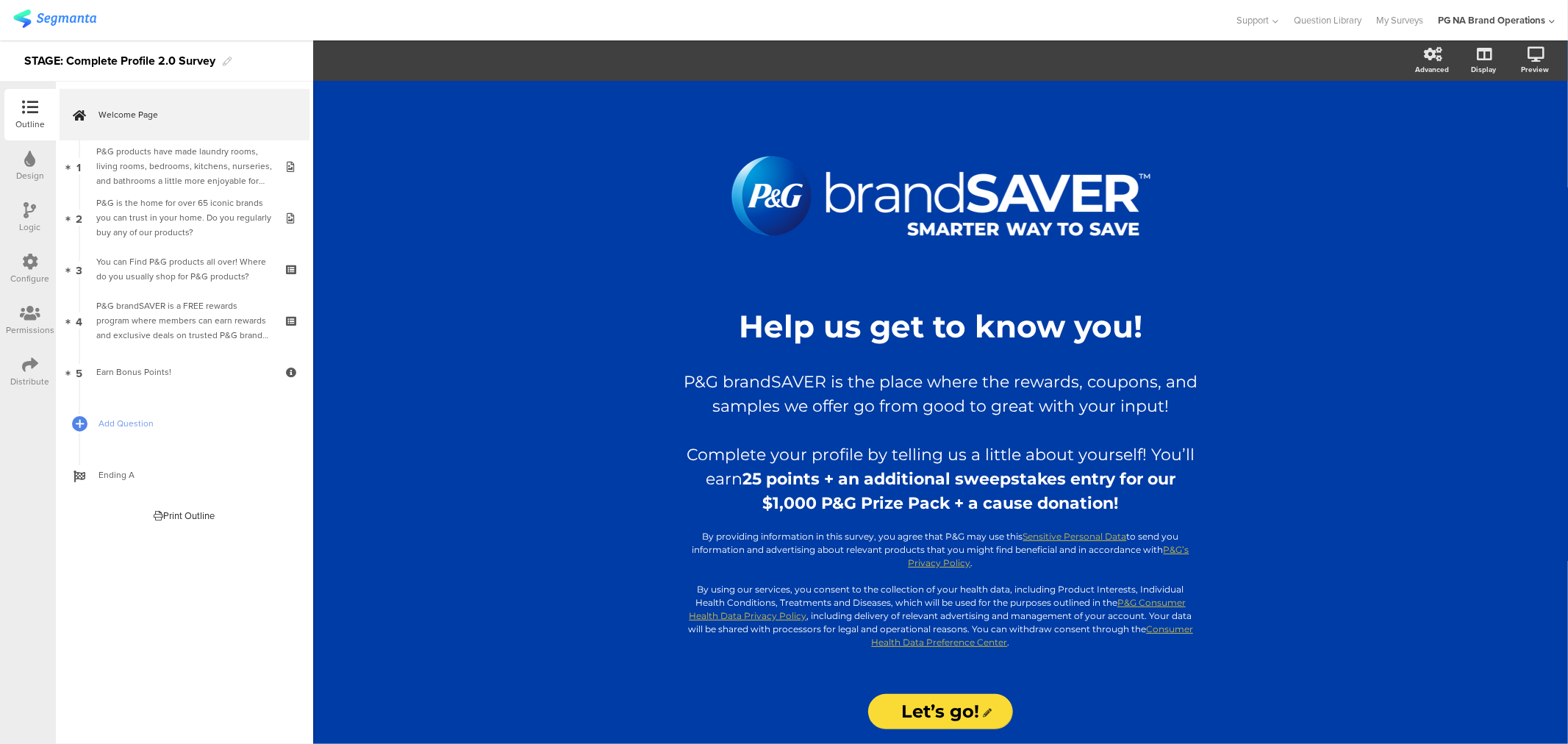
click at [952, 716] on input "Let’s go!" at bounding box center [941, 711] width 145 height 35
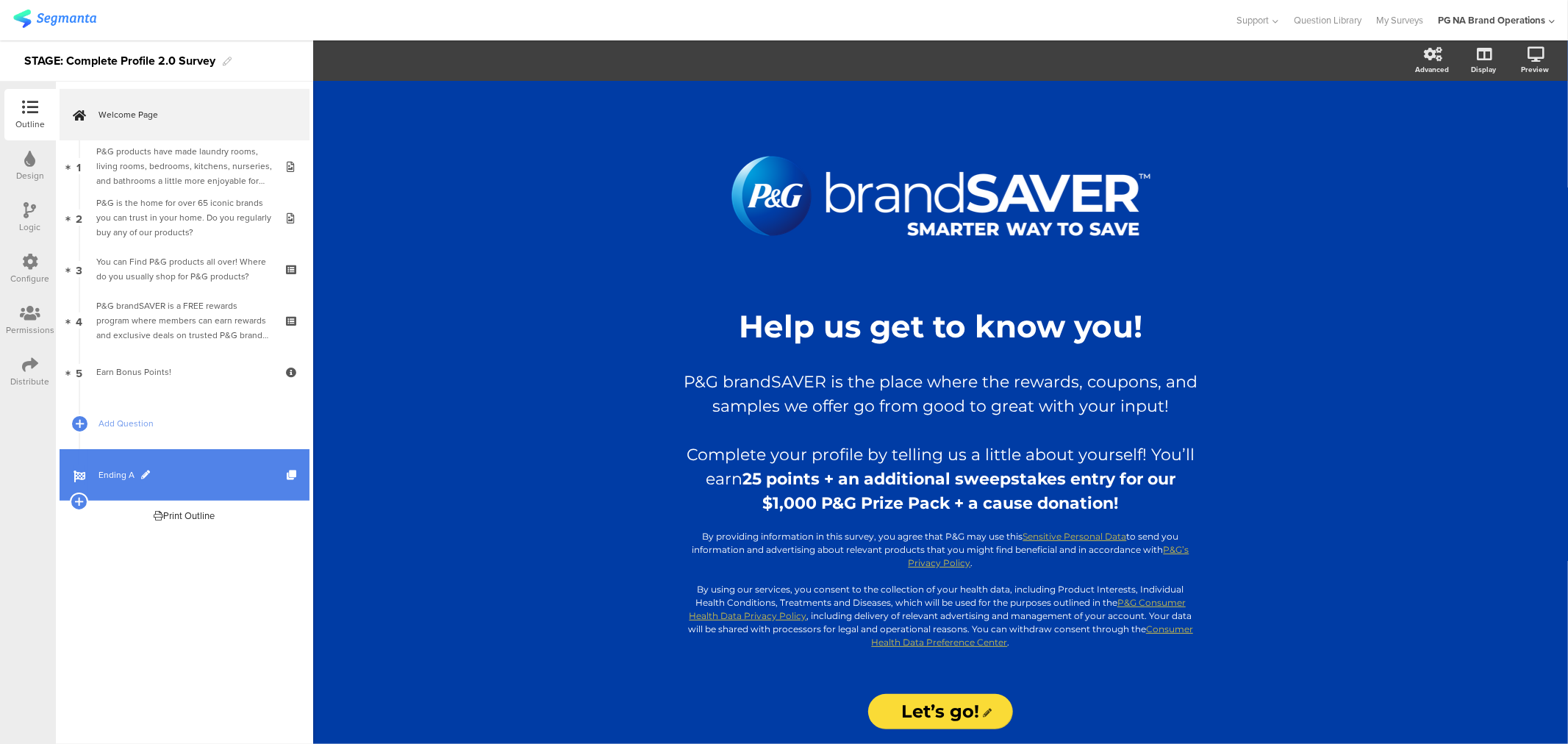
click at [151, 476] on span "Ending A" at bounding box center [193, 475] width 188 height 15
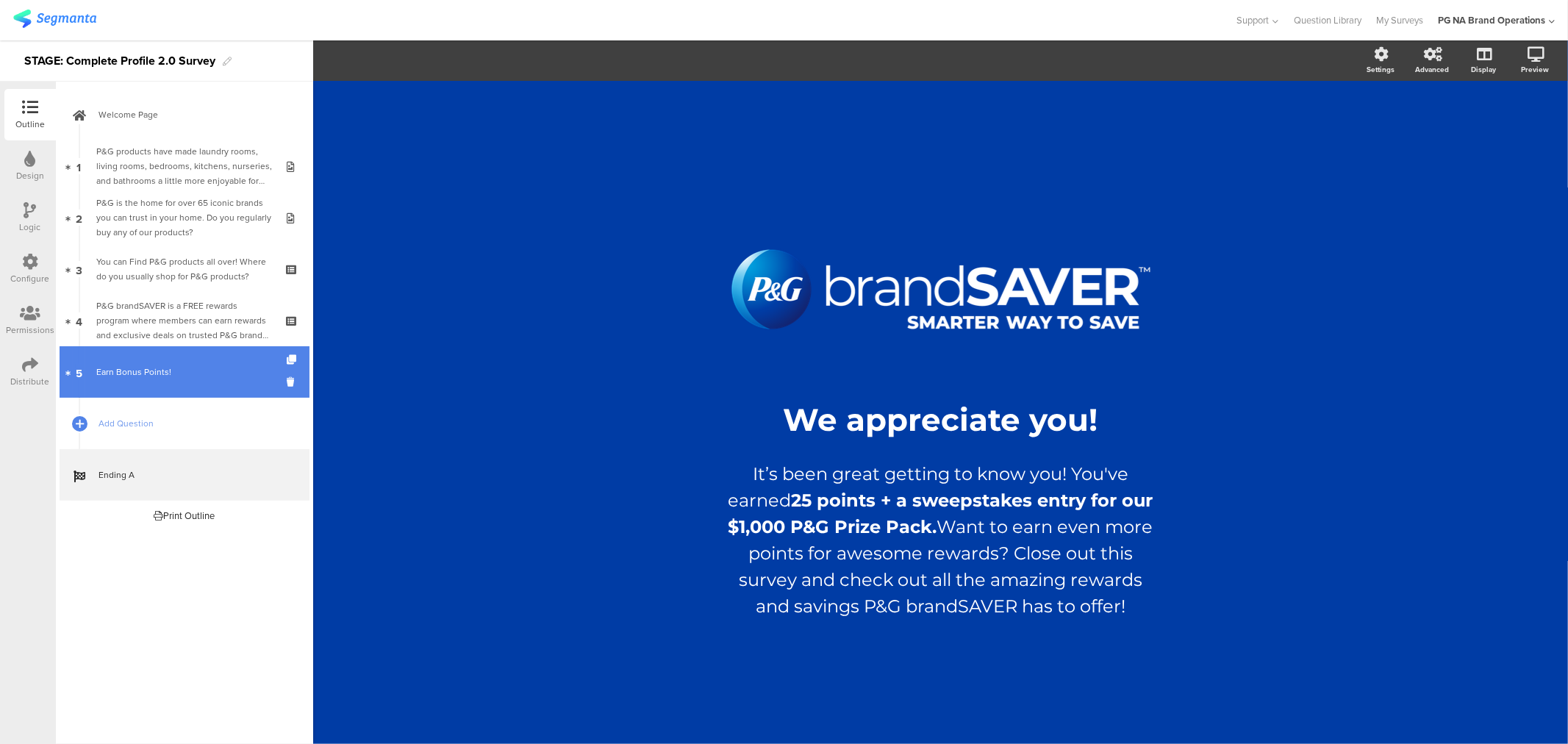
click at [132, 379] on div "Earn Bonus Points!" at bounding box center [184, 372] width 176 height 15
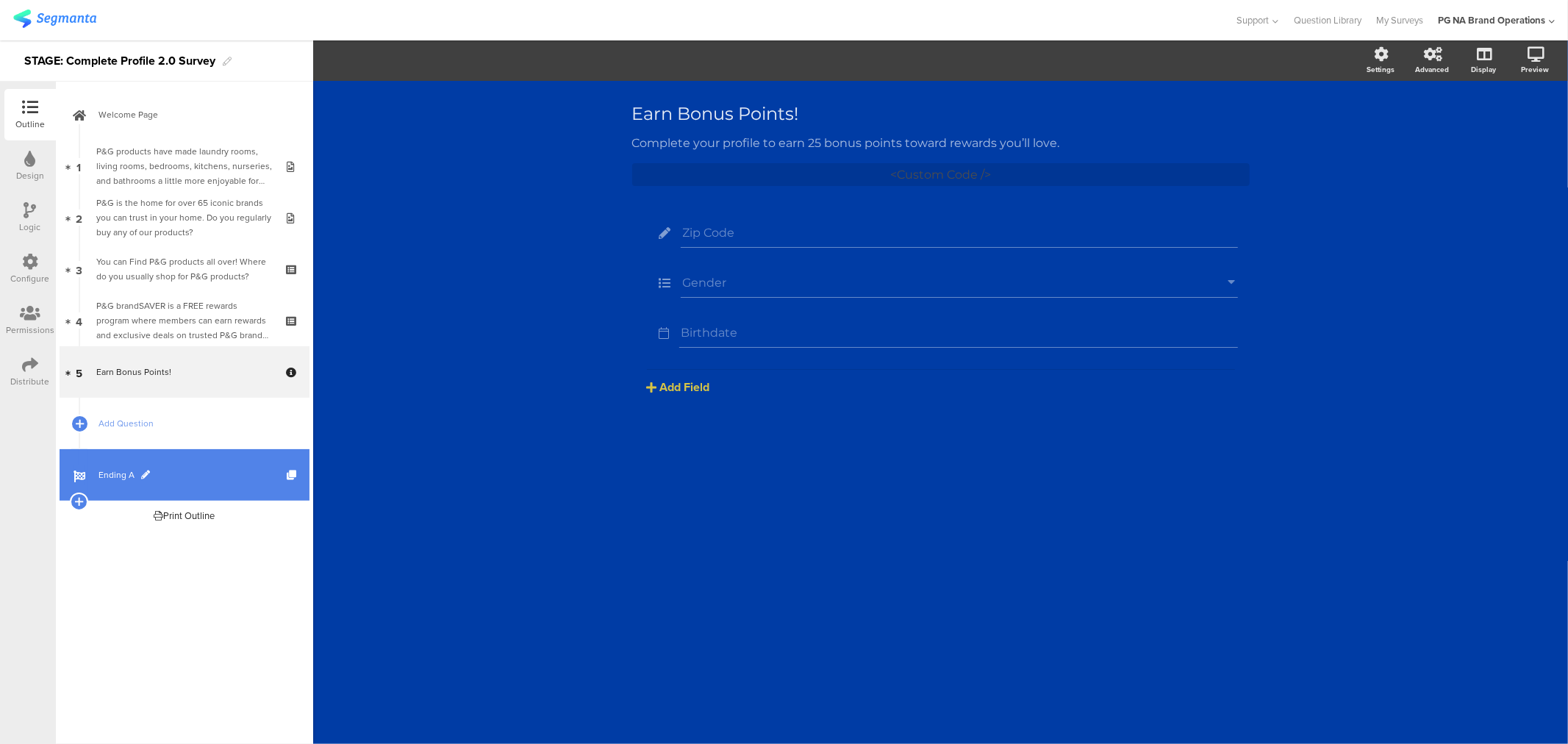
click at [119, 476] on span "Ending A" at bounding box center [193, 475] width 188 height 15
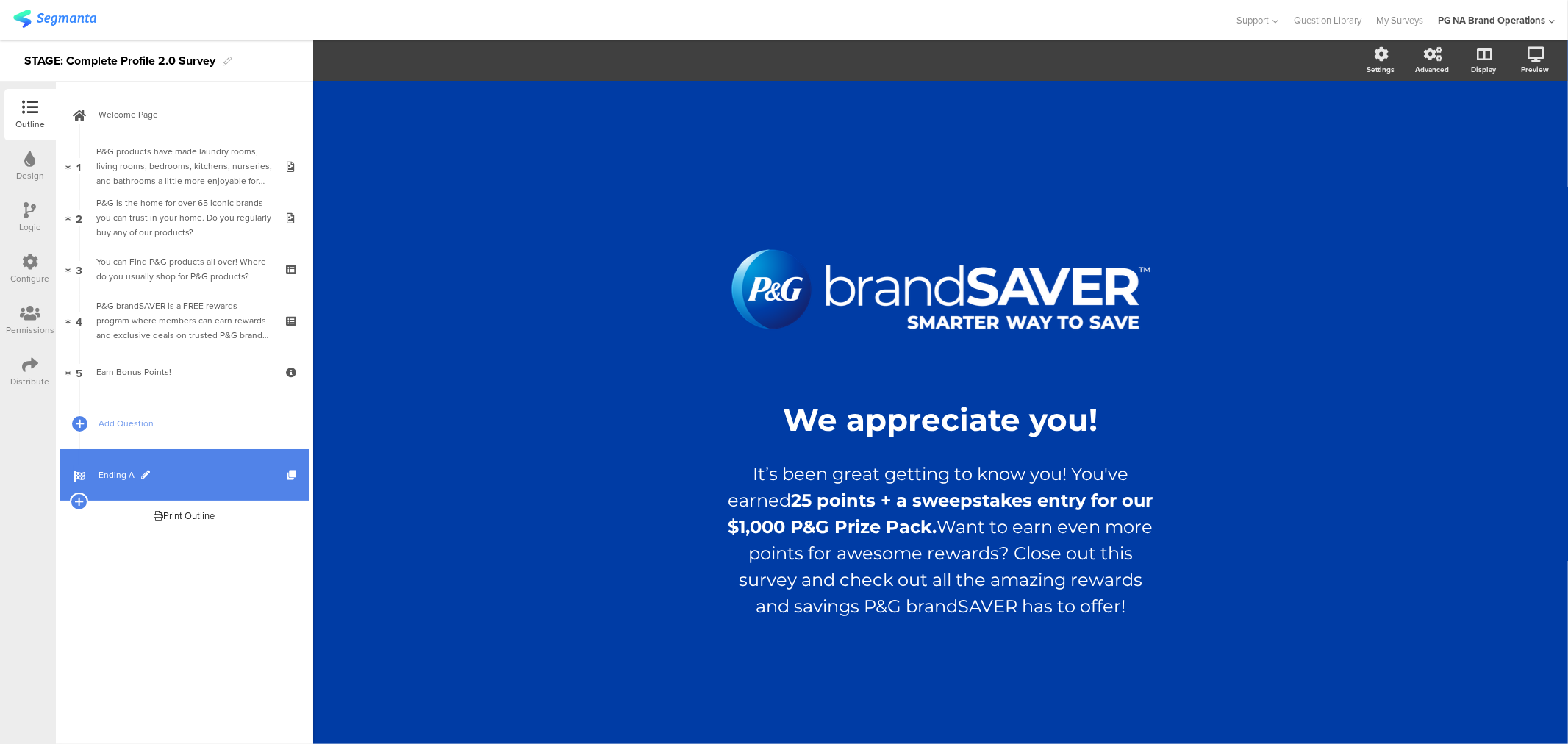
click at [195, 466] on link "Ending A" at bounding box center [184, 474] width 250 height 51
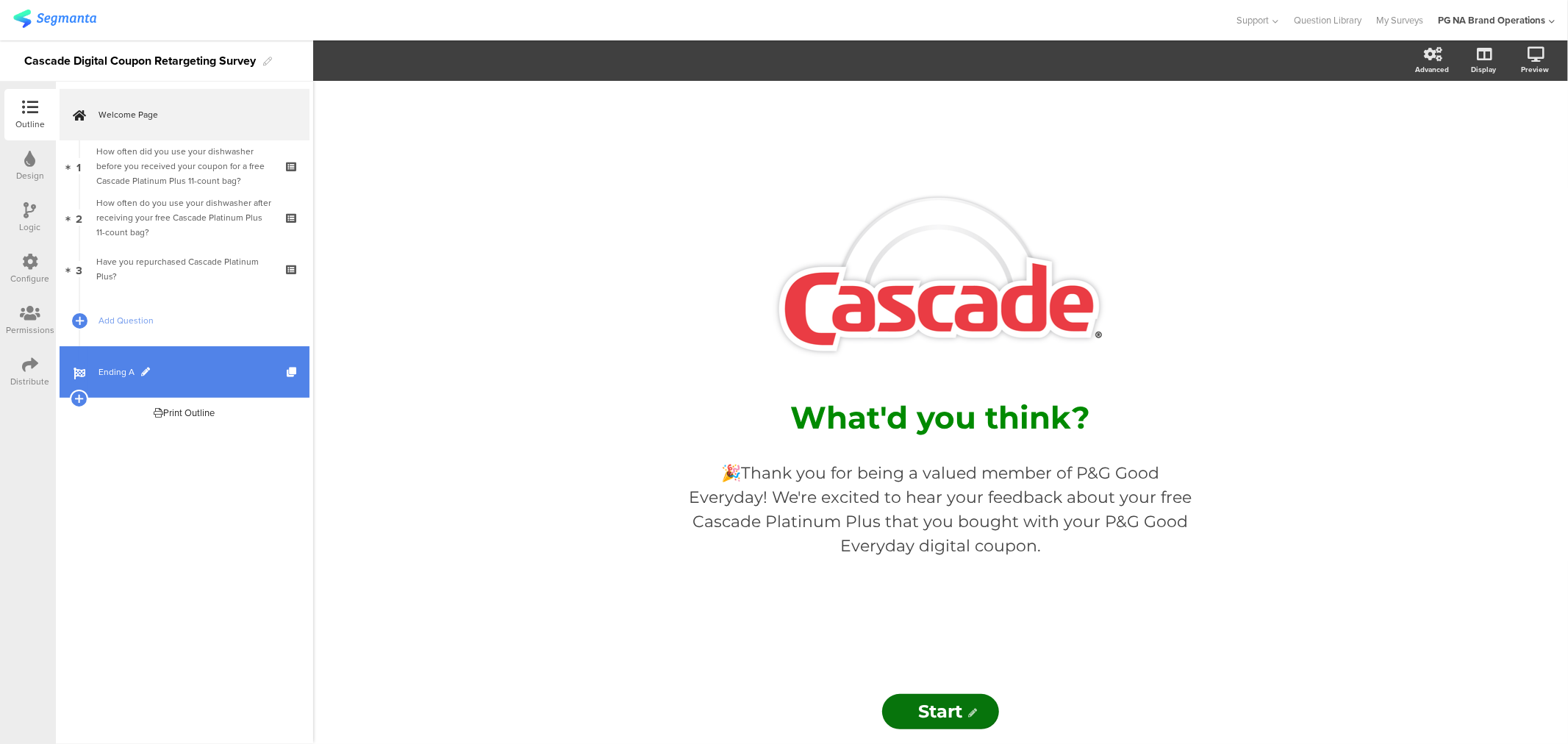
click at [109, 359] on link "Ending A" at bounding box center [184, 371] width 250 height 51
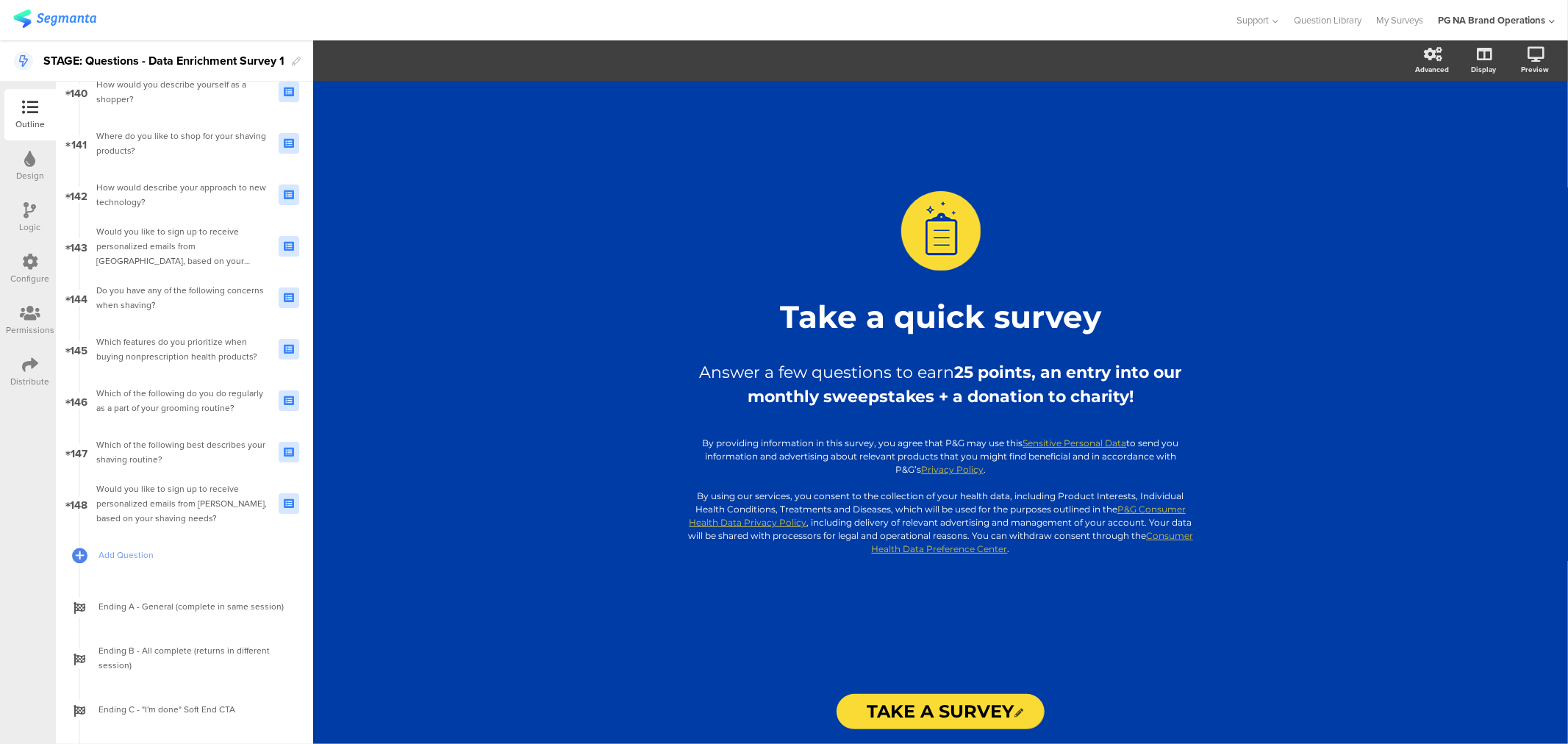
scroll to position [7302, 0]
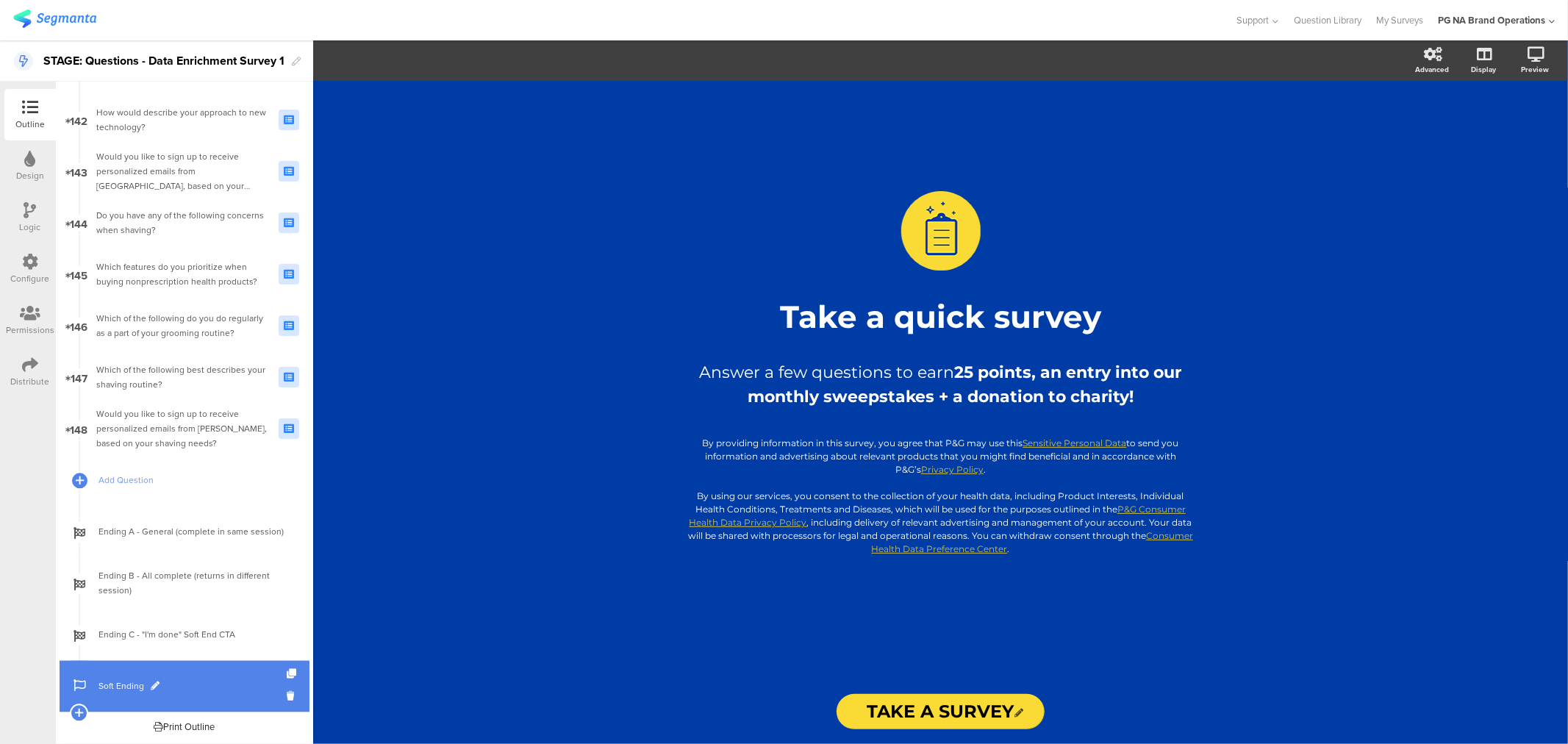
click at [122, 696] on link "Soft Ending" at bounding box center [184, 685] width 250 height 51
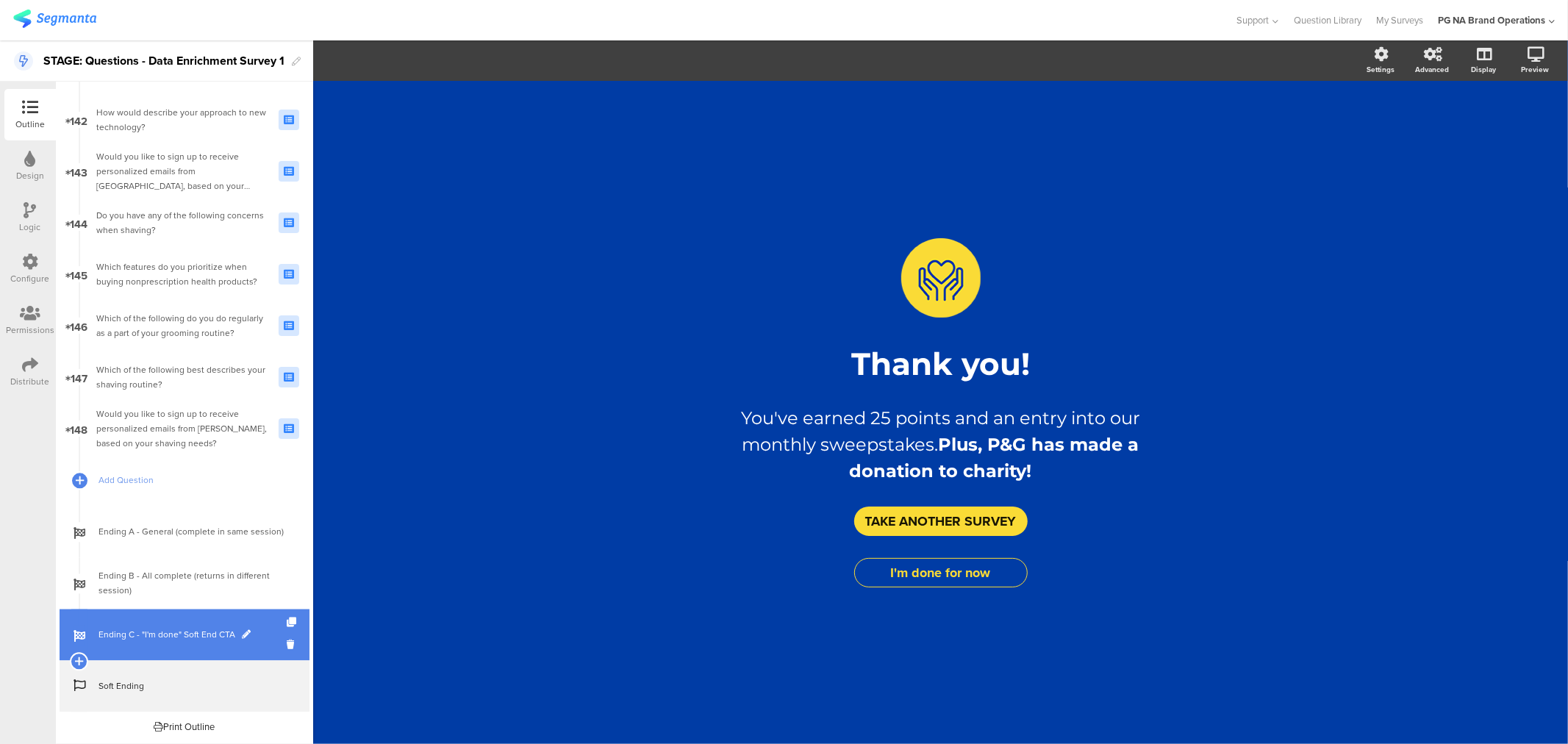
click at [121, 650] on link "Ending C - "I'm done" Soft End CTA" at bounding box center [184, 634] width 250 height 51
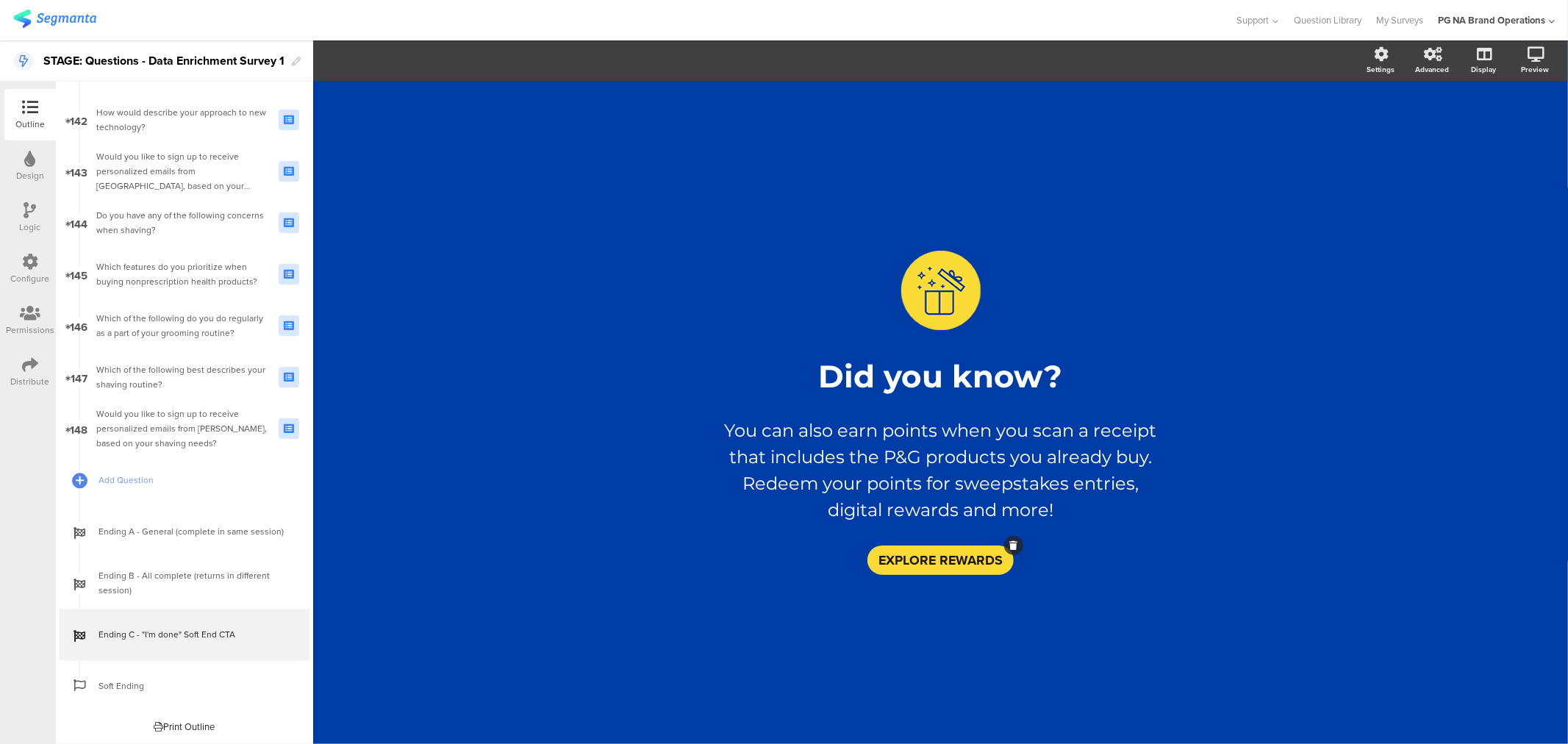
click at [924, 569] on button "EXPLORE REWARDS" at bounding box center [940, 561] width 146 height 30
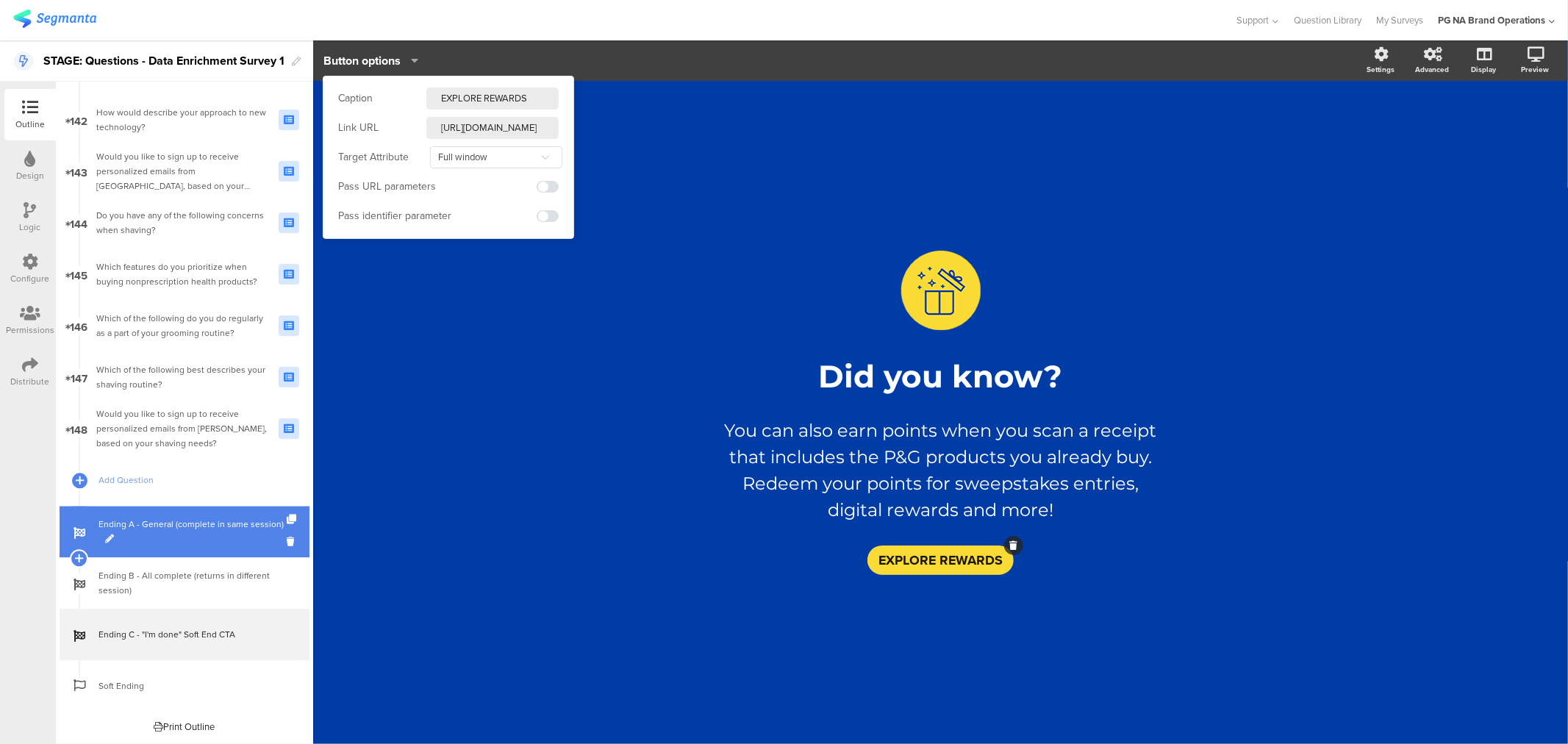
click at [156, 528] on span "Ending A - General (complete in same session)" at bounding box center [193, 532] width 188 height 30
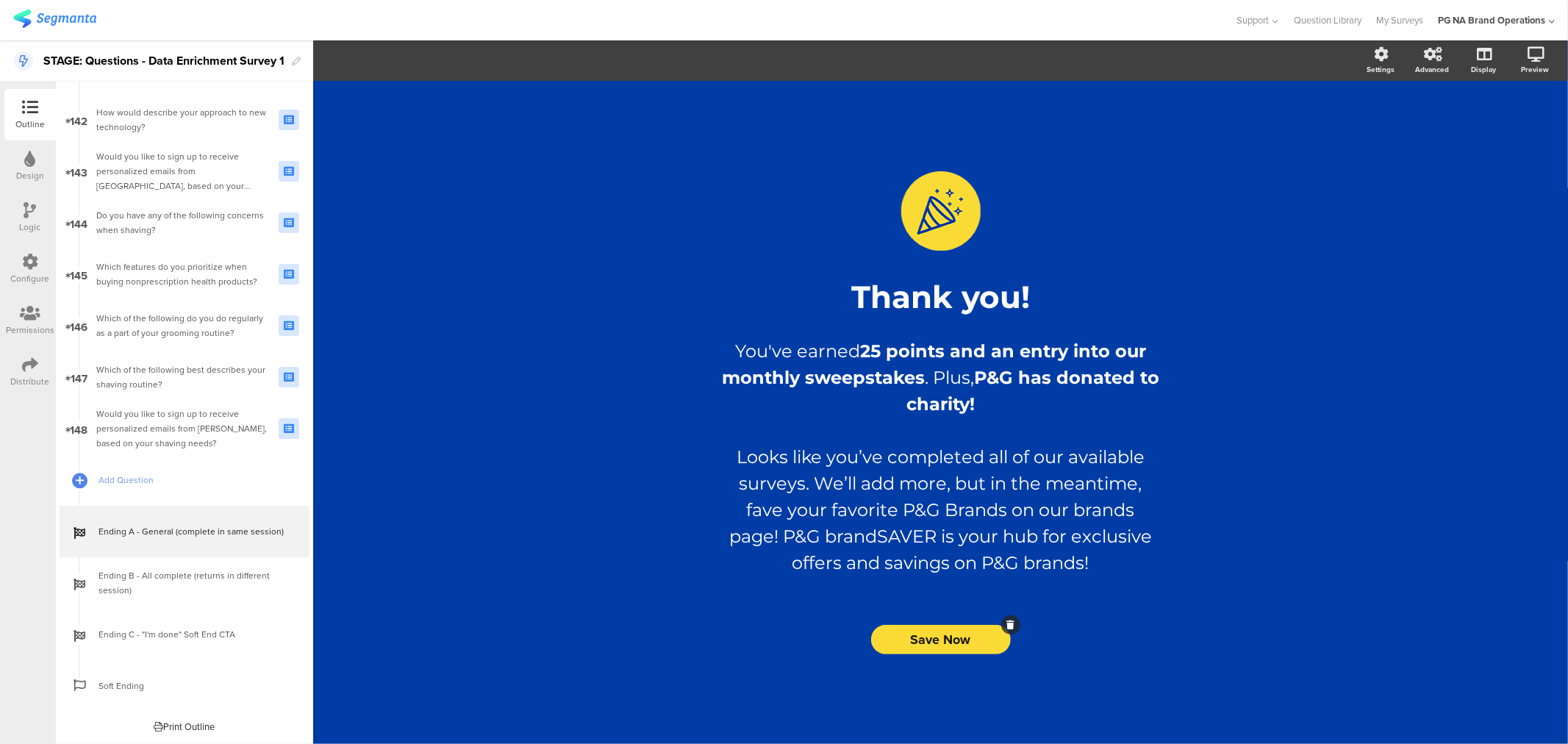
click at [906, 637] on button "Save Now" at bounding box center [941, 640] width 140 height 30
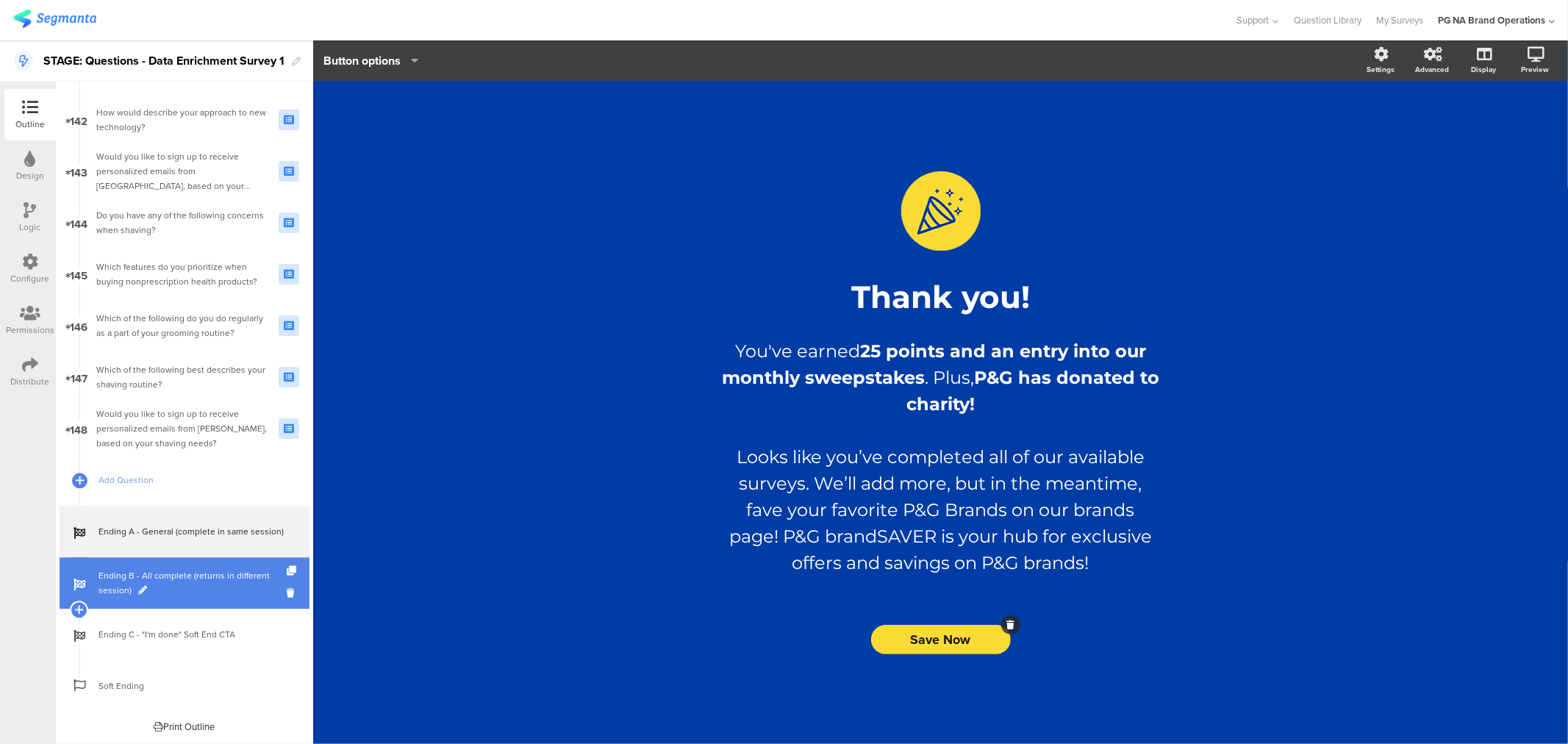
click at [156, 586] on span "Ending B - All complete (returns in different session)" at bounding box center [193, 583] width 188 height 30
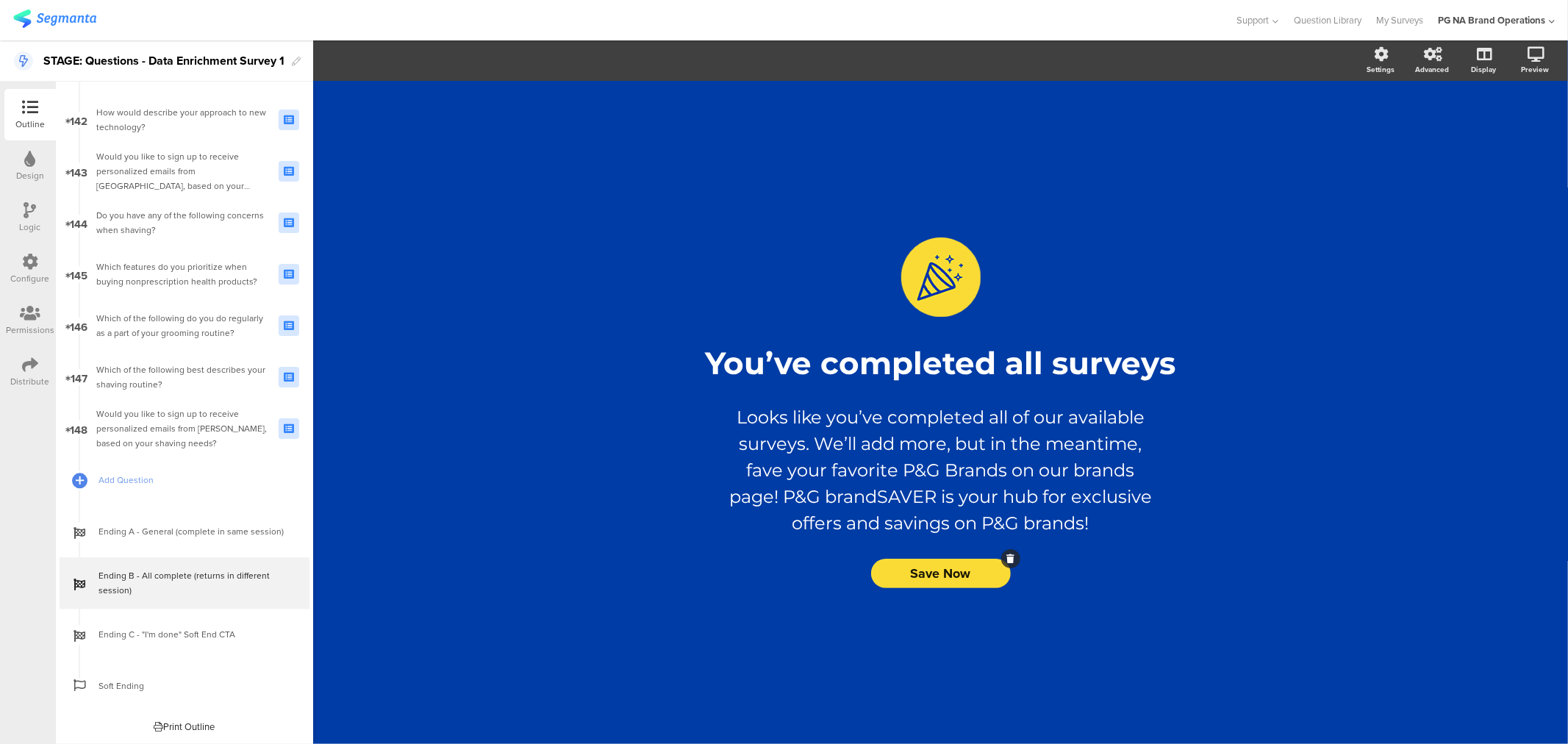
click at [924, 570] on span "Save Now" at bounding box center [940, 573] width 60 height 20
click at [493, 390] on div "/ You’ve completed all surveys You’ve completed all surveys Looks like you’ve c…" at bounding box center [940, 412] width 1255 height 663
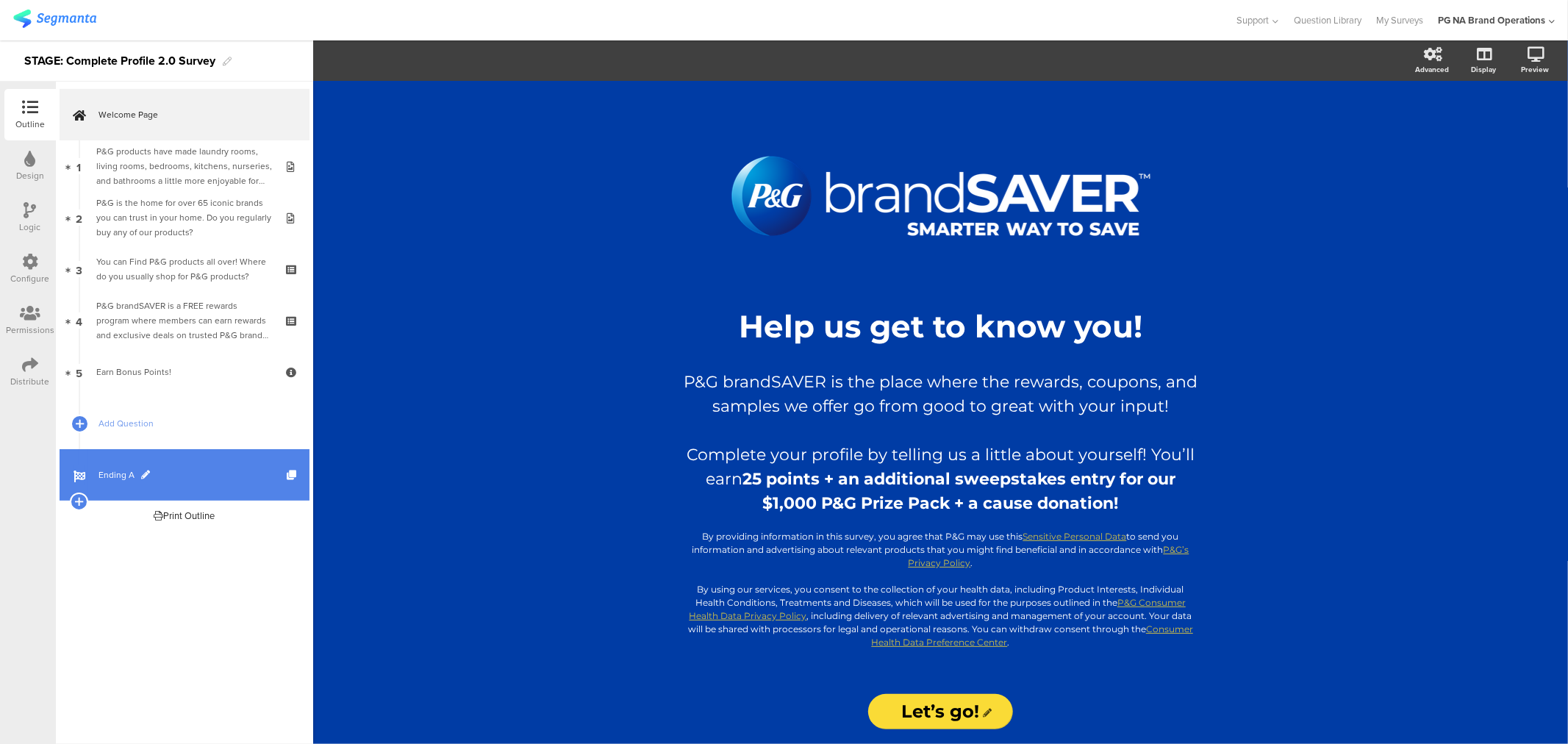
click at [89, 467] on link "Ending A" at bounding box center [184, 474] width 250 height 51
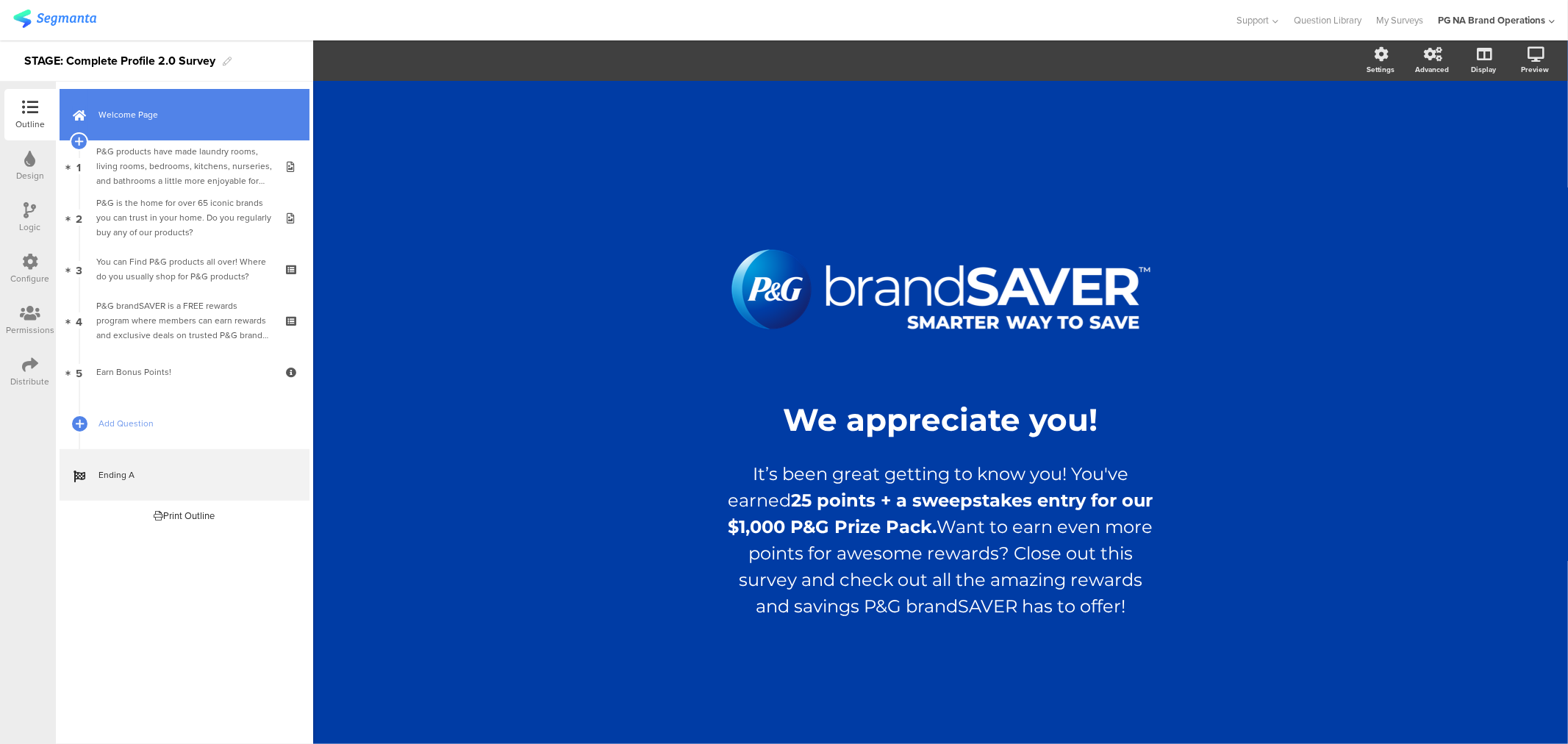
click at [145, 121] on span "Welcome Page" at bounding box center [193, 114] width 188 height 15
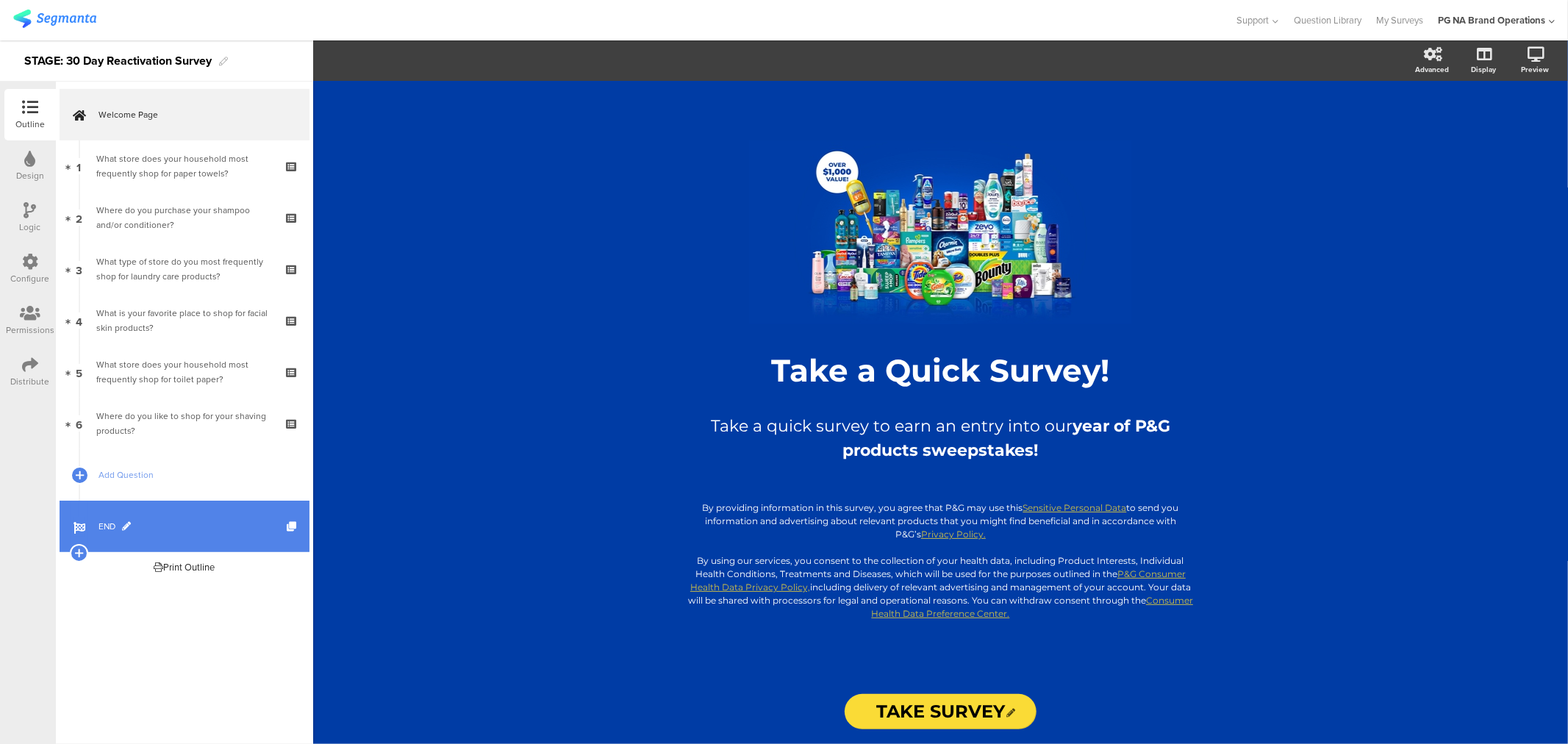
click at [104, 537] on link "END" at bounding box center [184, 525] width 250 height 51
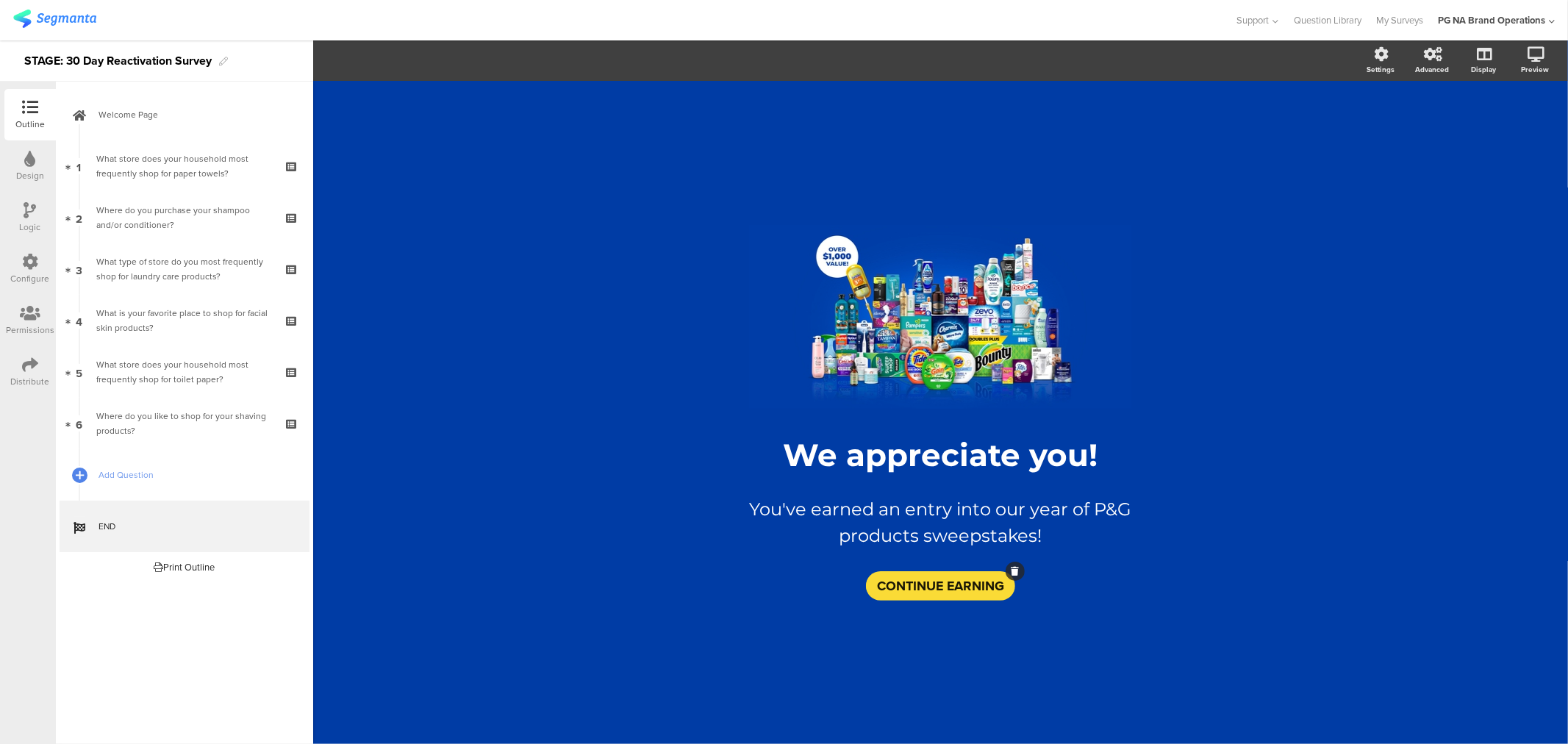
click at [928, 578] on span "CONTINUE EARNING" at bounding box center [940, 586] width 127 height 20
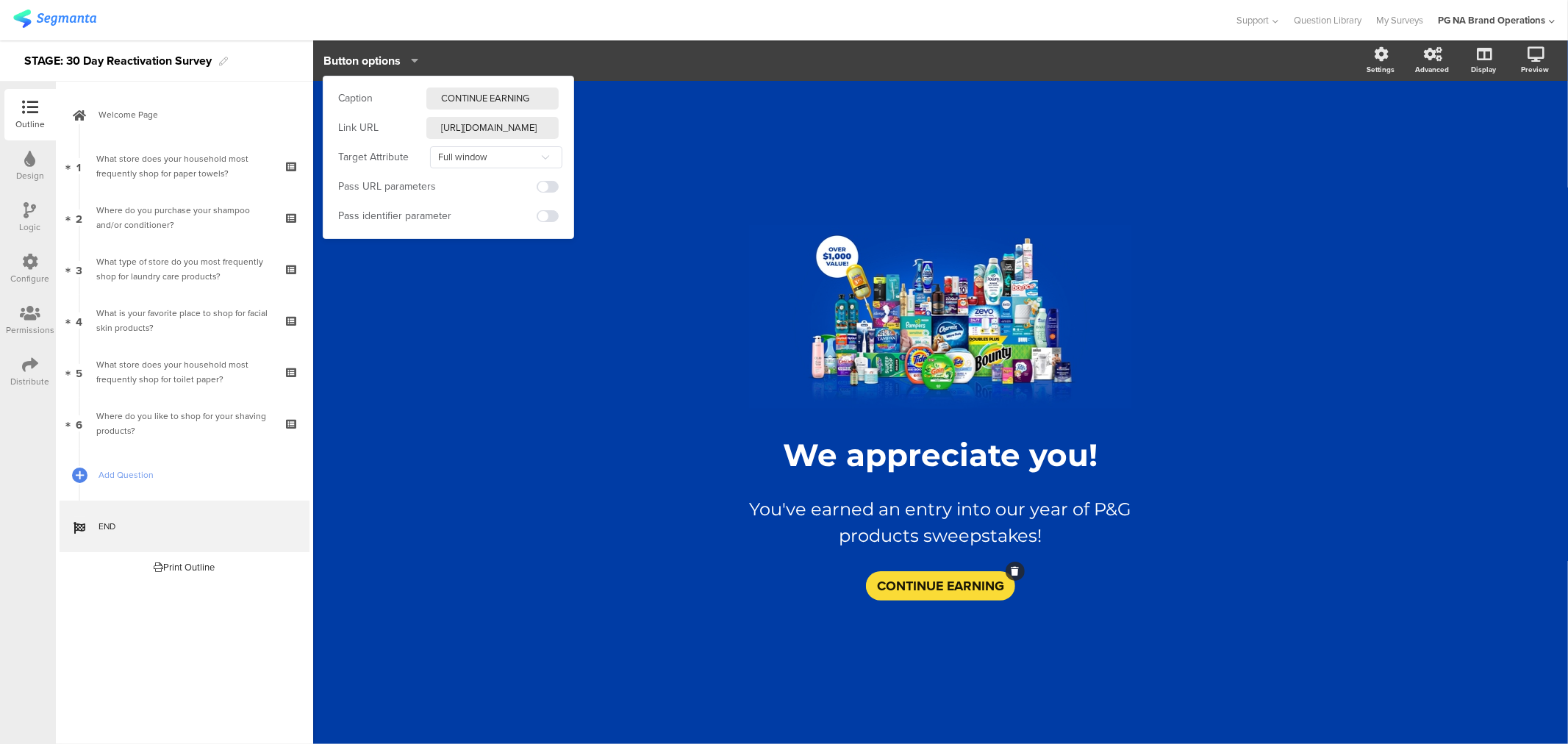
click at [517, 130] on input "[URL][DOMAIN_NAME]" at bounding box center [492, 128] width 132 height 22
type input "[URL][DOMAIN_NAME]"
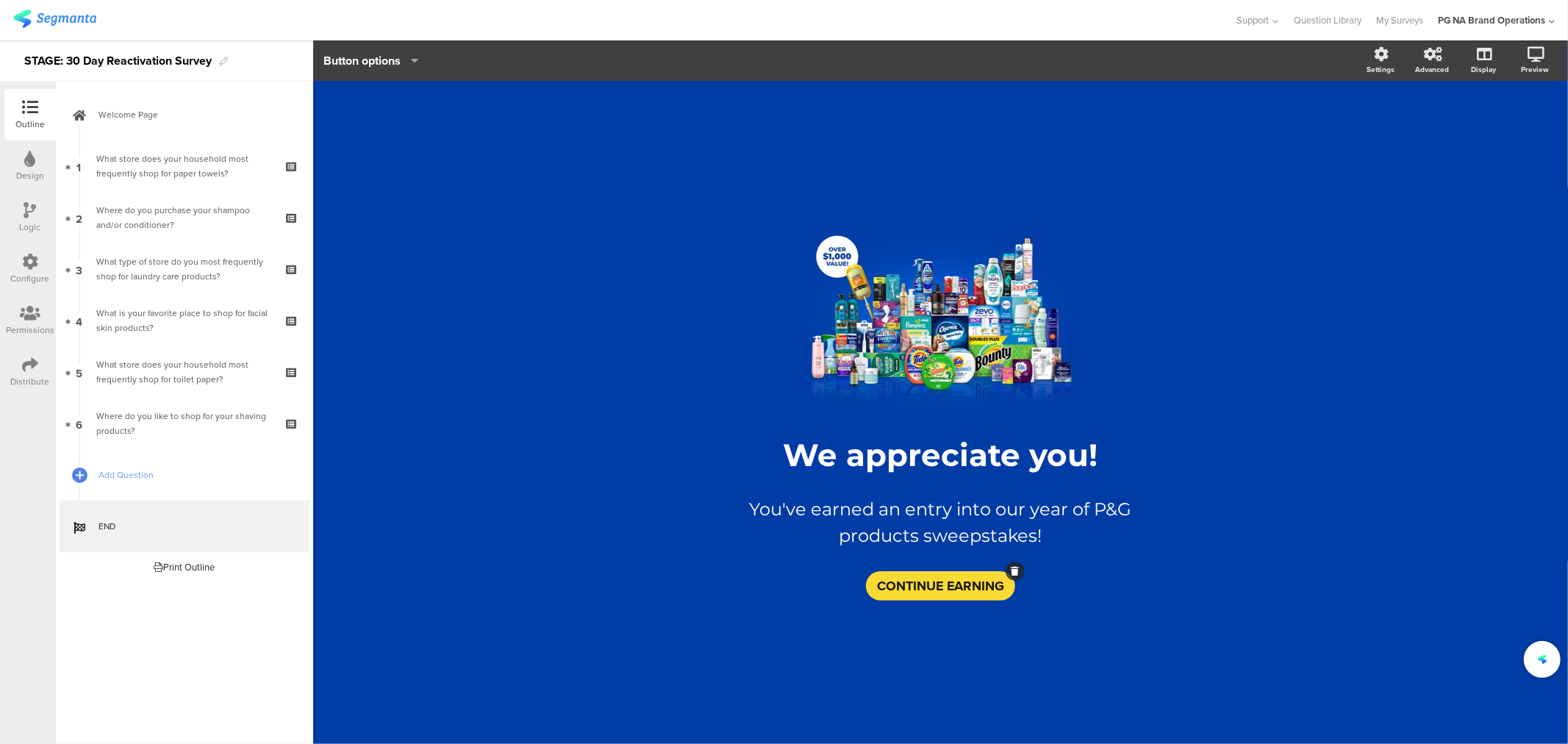
click at [623, 179] on div "/ We appreciate you! We appreciate you! You've earned an entry into our year of…" at bounding box center [940, 412] width 1255 height 663
click at [954, 590] on span "CONTINUE EARNING" at bounding box center [940, 586] width 127 height 20
click at [886, 137] on div "/ We appreciate you! We appreciate you! You've earned an entry into our year of…" at bounding box center [941, 405] width 618 height 648
